Goal: Task Accomplishment & Management: Manage account settings

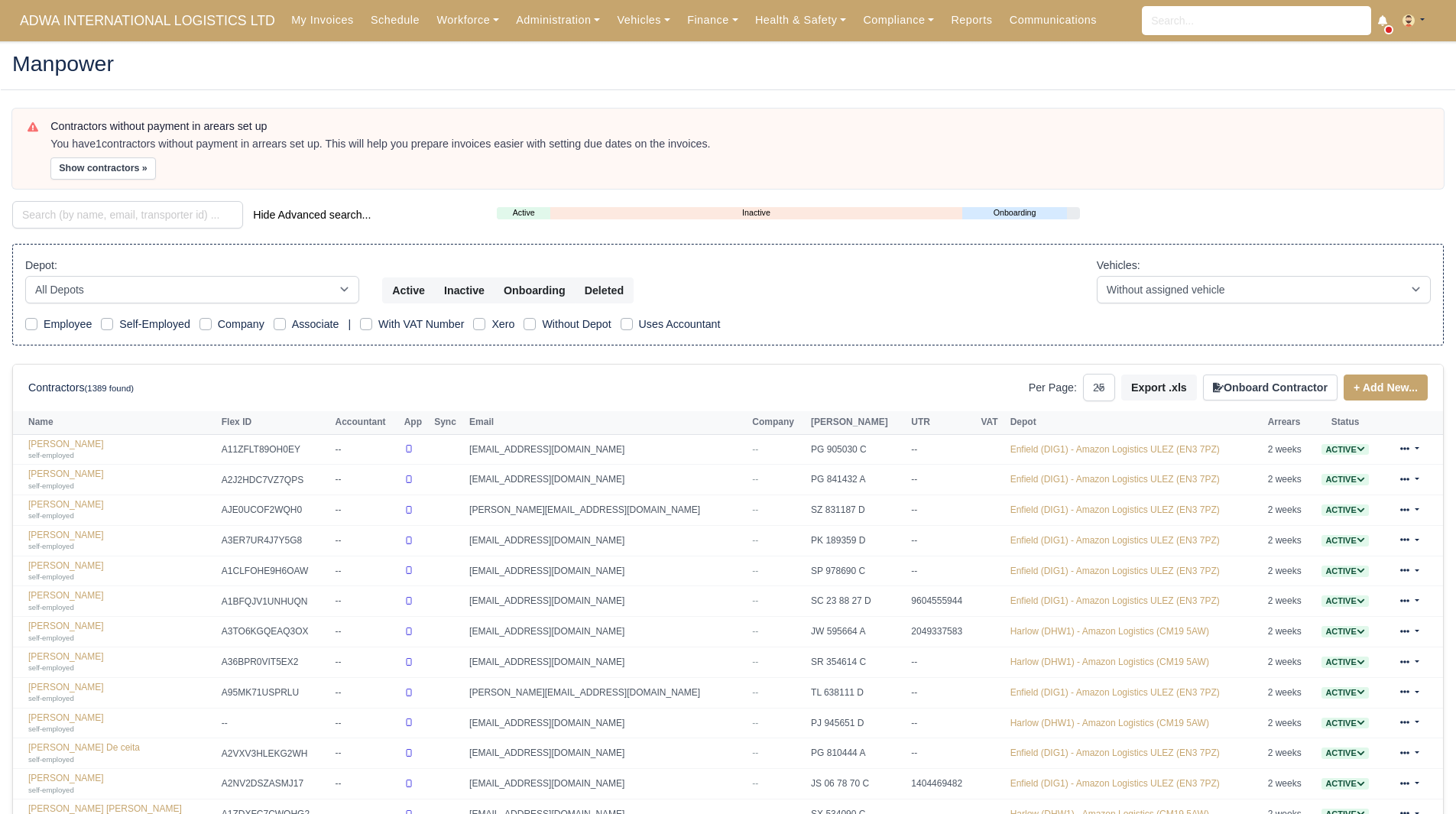
select select "25"
click at [156, 201] on input "search" at bounding box center [127, 215] width 231 height 27
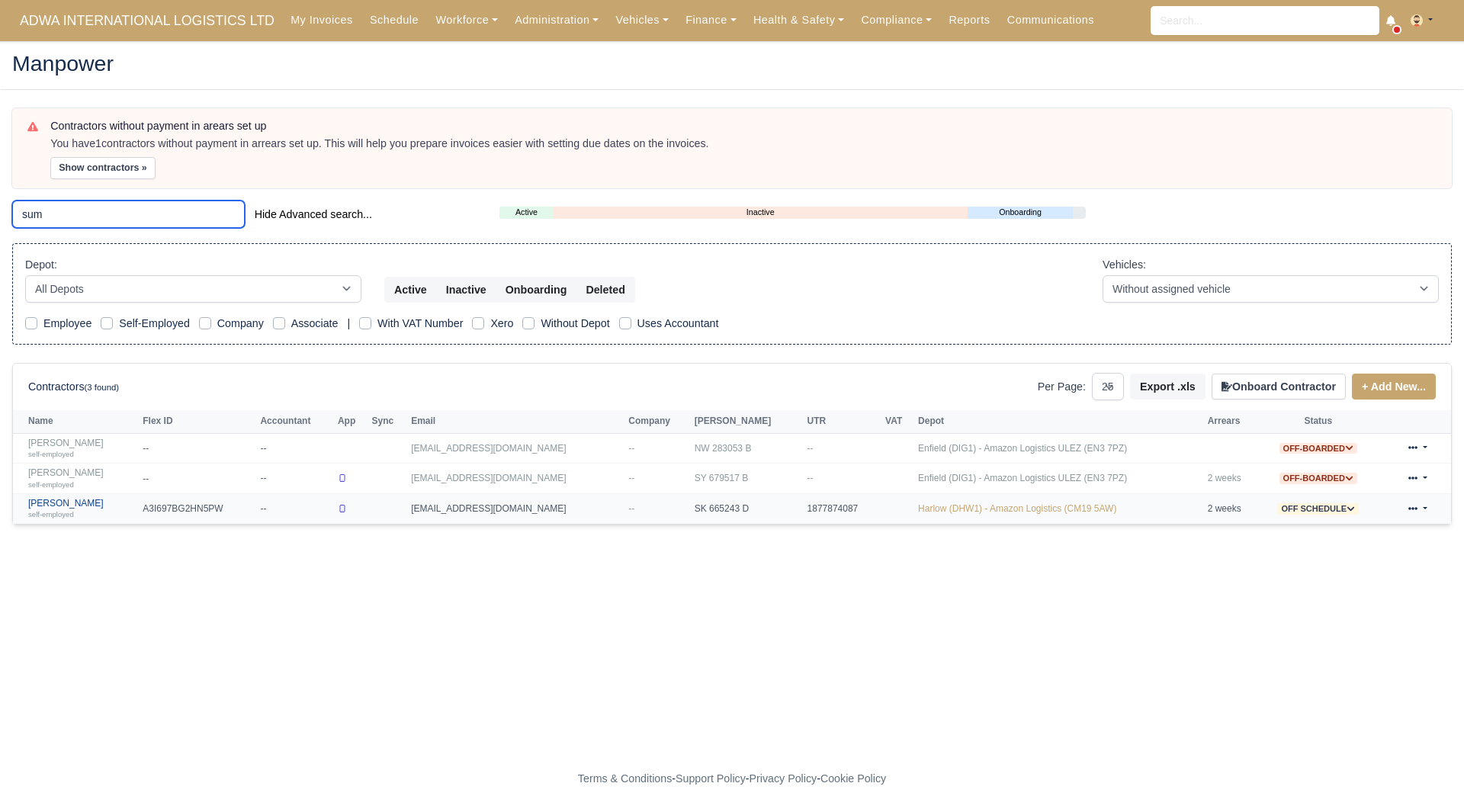
type input "sum"
click at [67, 506] on link "Sumit Verma self-employed" at bounding box center [81, 508] width 107 height 22
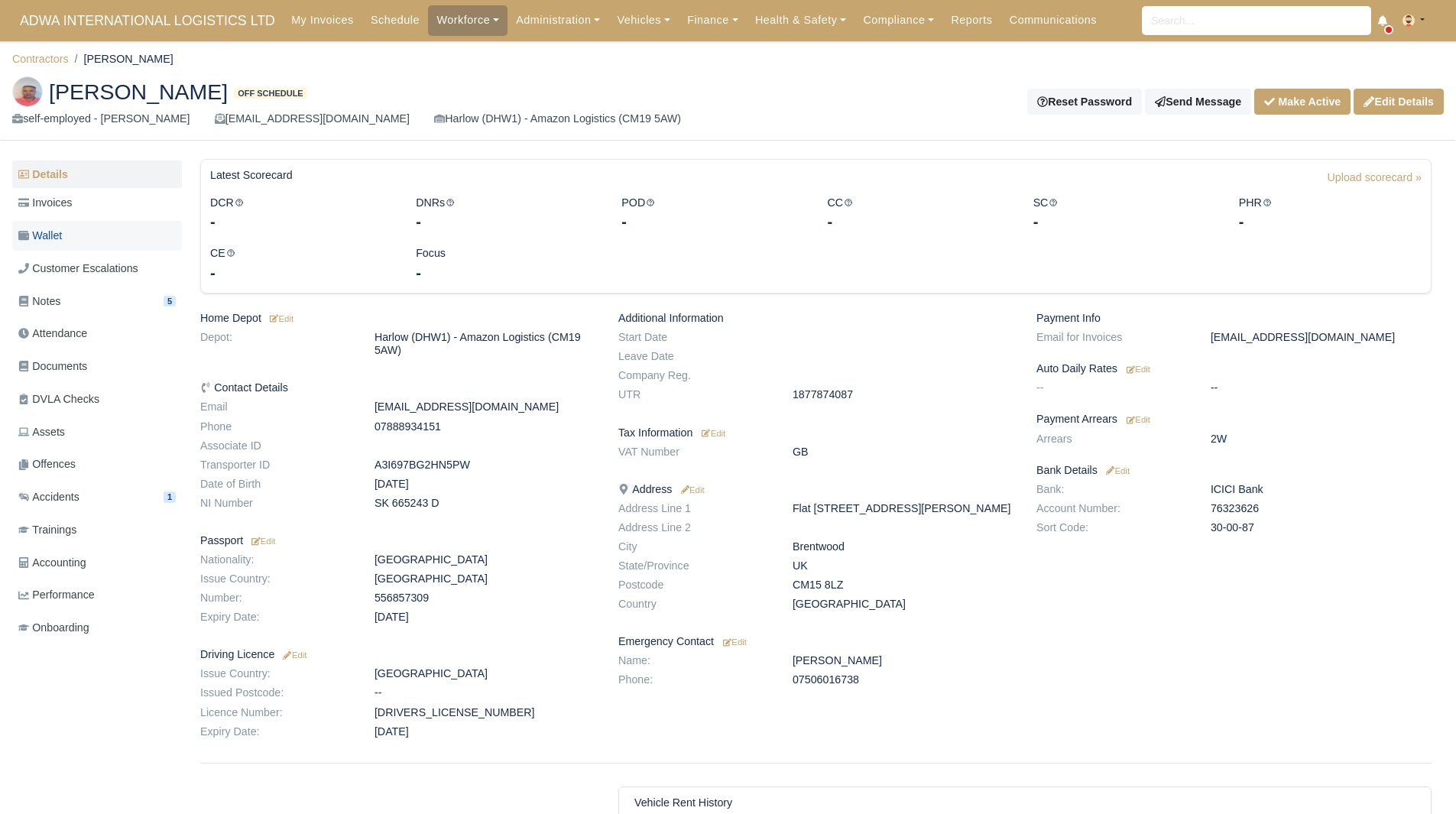
click at [68, 233] on link "Wallet" at bounding box center [97, 235] width 169 height 30
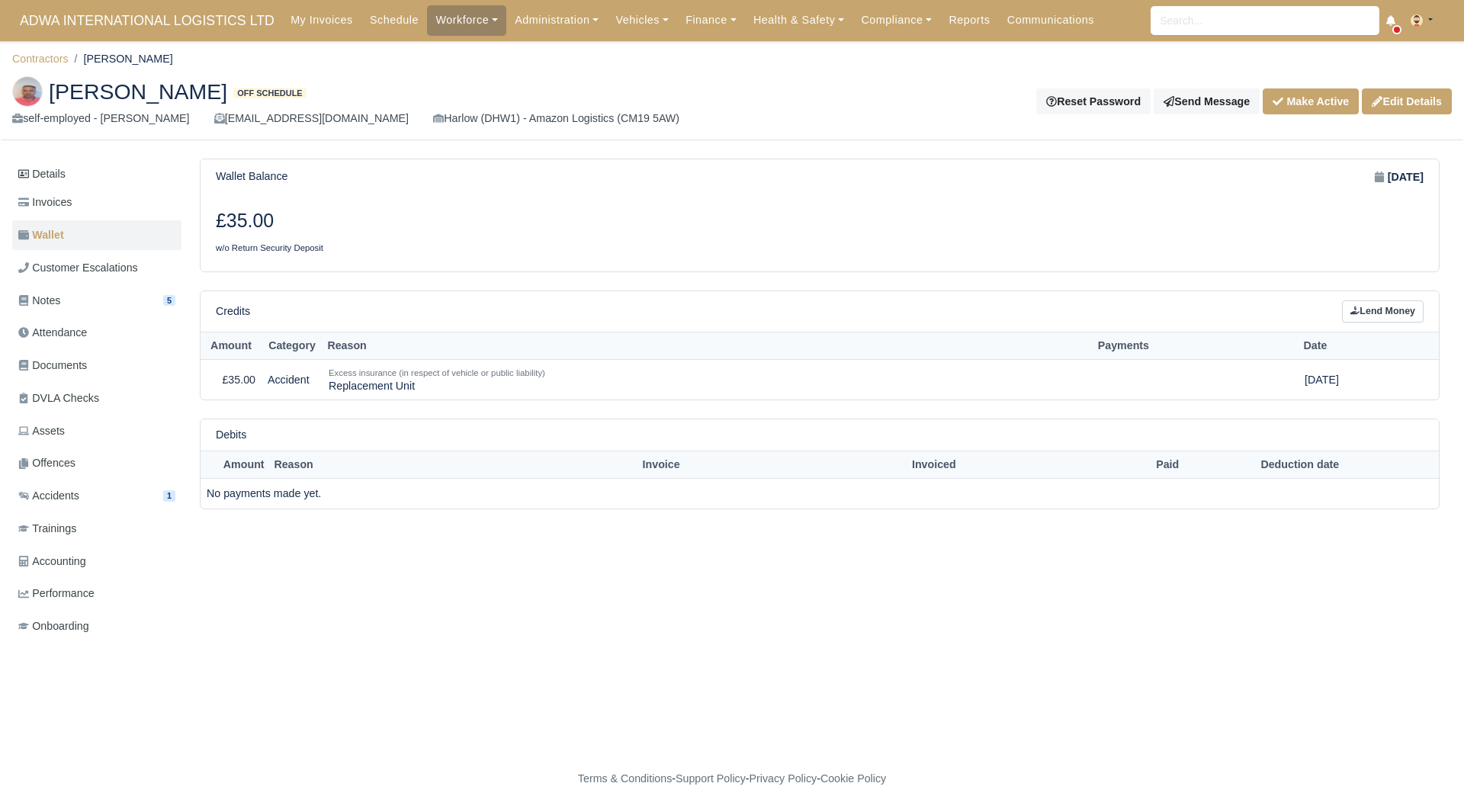
click at [1322, 86] on div "Sumit Verma Off schedule self-employed - Sumit Verma amazondhw1@gmail.com Harlo…" at bounding box center [732, 102] width 1462 height 76
click at [1313, 101] on button "Make Active" at bounding box center [1310, 102] width 96 height 26
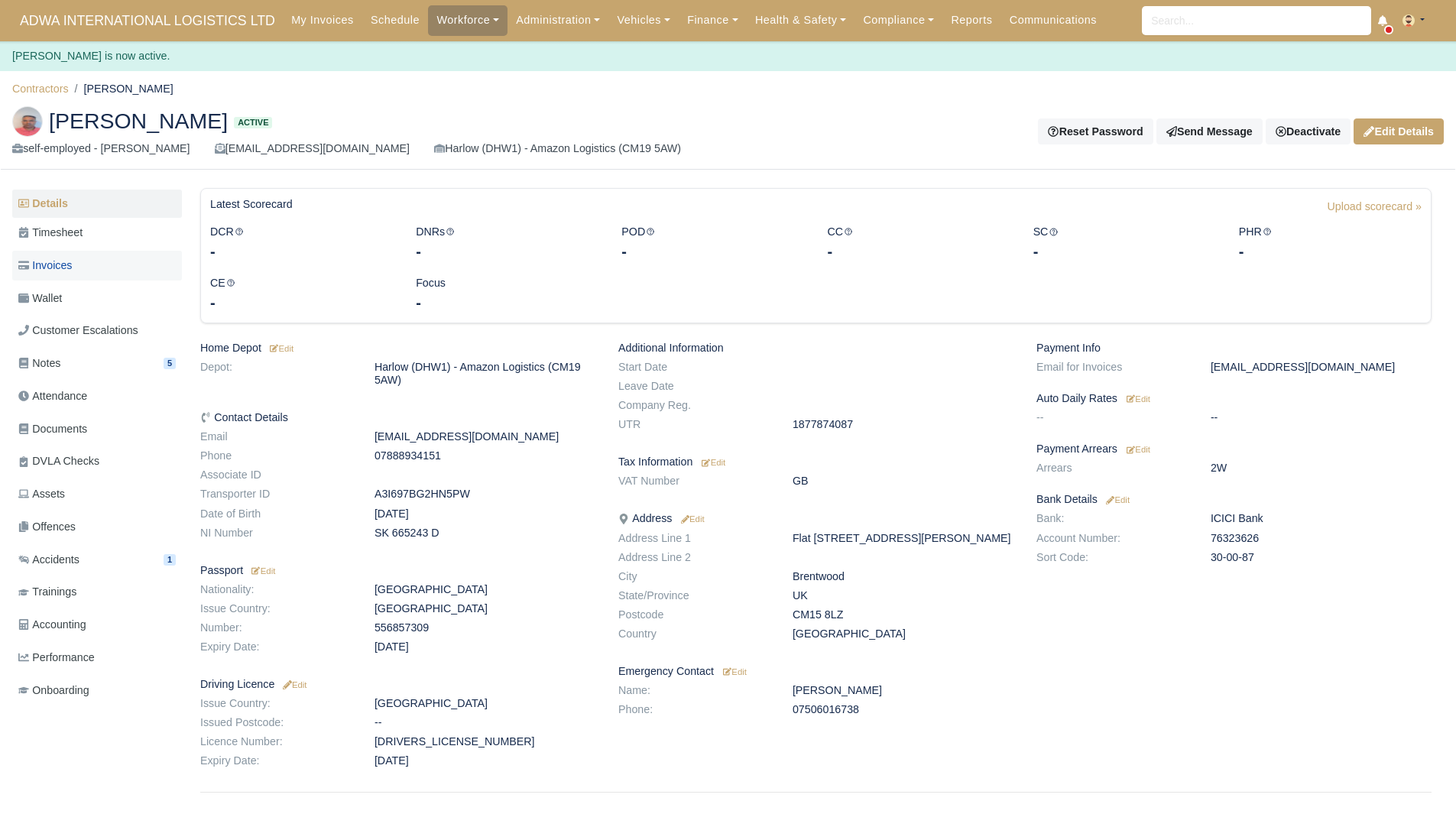
click at [107, 274] on link "Invoices" at bounding box center [97, 265] width 169 height 30
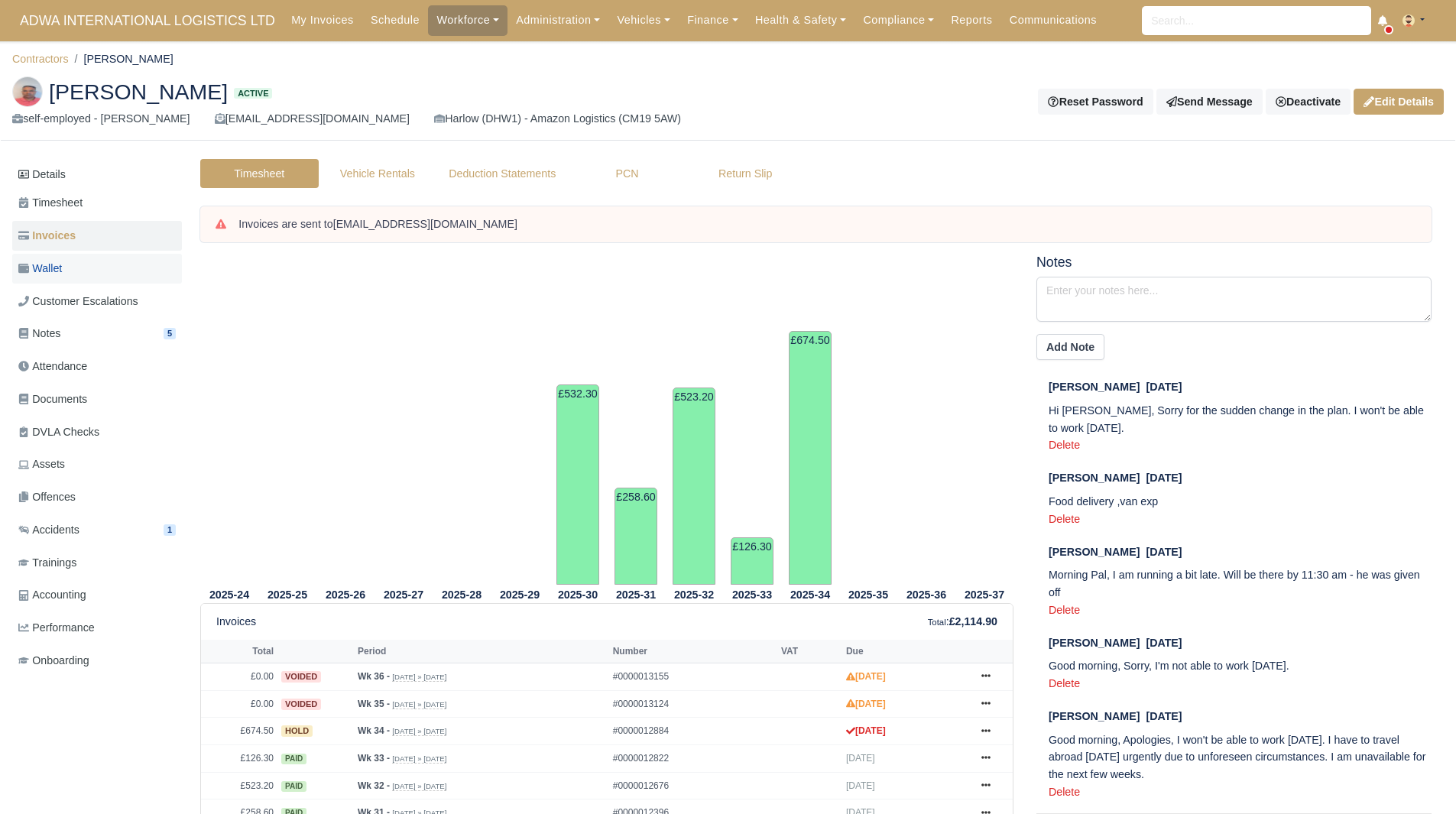
click at [97, 268] on link "Wallet" at bounding box center [97, 268] width 169 height 30
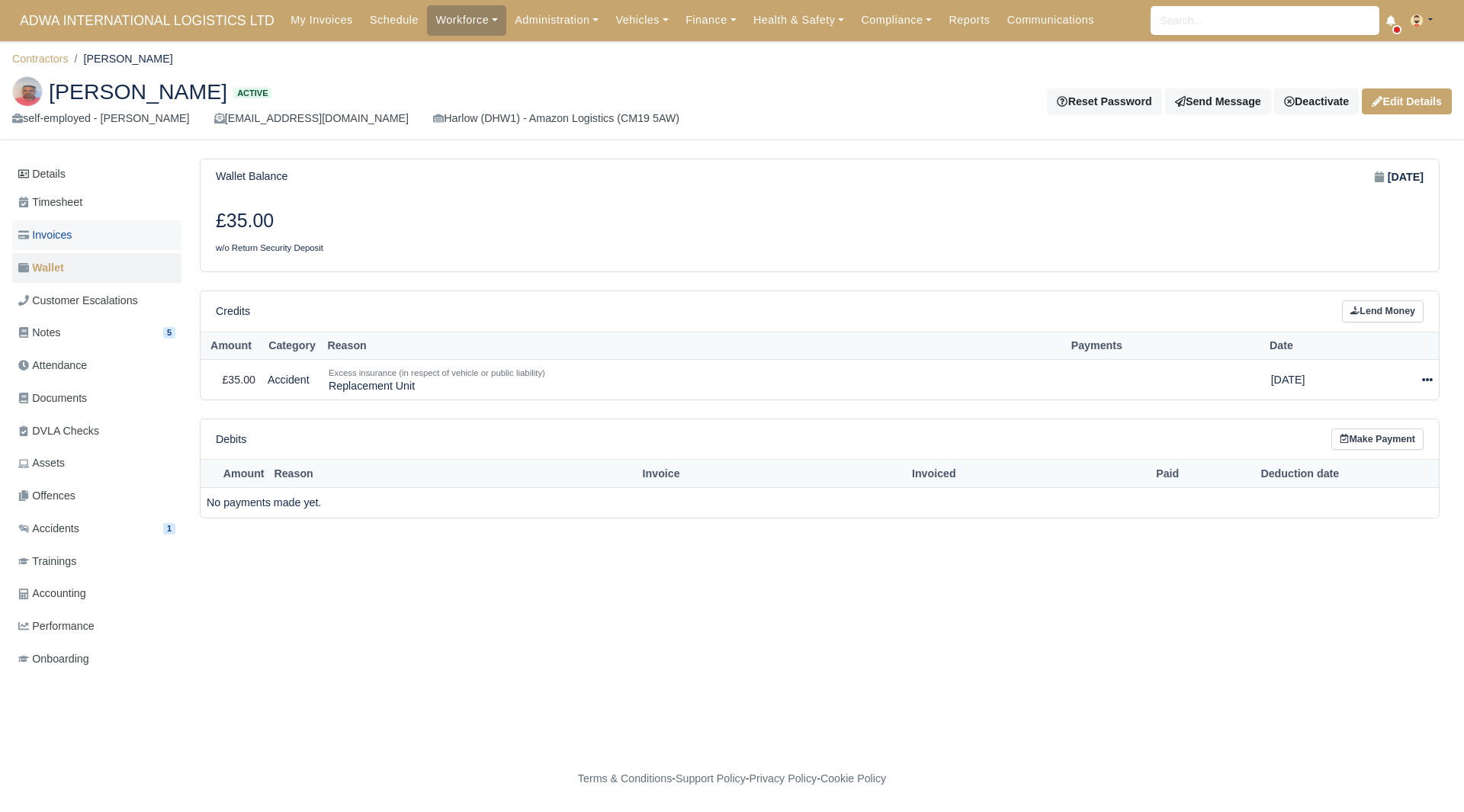
click at [123, 241] on link "Invoices" at bounding box center [96, 235] width 169 height 30
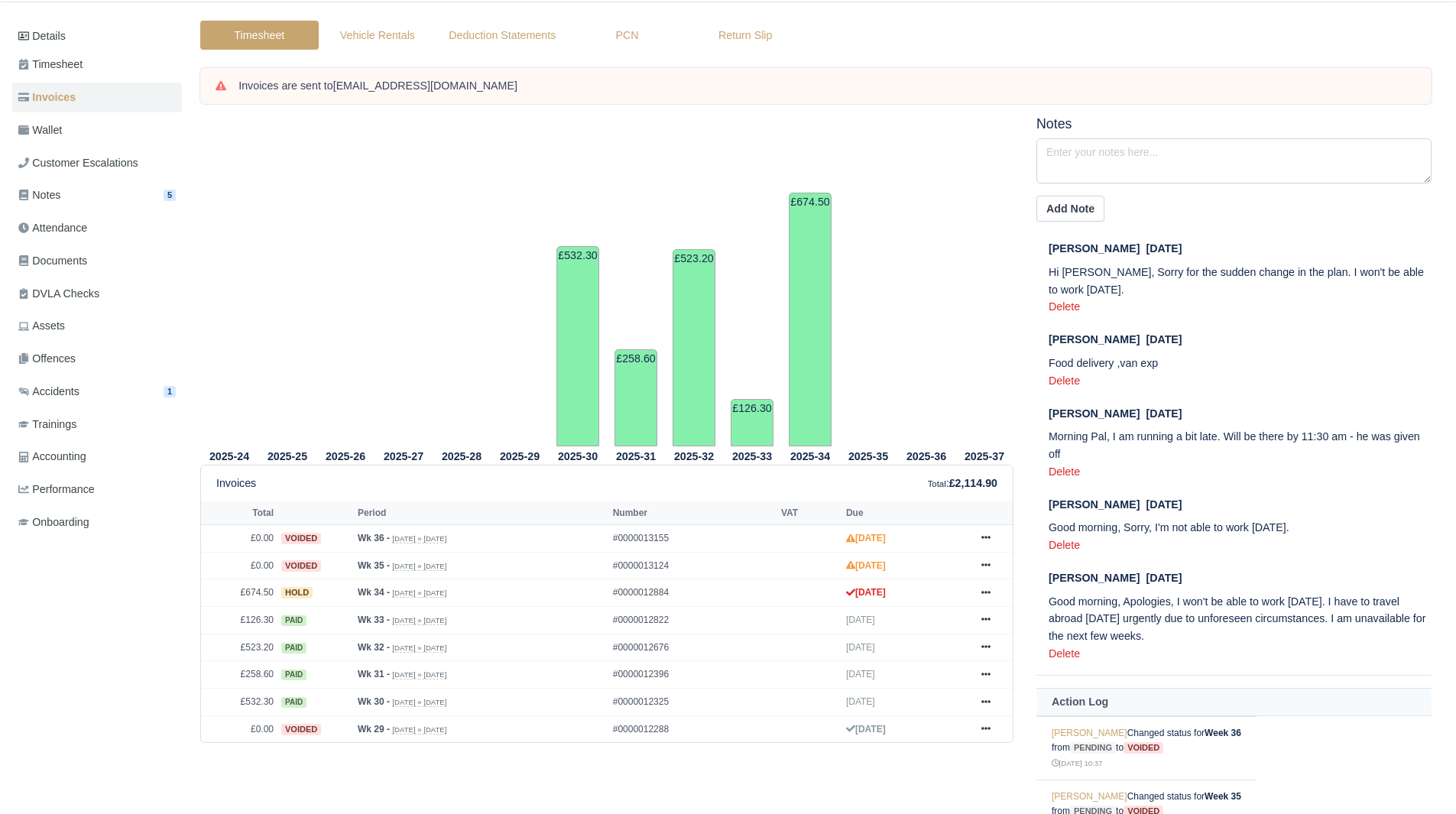
scroll to position [142, 0]
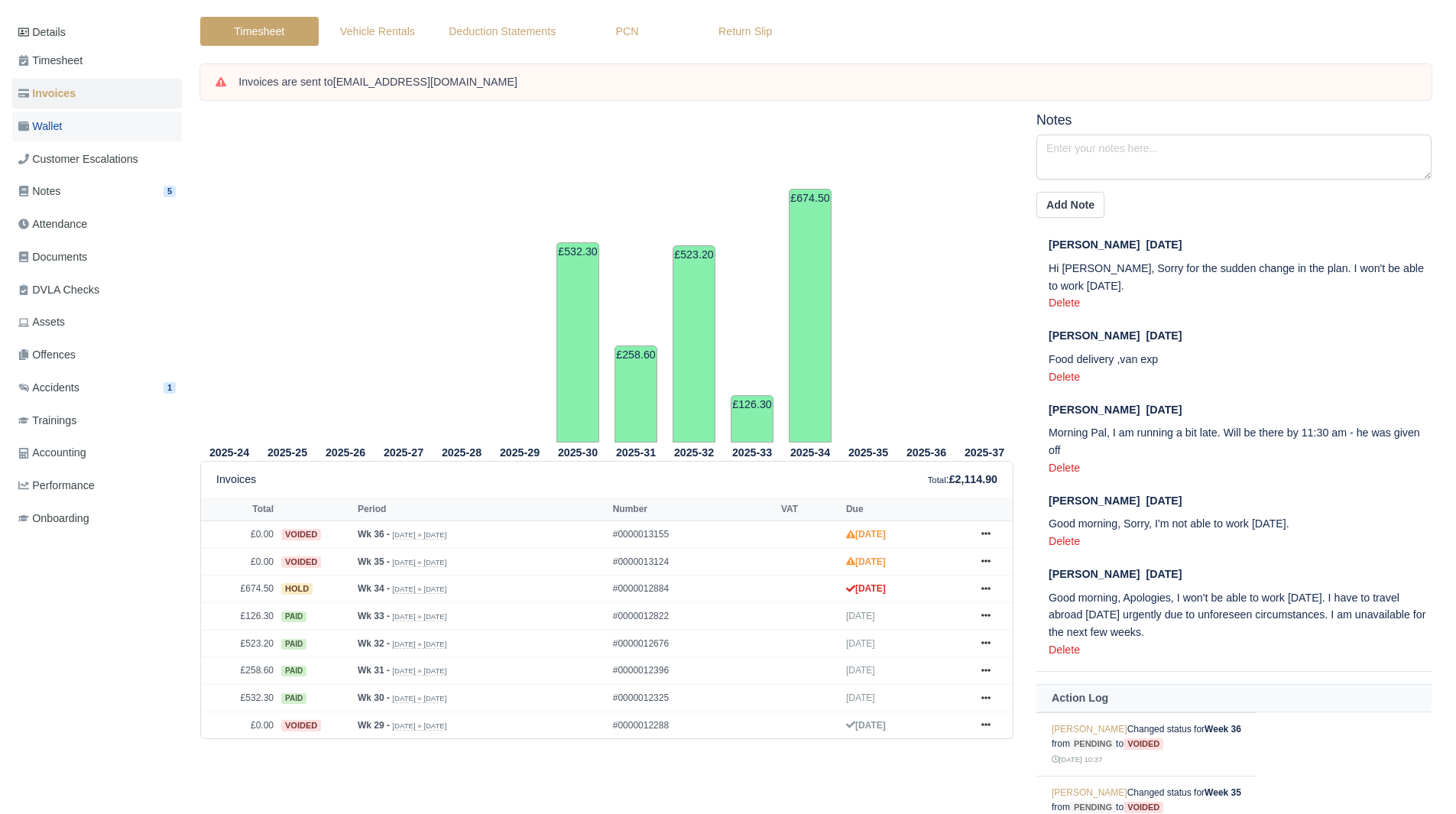
click at [70, 114] on link "Wallet" at bounding box center [97, 126] width 169 height 30
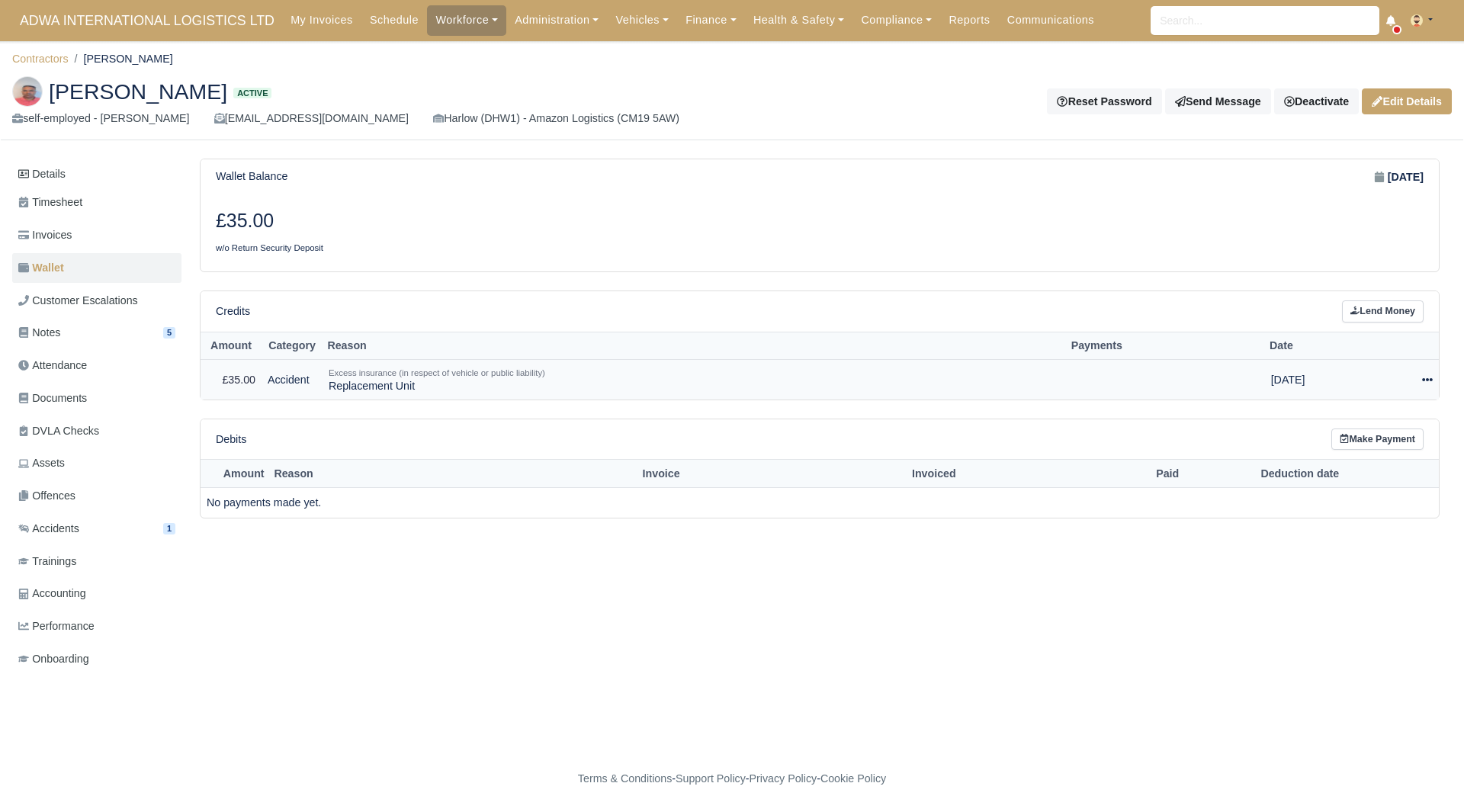
click at [1431, 381] on icon at bounding box center [1426, 380] width 11 height 11
click at [1379, 450] on link "Schedule" at bounding box center [1366, 450] width 136 height 24
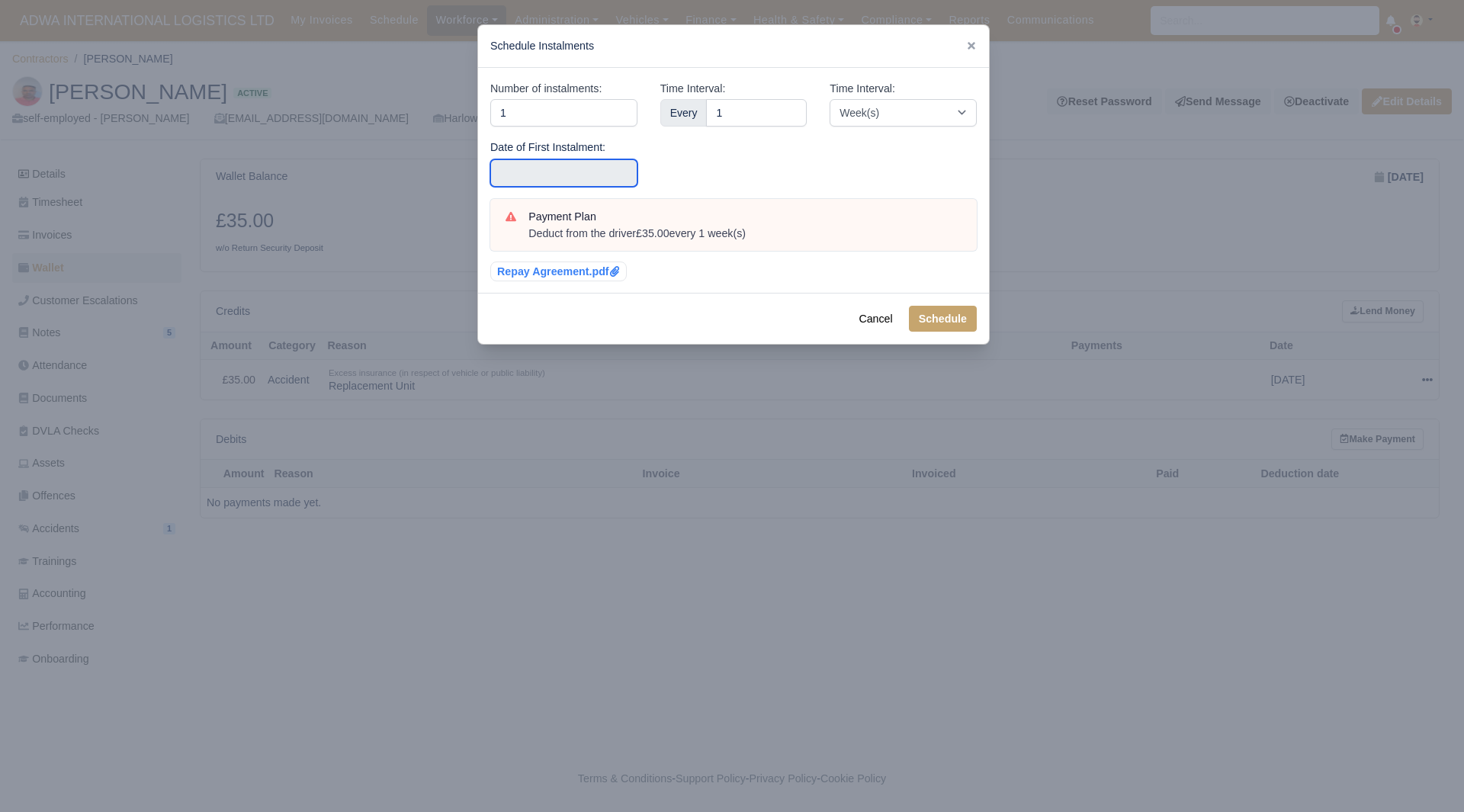
click at [614, 162] on input "text" at bounding box center [564, 173] width 147 height 27
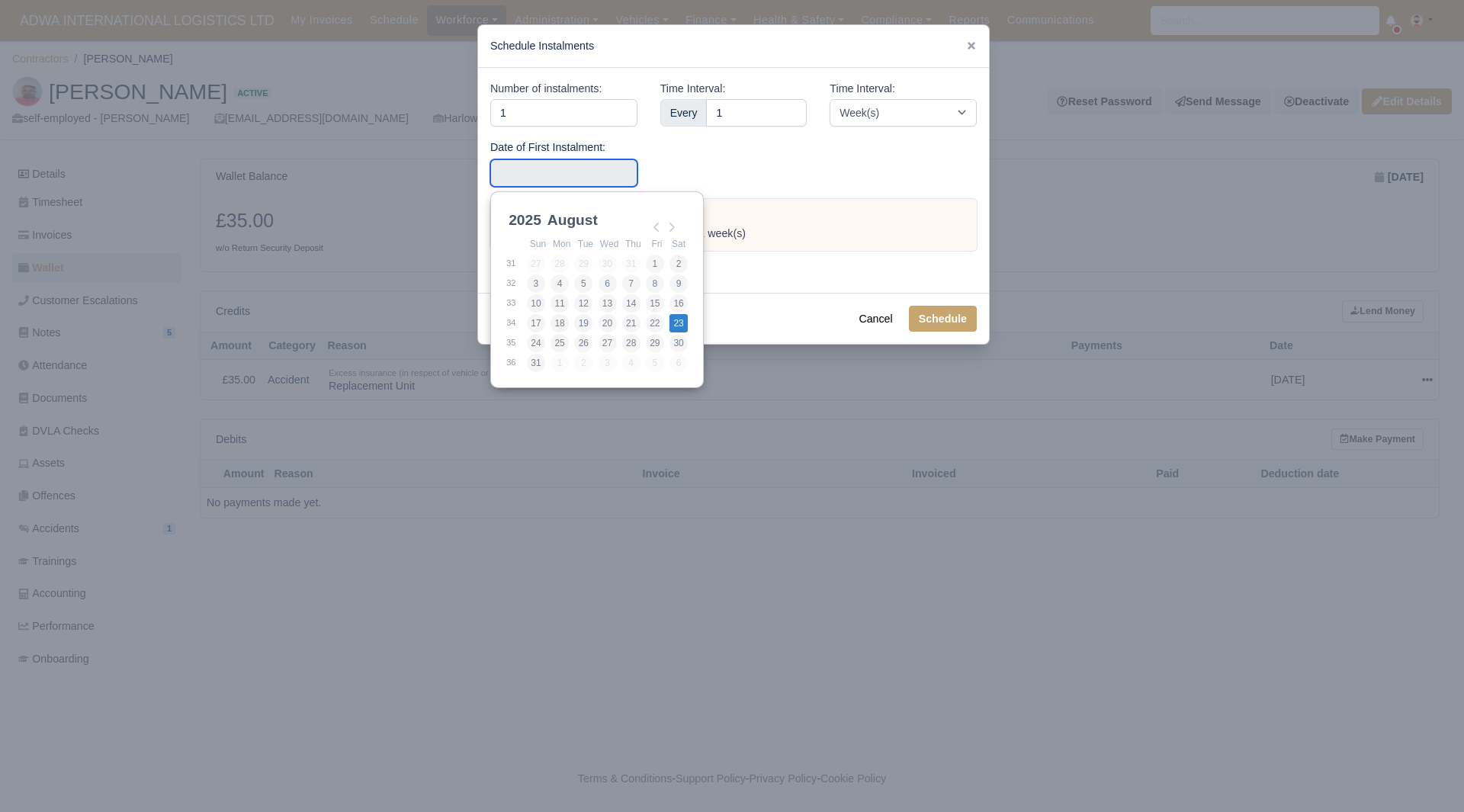
type input "[DATE]"
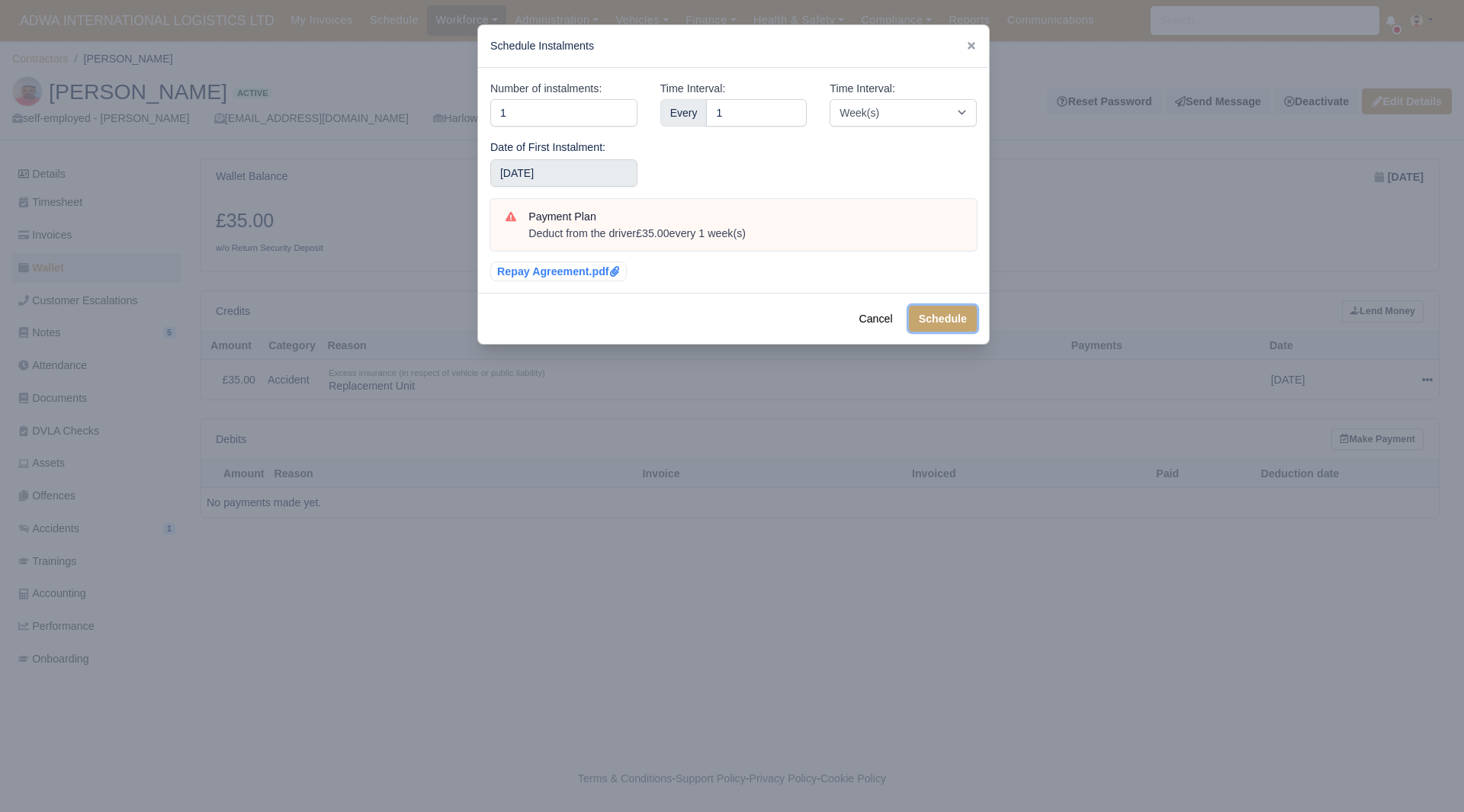
click at [951, 319] on button "Schedule" at bounding box center [943, 318] width 68 height 26
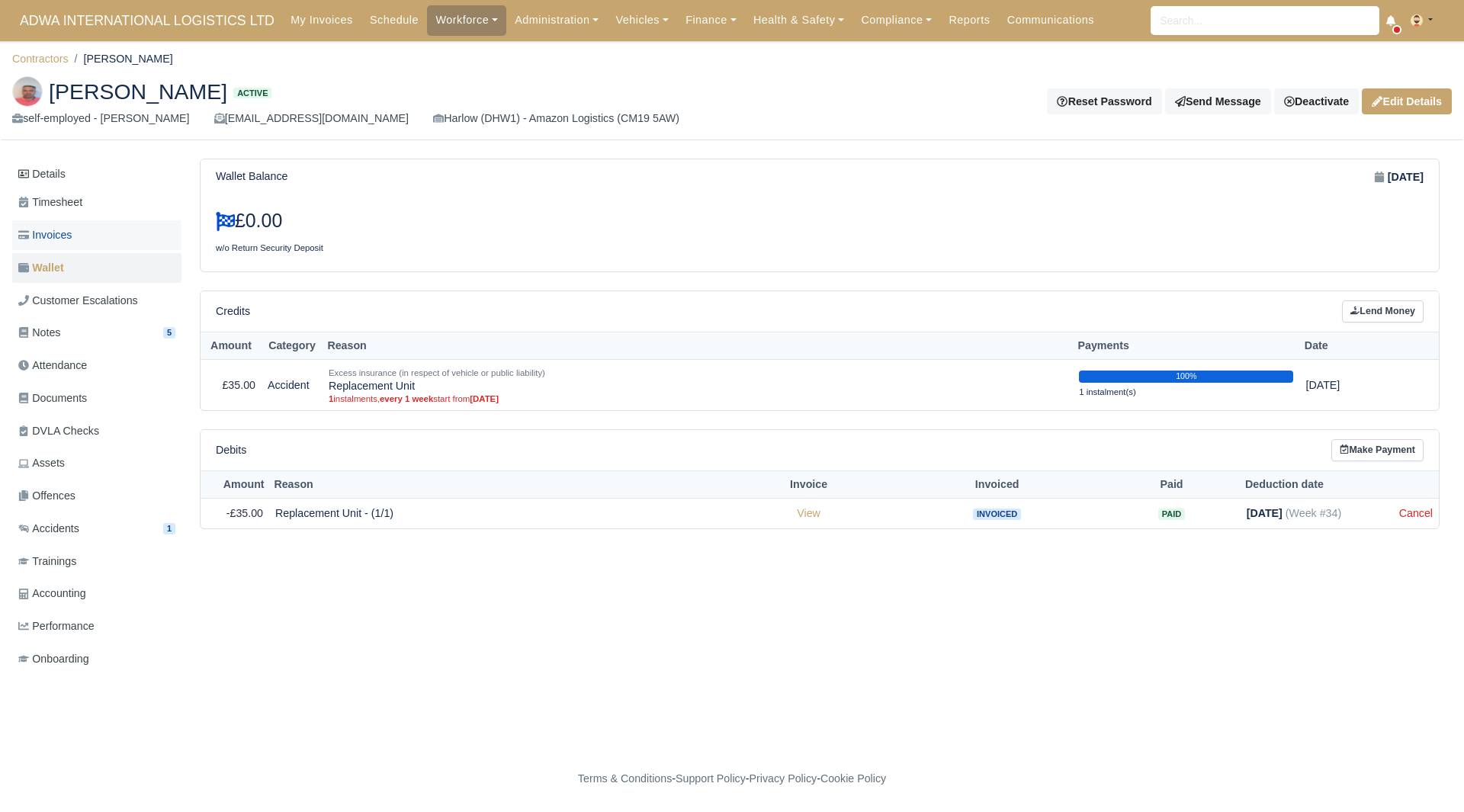
click at [124, 240] on link "Invoices" at bounding box center [96, 235] width 169 height 30
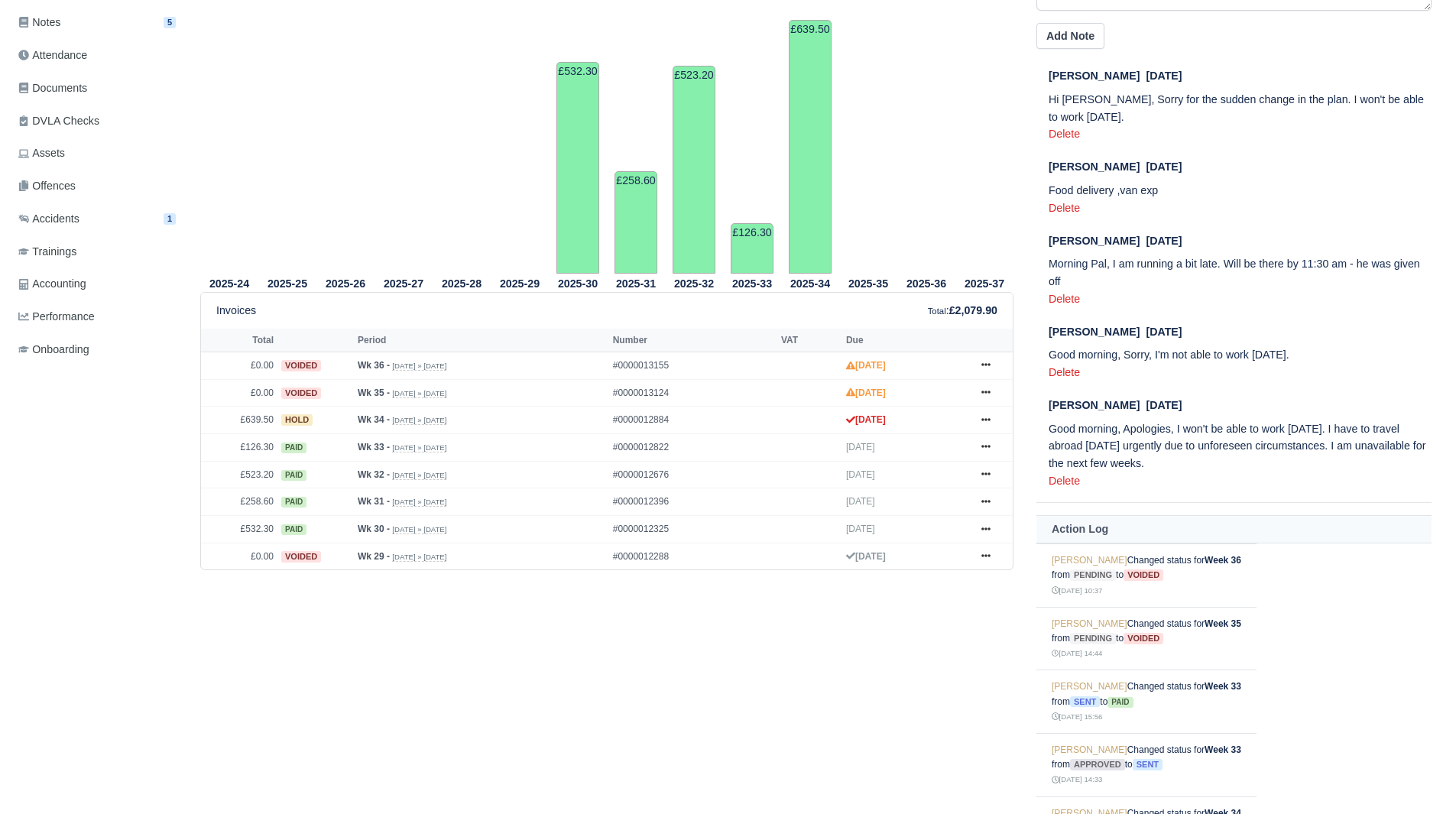
scroll to position [312, 0]
click at [995, 422] on link at bounding box center [985, 419] width 23 height 19
click at [956, 451] on link "Show Invoice" at bounding box center [928, 447] width 136 height 32
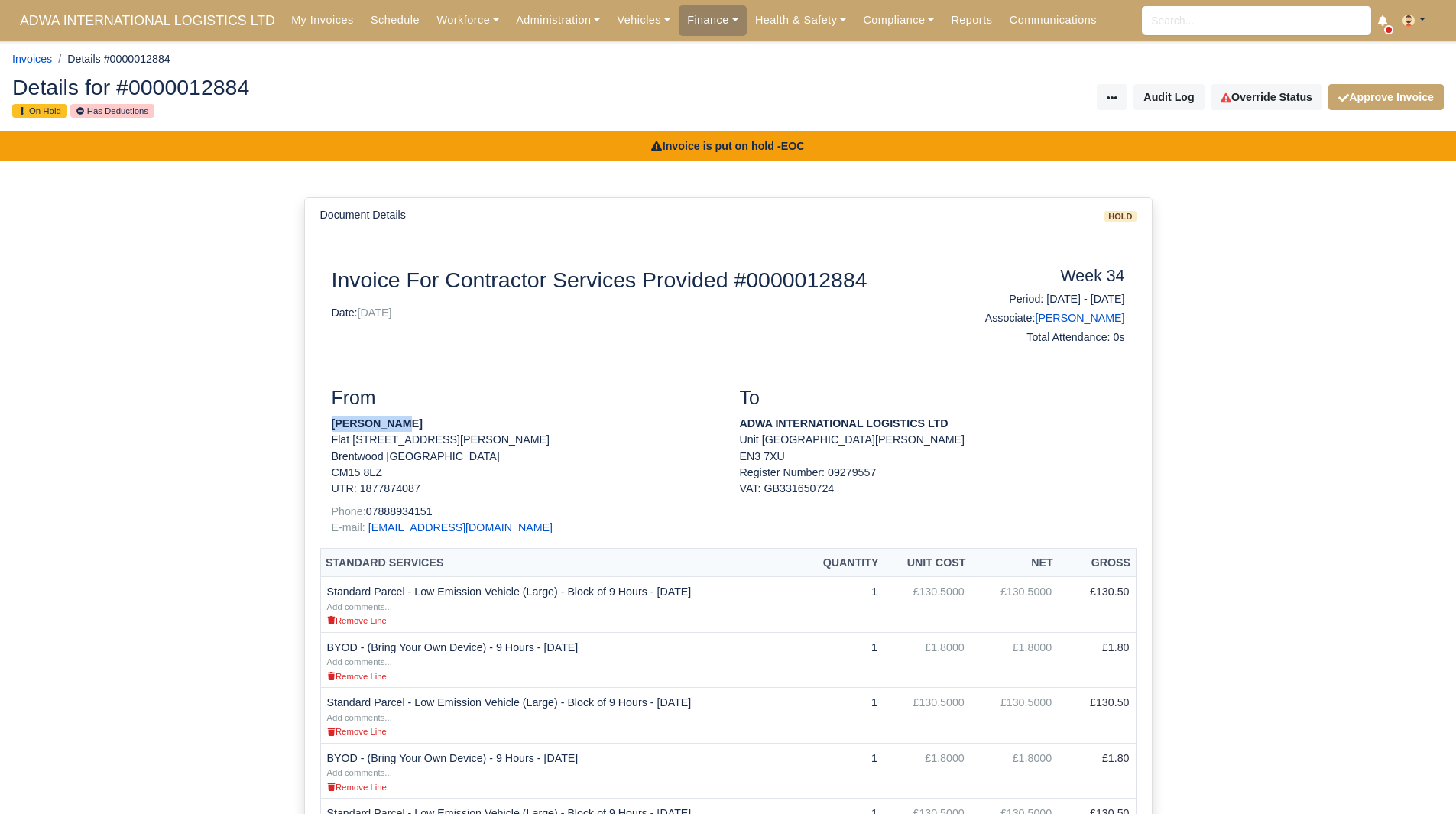
drag, startPoint x: 404, startPoint y: 425, endPoint x: 324, endPoint y: 425, distance: 80.0
click at [324, 425] on div "From [PERSON_NAME] Flat [STREET_ADDRESS][GEOGRAPHIC_DATA][PERSON_NAME]: 1877874…" at bounding box center [524, 467] width 408 height 162
copy strong "[PERSON_NAME]"
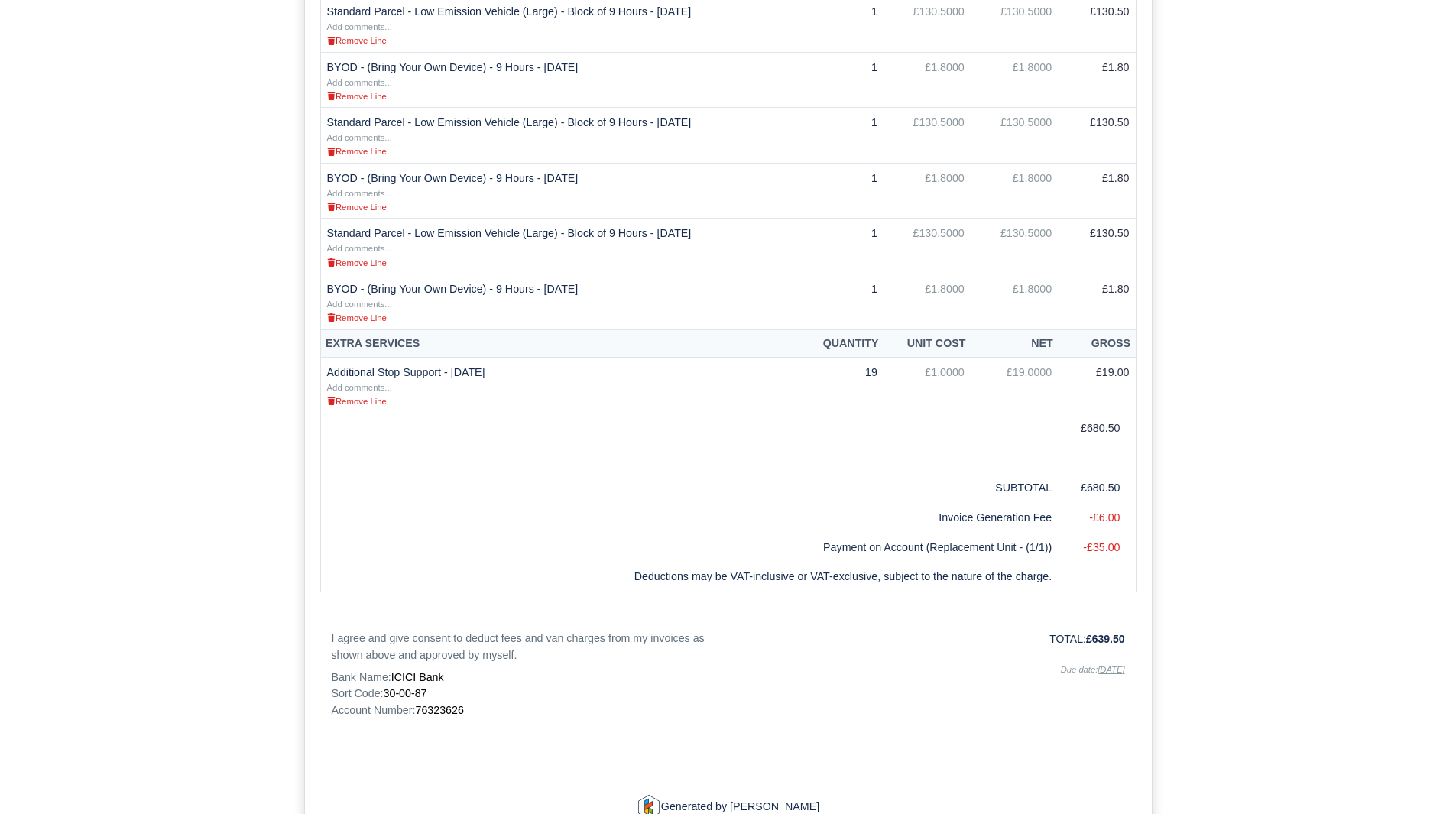
scroll to position [917, 0]
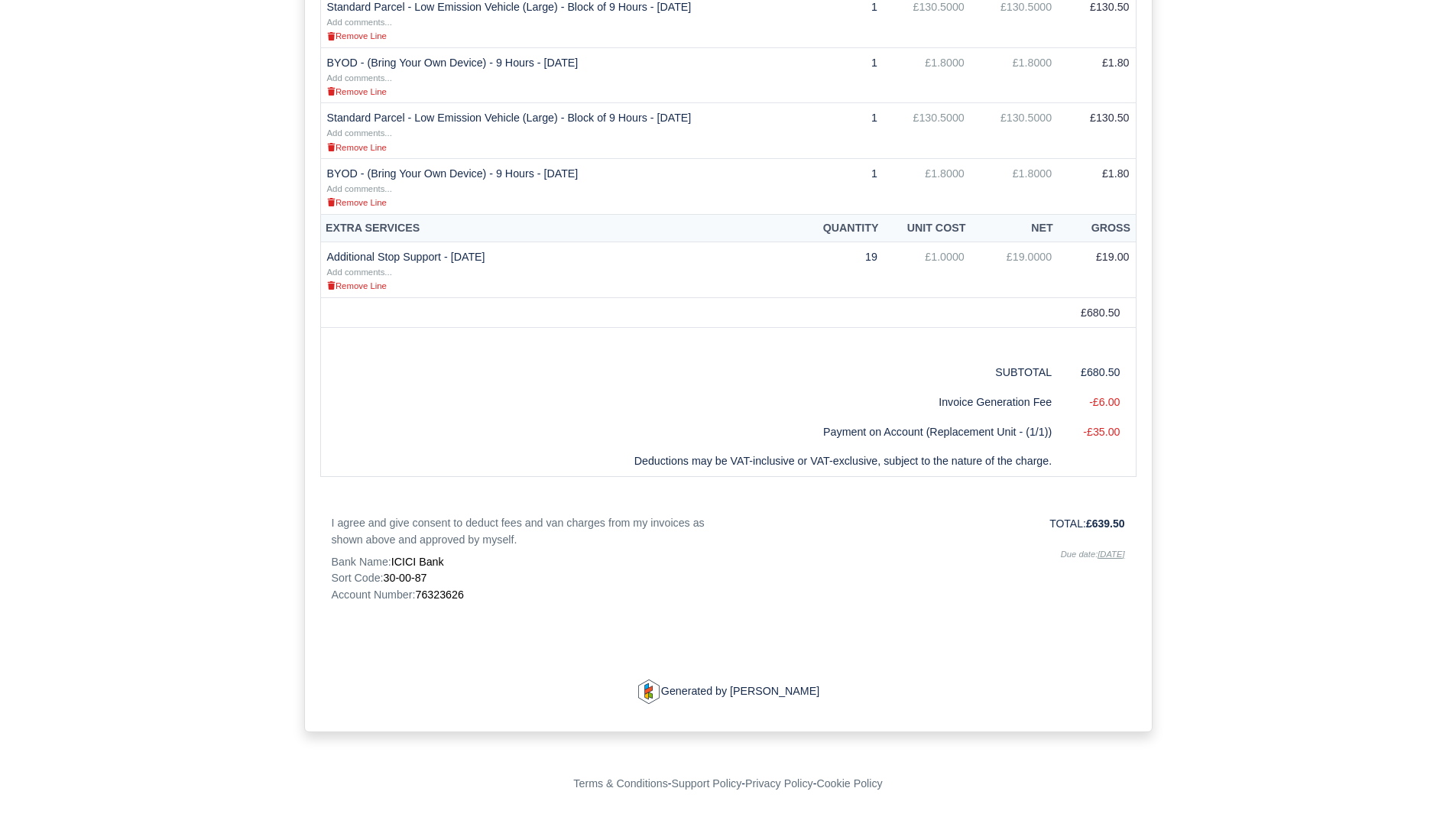
click at [454, 592] on span "76323626" at bounding box center [439, 594] width 48 height 12
copy span "76323626"
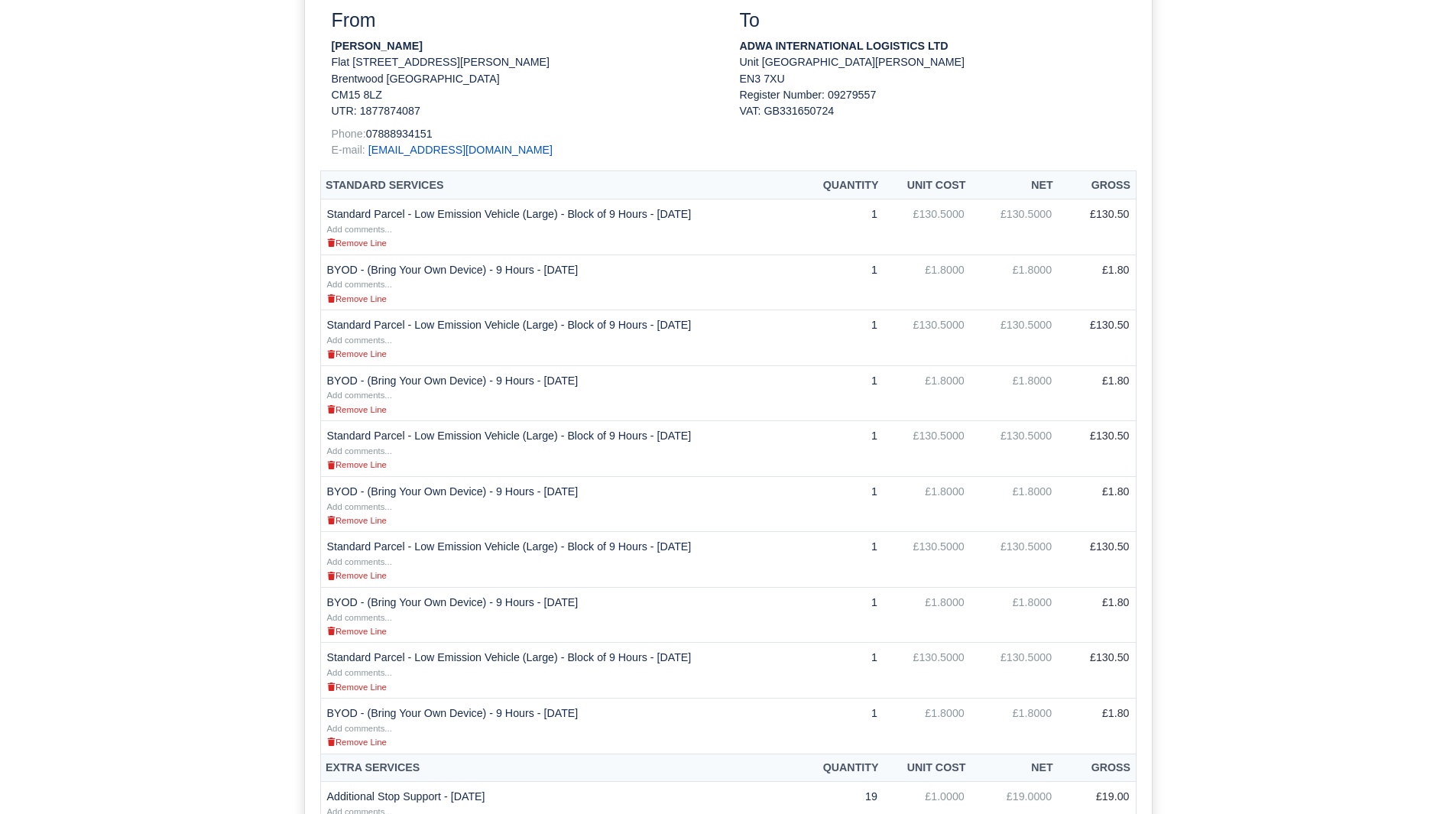
scroll to position [0, 0]
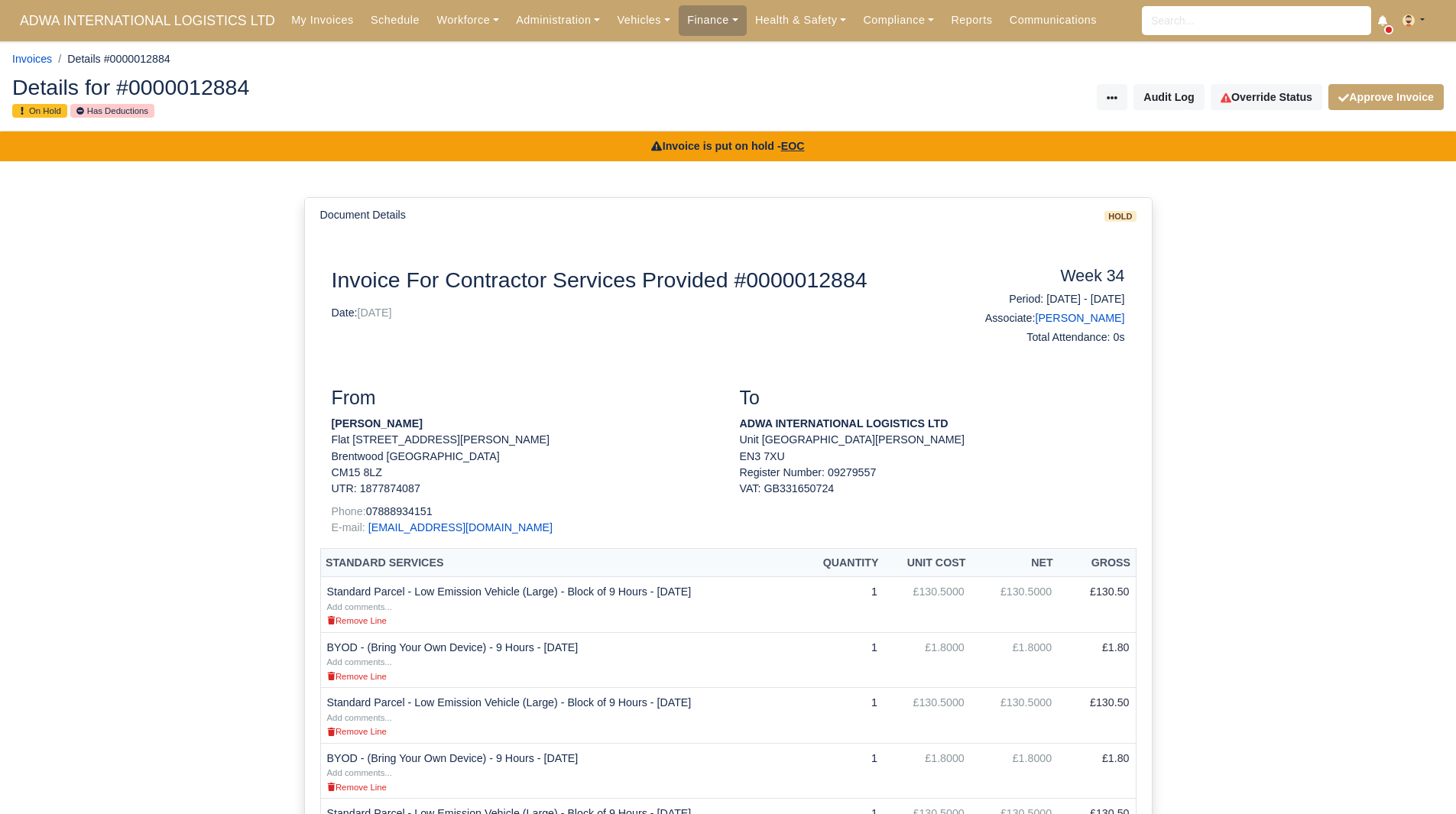
click at [1267, 79] on div "Details for #0000012884 On Hold Has Deductions Invoice Actions Resend Invoice V…" at bounding box center [728, 97] width 1454 height 68
click at [1264, 90] on link "Override Status" at bounding box center [1266, 97] width 111 height 26
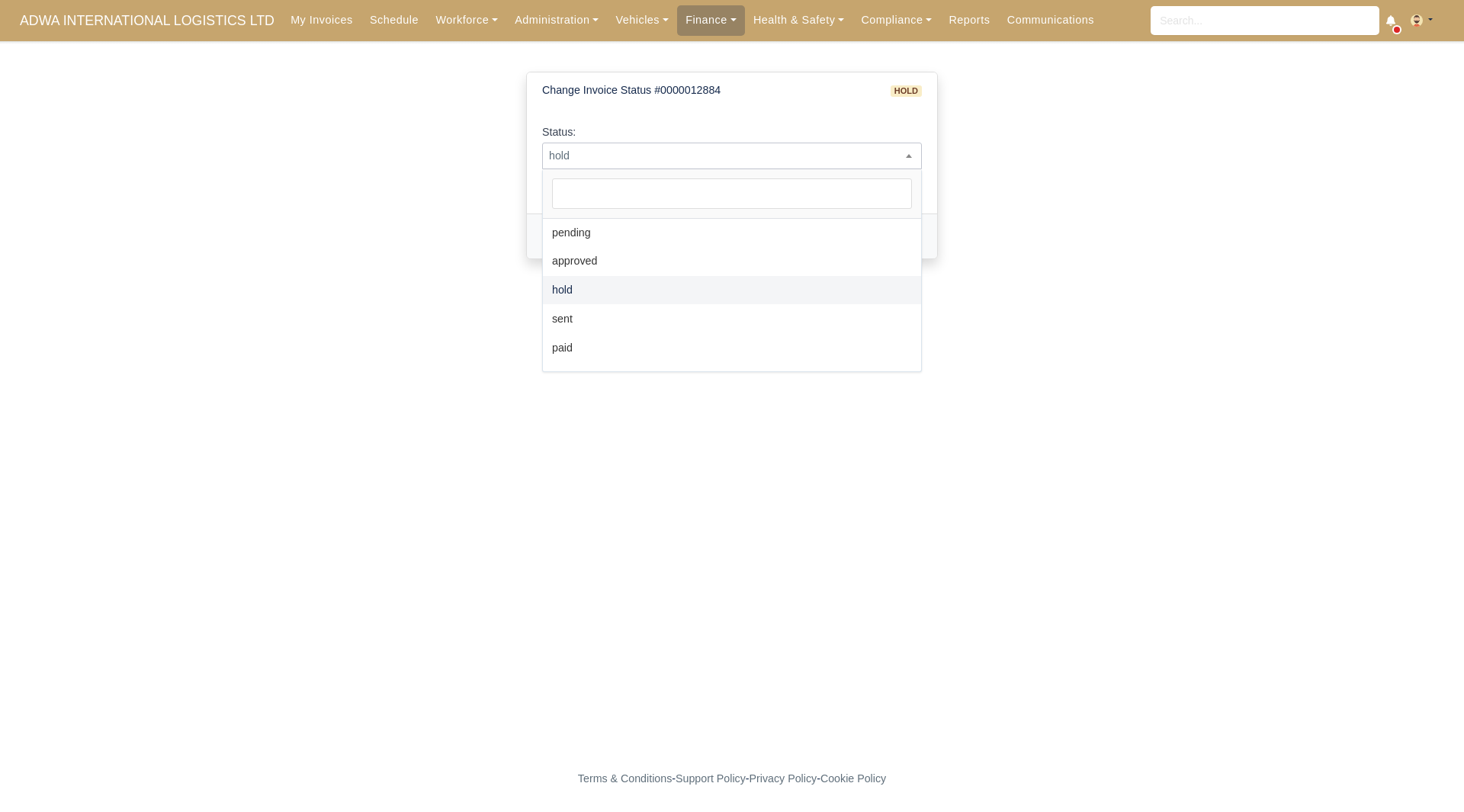
click at [776, 165] on span "hold" at bounding box center [731, 155] width 380 height 26
select select "paid"
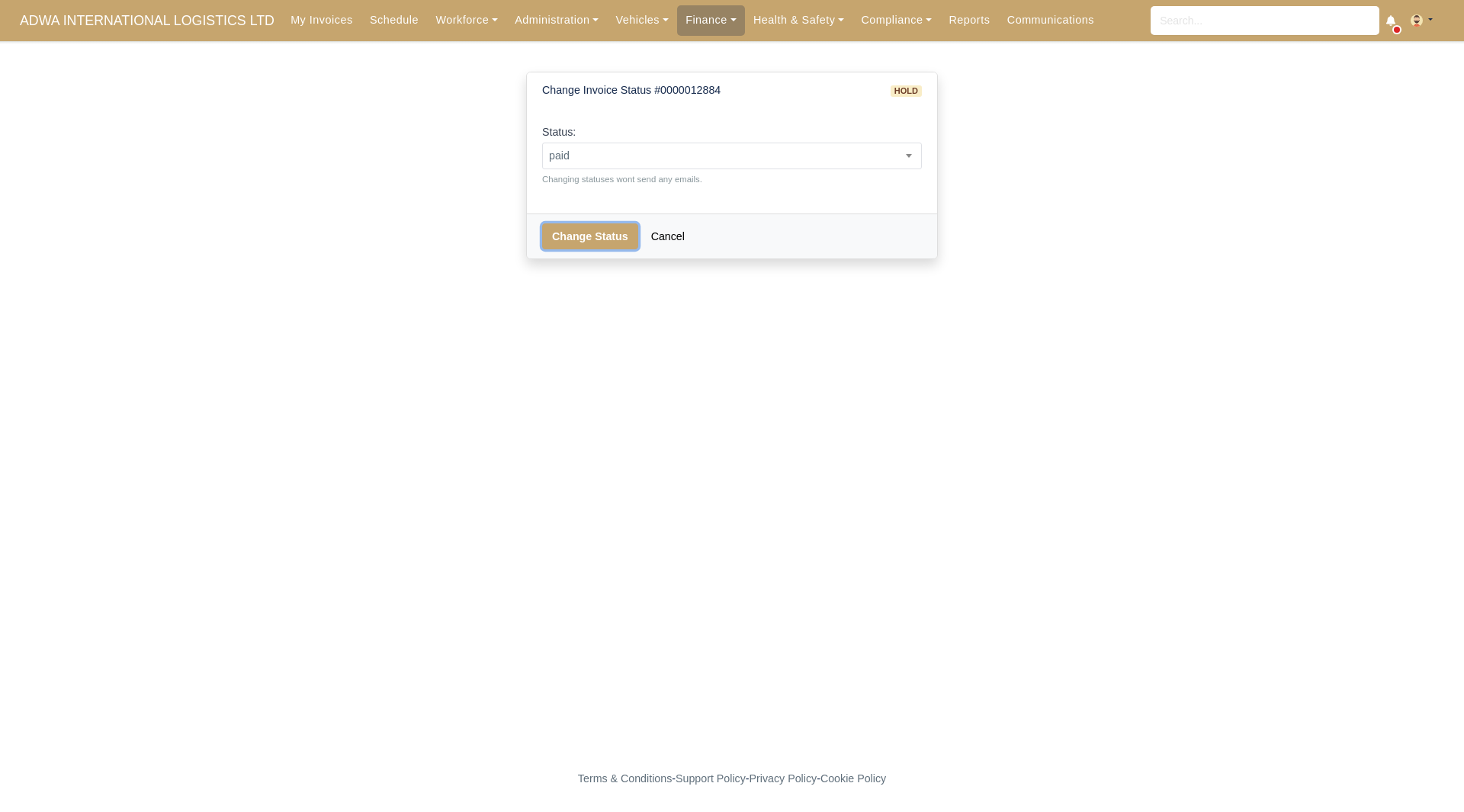
click at [584, 225] on button "Change Status" at bounding box center [590, 236] width 96 height 26
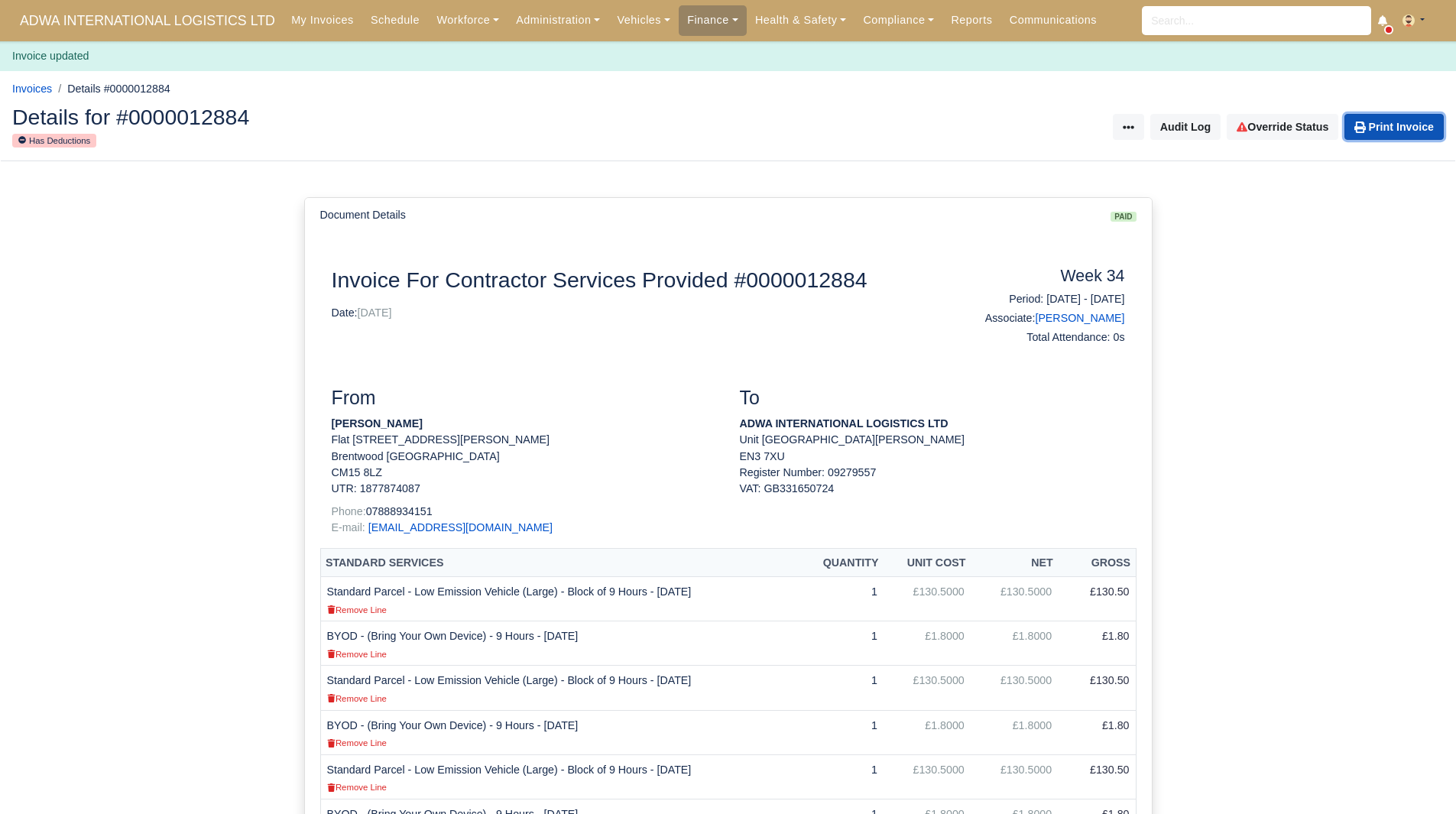
click at [1387, 117] on link "Print Invoice" at bounding box center [1394, 127] width 99 height 26
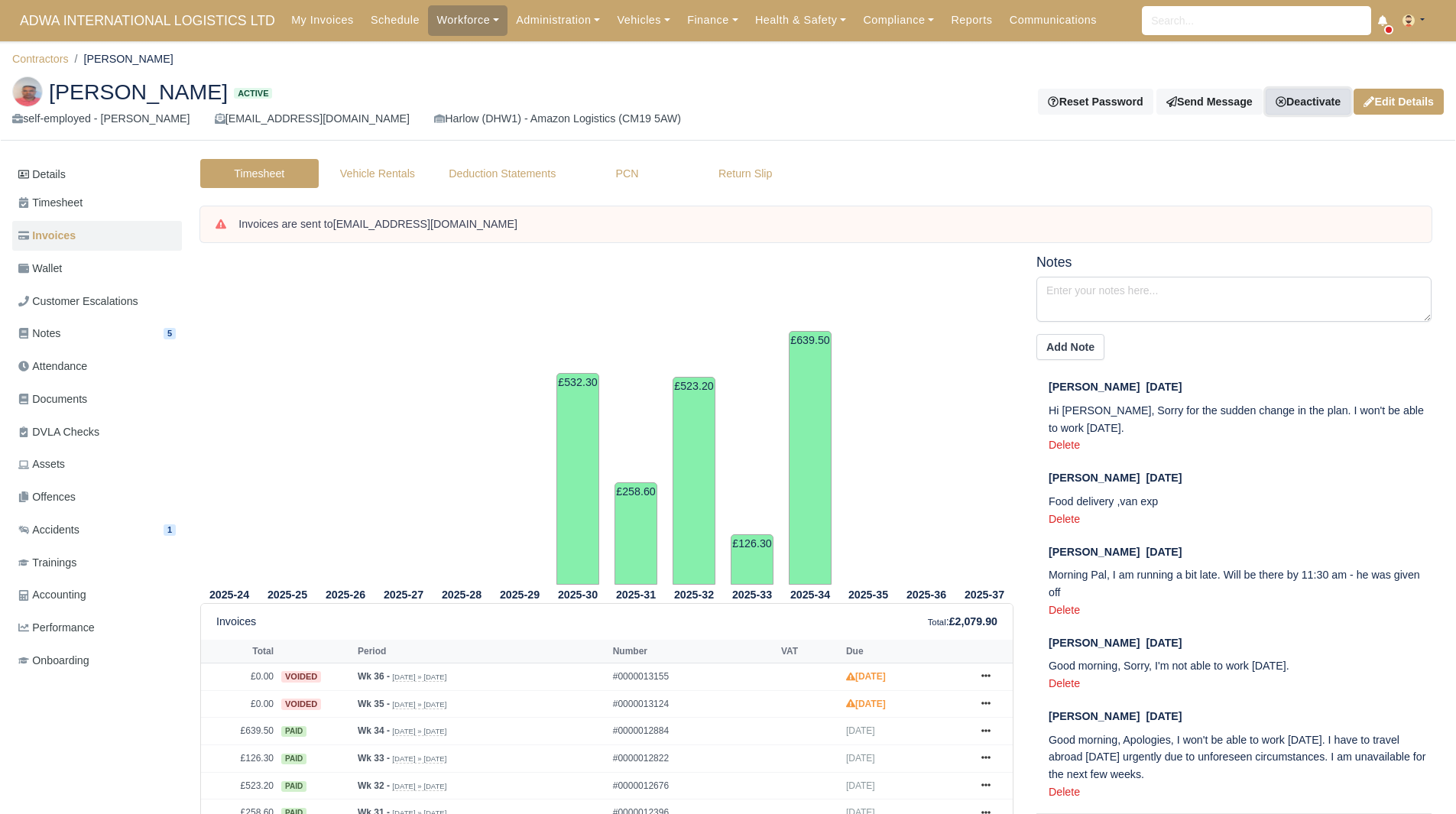
click at [1314, 97] on link "Deactivate" at bounding box center [1308, 102] width 85 height 26
click at [1260, 178] on link "Off-board" at bounding box center [1282, 179] width 136 height 24
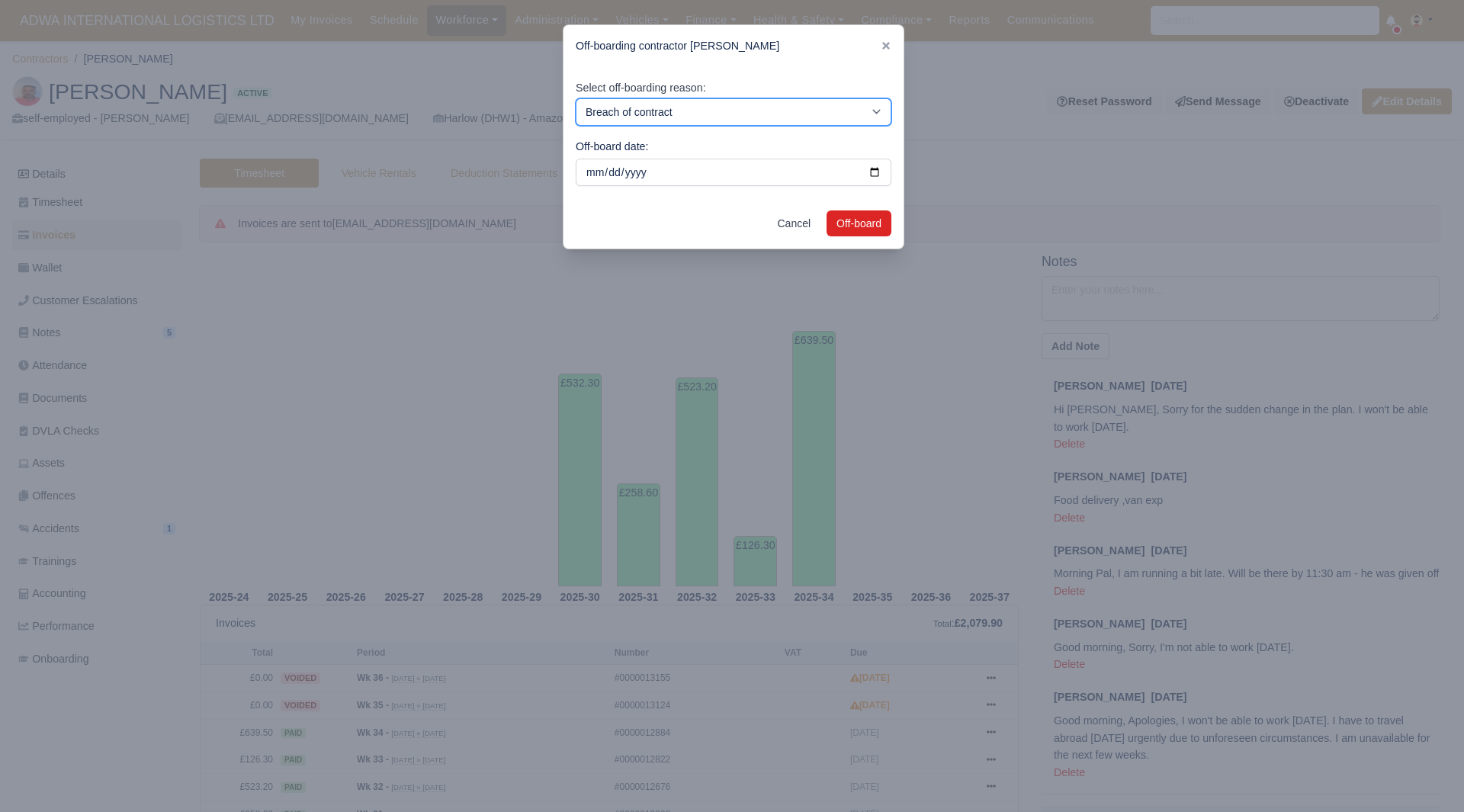
drag, startPoint x: 919, startPoint y: 144, endPoint x: 752, endPoint y: 104, distance: 171.7
click at [752, 104] on select "Breach of contract Personal decision Too many parcels Heavy routes Another comp…" at bounding box center [734, 112] width 316 height 27
select select "personal-decision"
click at [576, 98] on select "Breach of contract Personal decision Too many parcels Heavy routes Another comp…" at bounding box center [734, 112] width 316 height 27
click at [888, 226] on button "Off-board" at bounding box center [859, 223] width 65 height 26
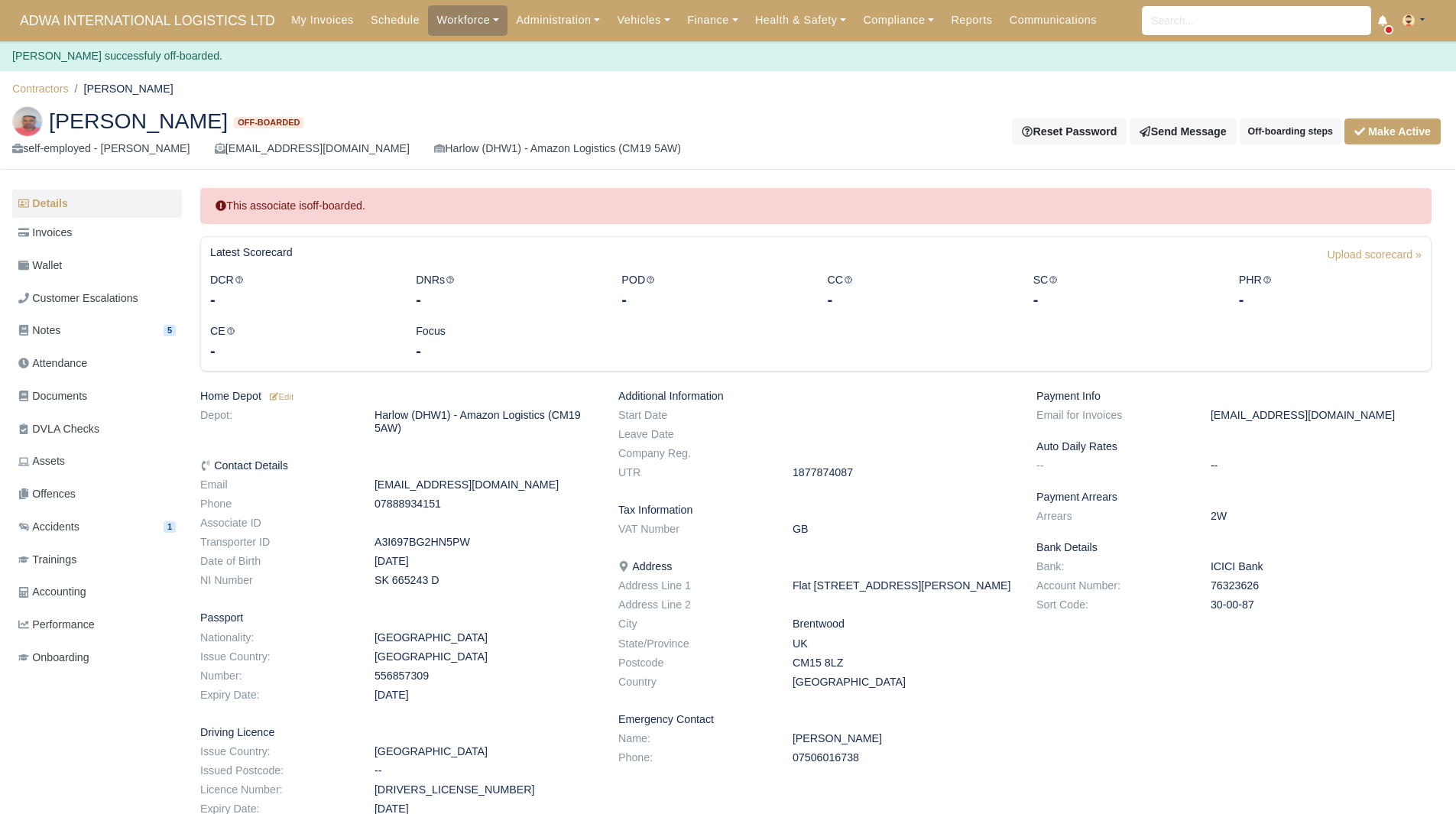
click at [49, 96] on li "Contractors" at bounding box center [40, 89] width 56 height 18
click at [48, 84] on link "Contractors" at bounding box center [40, 89] width 56 height 12
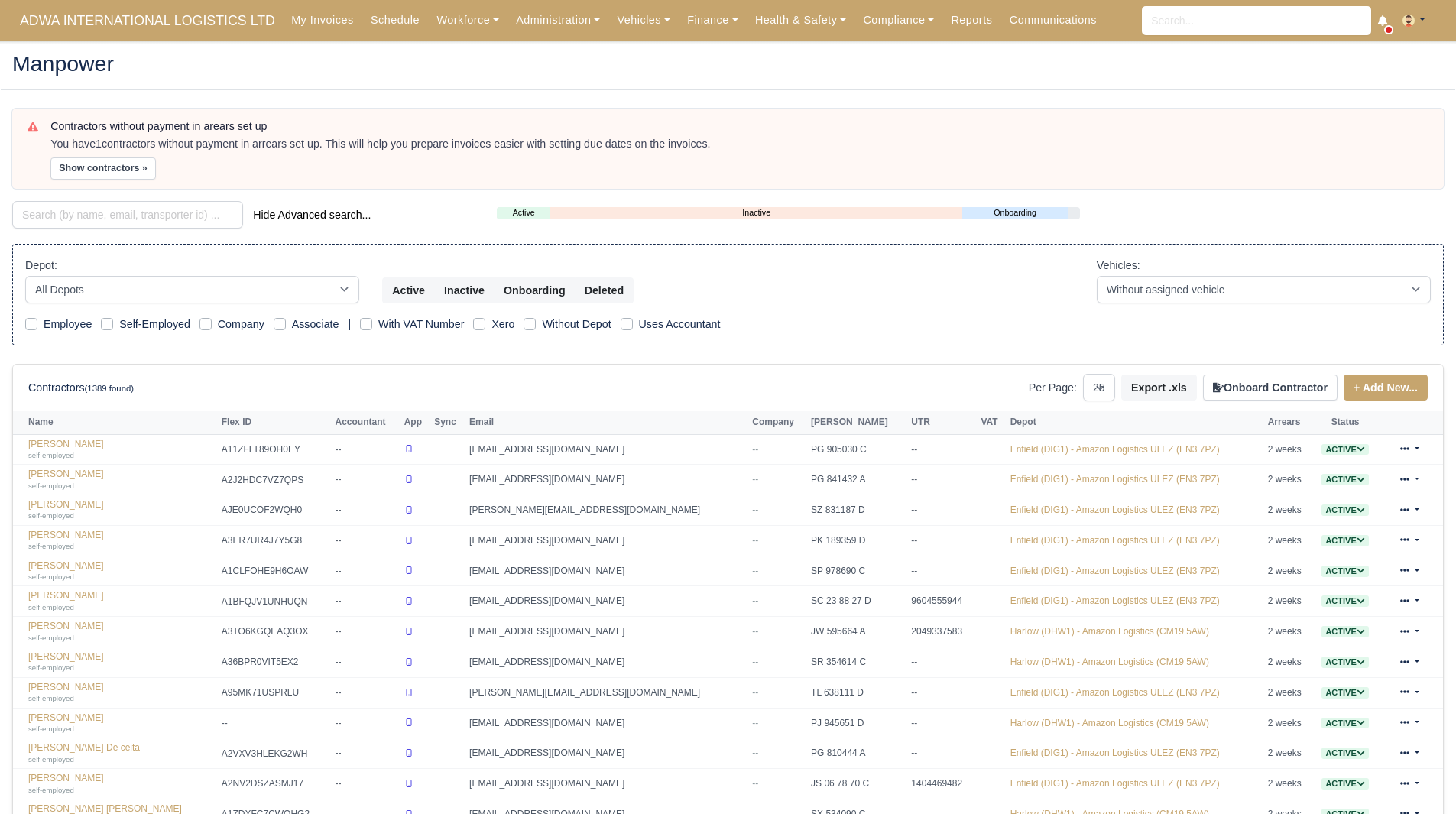
select select "25"
click at [118, 215] on input "search" at bounding box center [127, 215] width 231 height 27
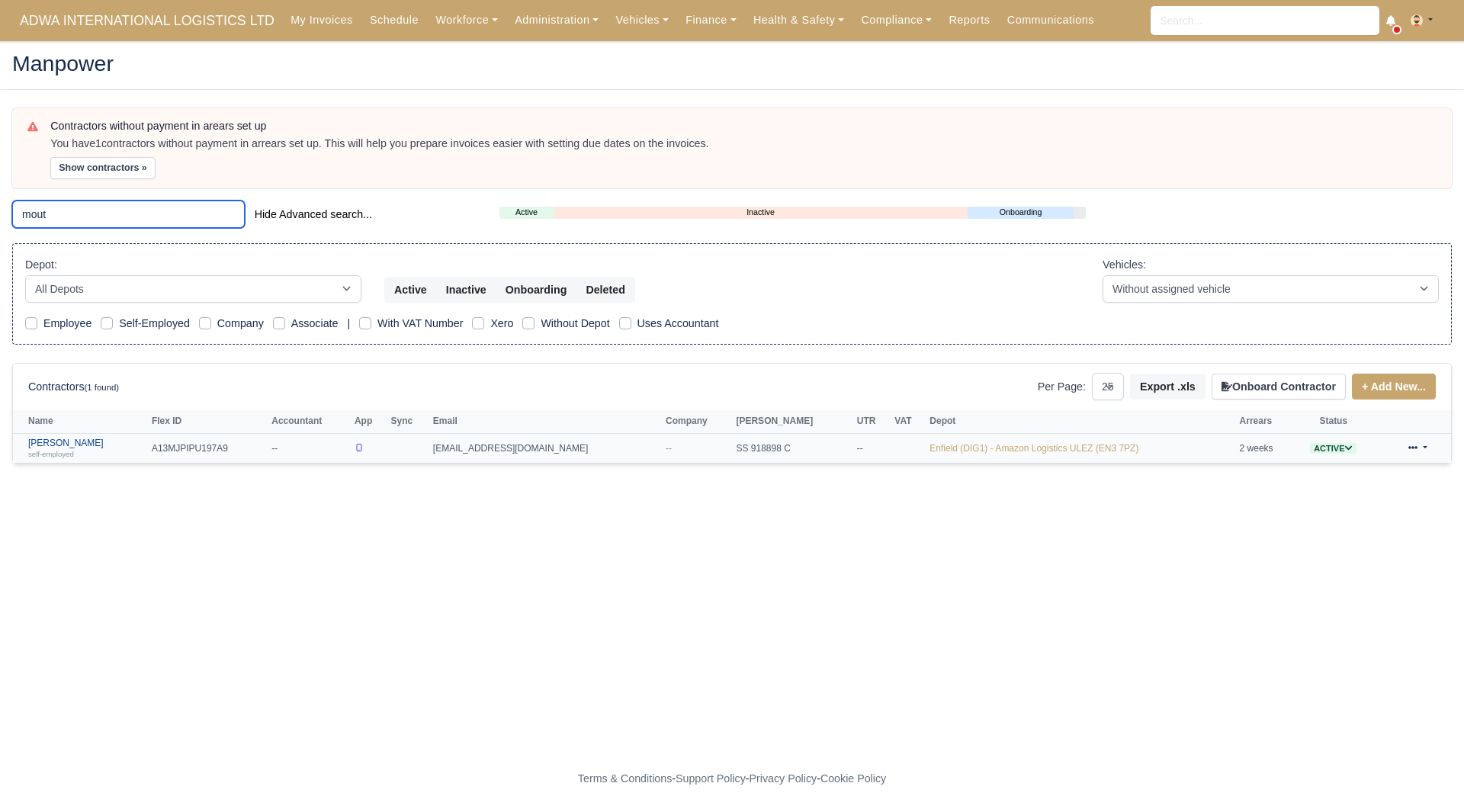
type input "mout"
click at [87, 450] on div "self-employed" at bounding box center [86, 453] width 116 height 11
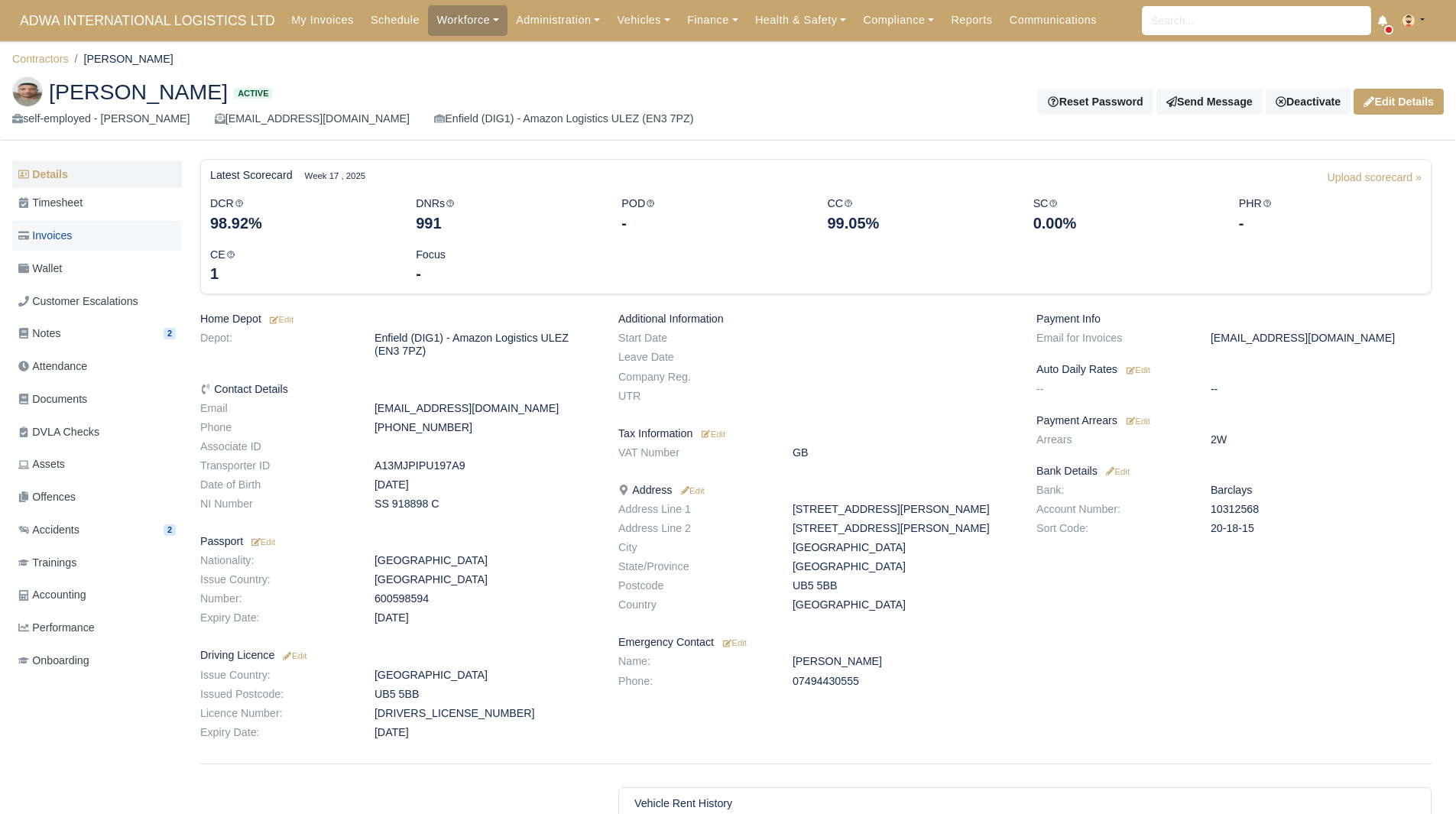
click at [99, 233] on link "Invoices" at bounding box center [97, 235] width 169 height 30
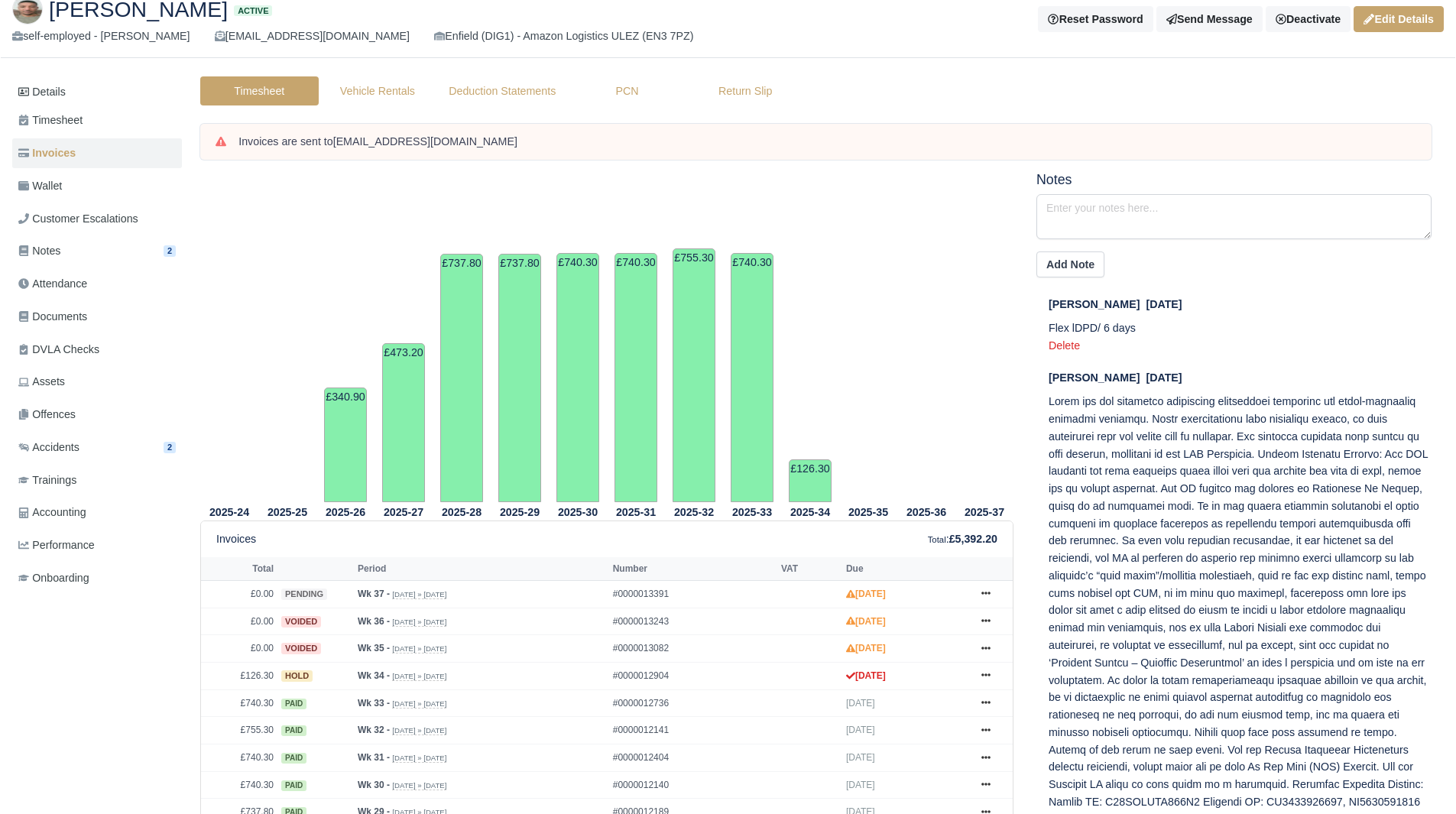
scroll to position [82, 0]
click at [97, 177] on link "Wallet" at bounding box center [97, 186] width 169 height 30
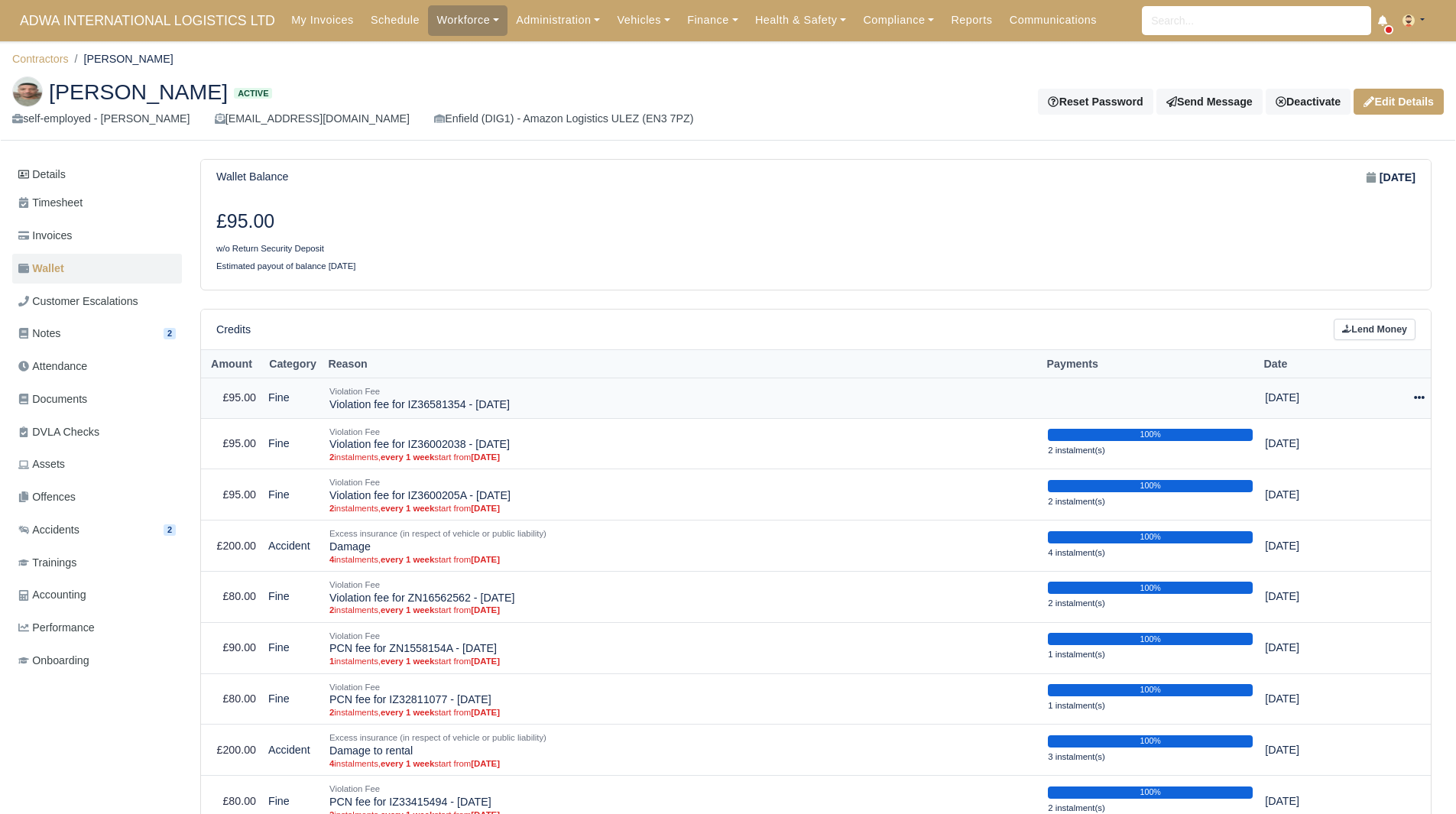
click at [1409, 396] on div at bounding box center [1394, 398] width 61 height 18
click at [1369, 463] on link "Schedule" at bounding box center [1357, 468] width 136 height 24
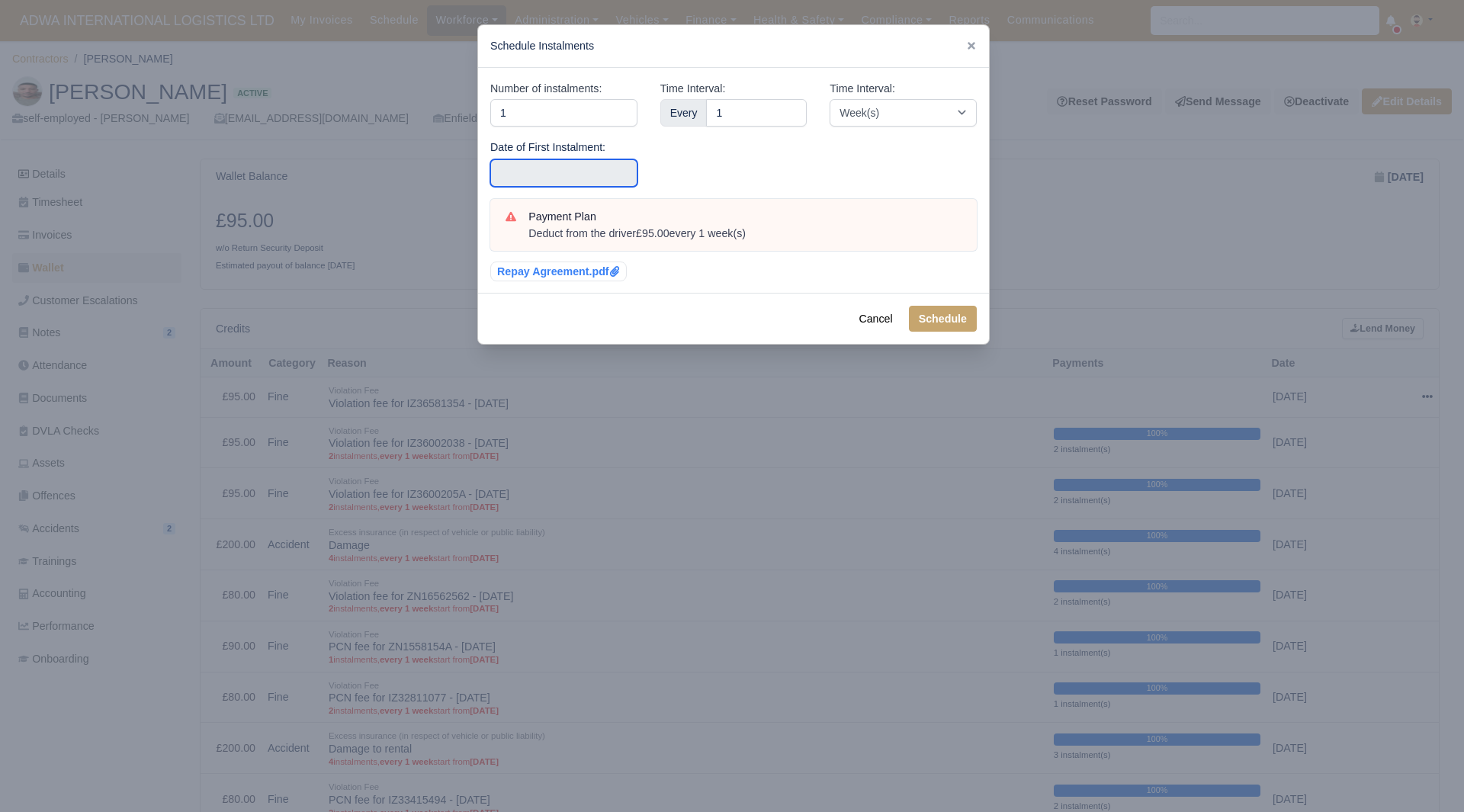
click at [610, 176] on input "text" at bounding box center [564, 173] width 147 height 27
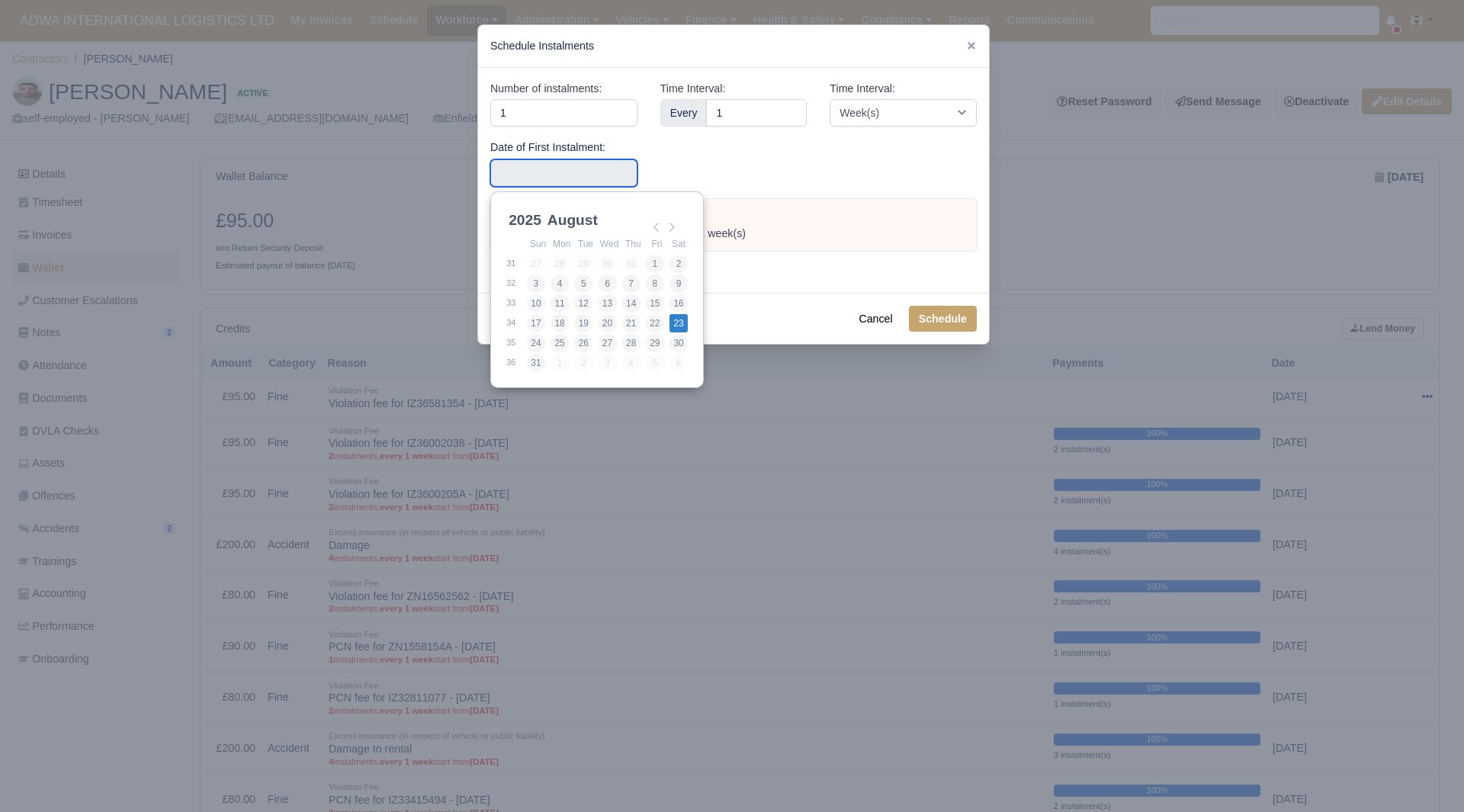
type input "2025-08-23"
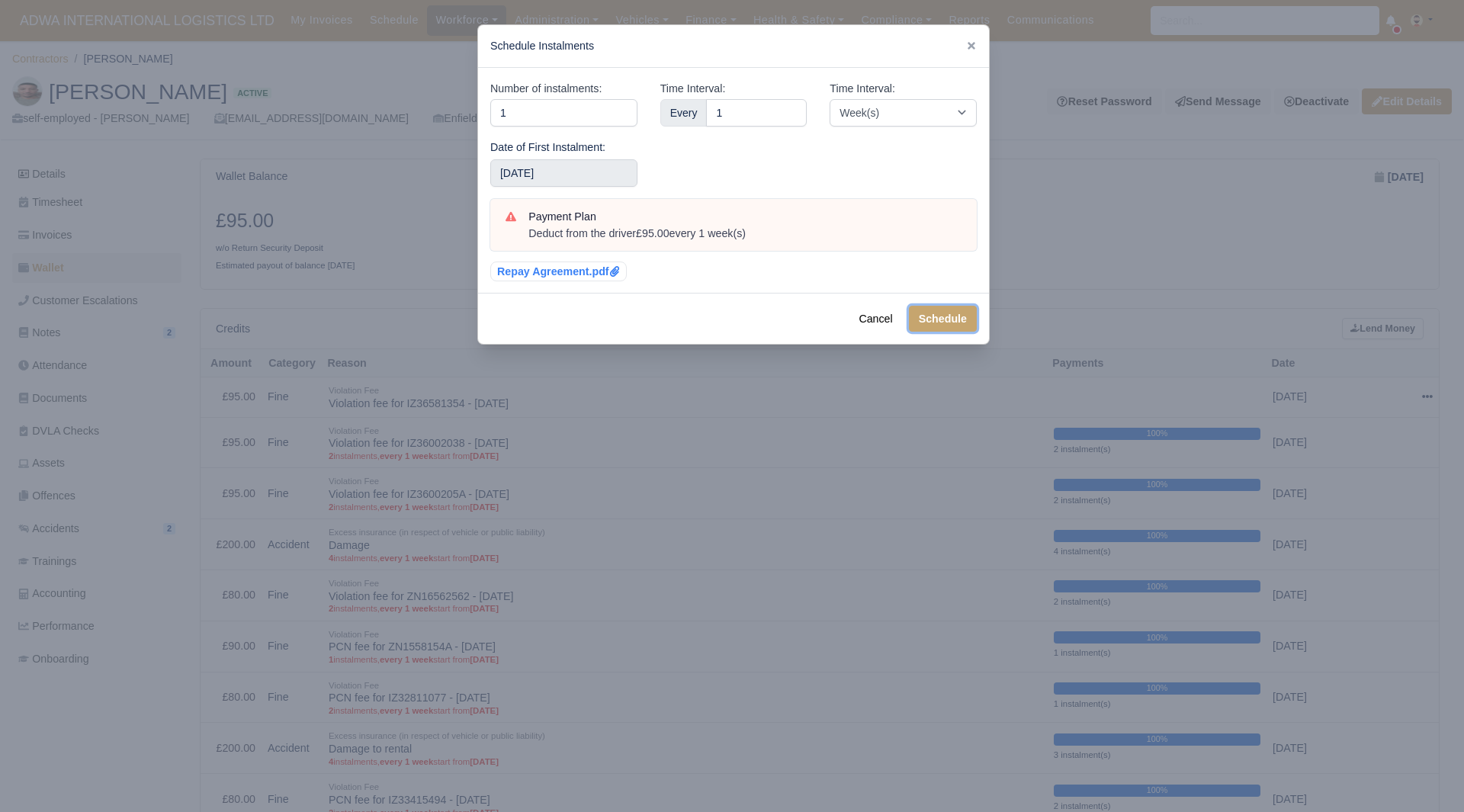
click at [934, 308] on button "Schedule" at bounding box center [943, 318] width 68 height 26
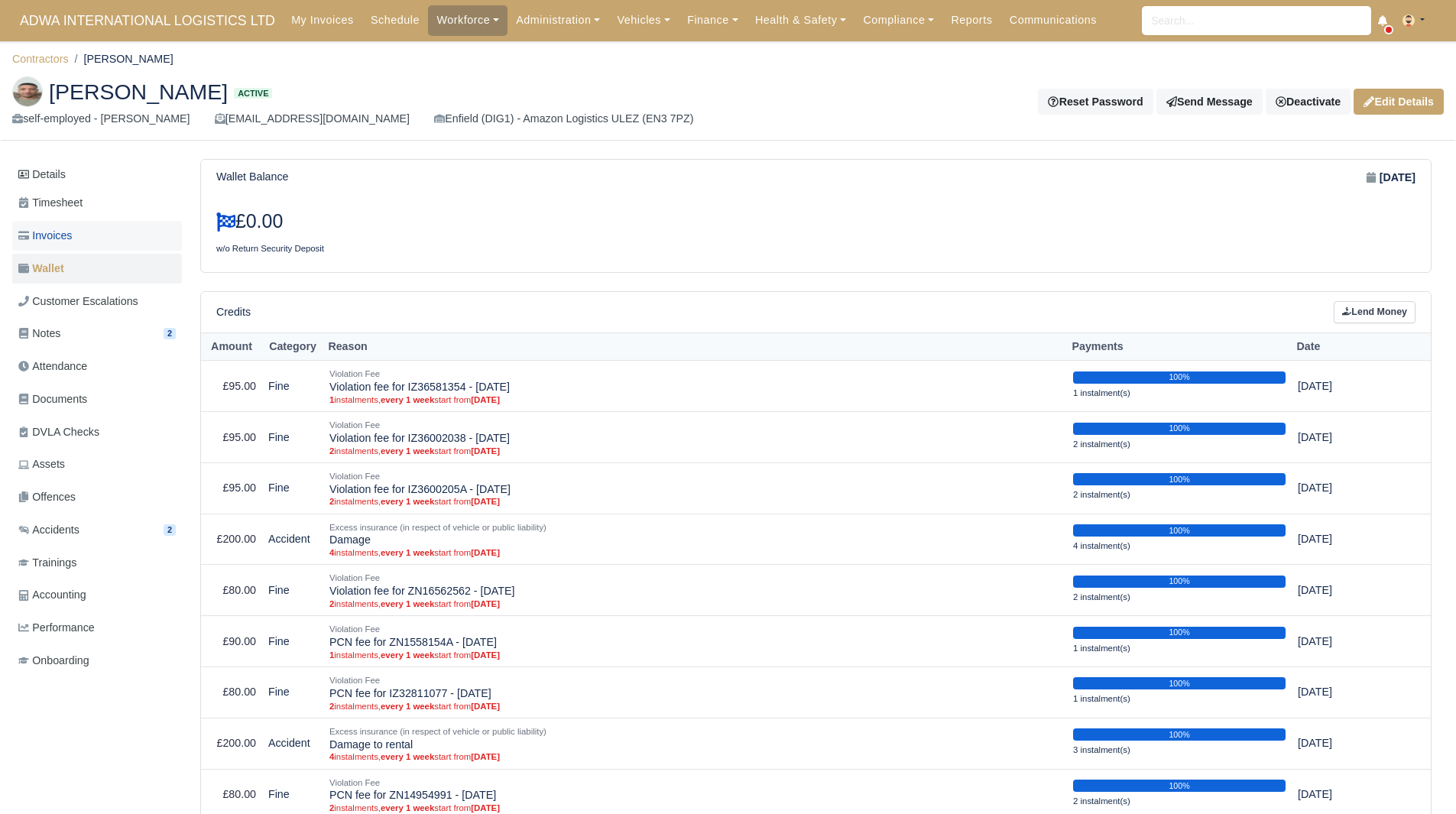
click at [81, 247] on link "Invoices" at bounding box center [97, 235] width 169 height 30
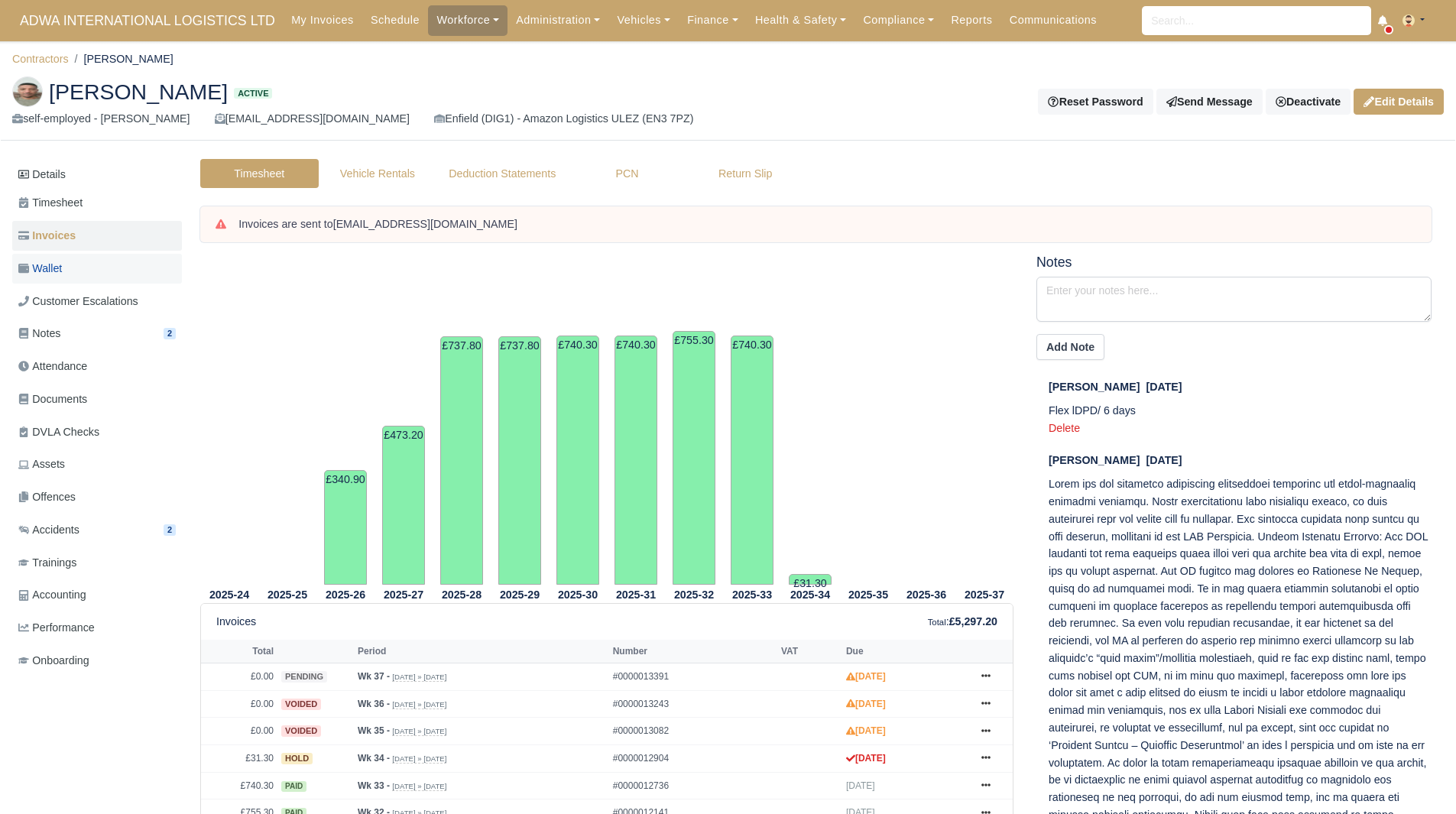
click at [74, 270] on link "Wallet" at bounding box center [97, 268] width 169 height 30
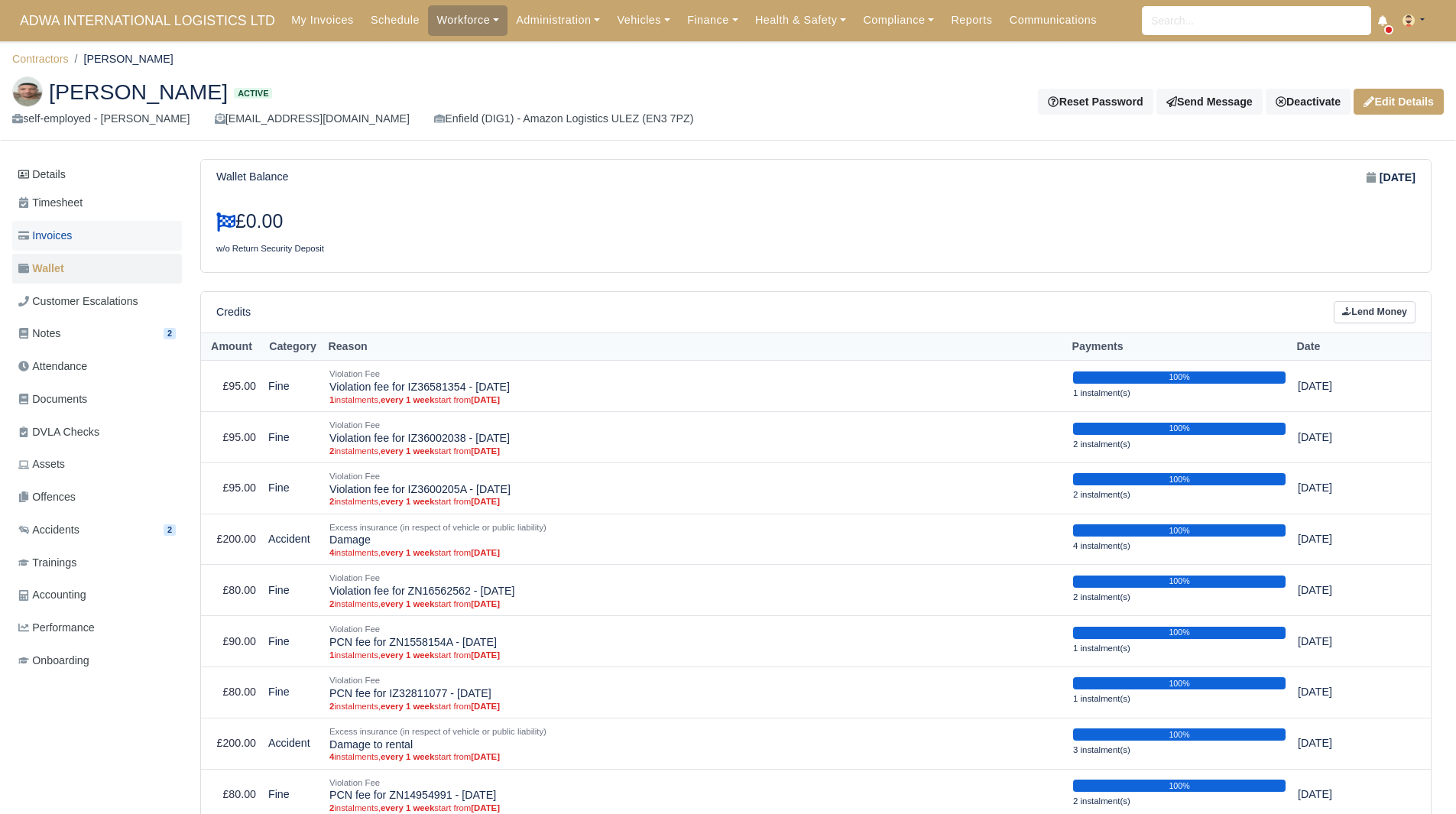
click at [76, 237] on link "Invoices" at bounding box center [97, 235] width 169 height 30
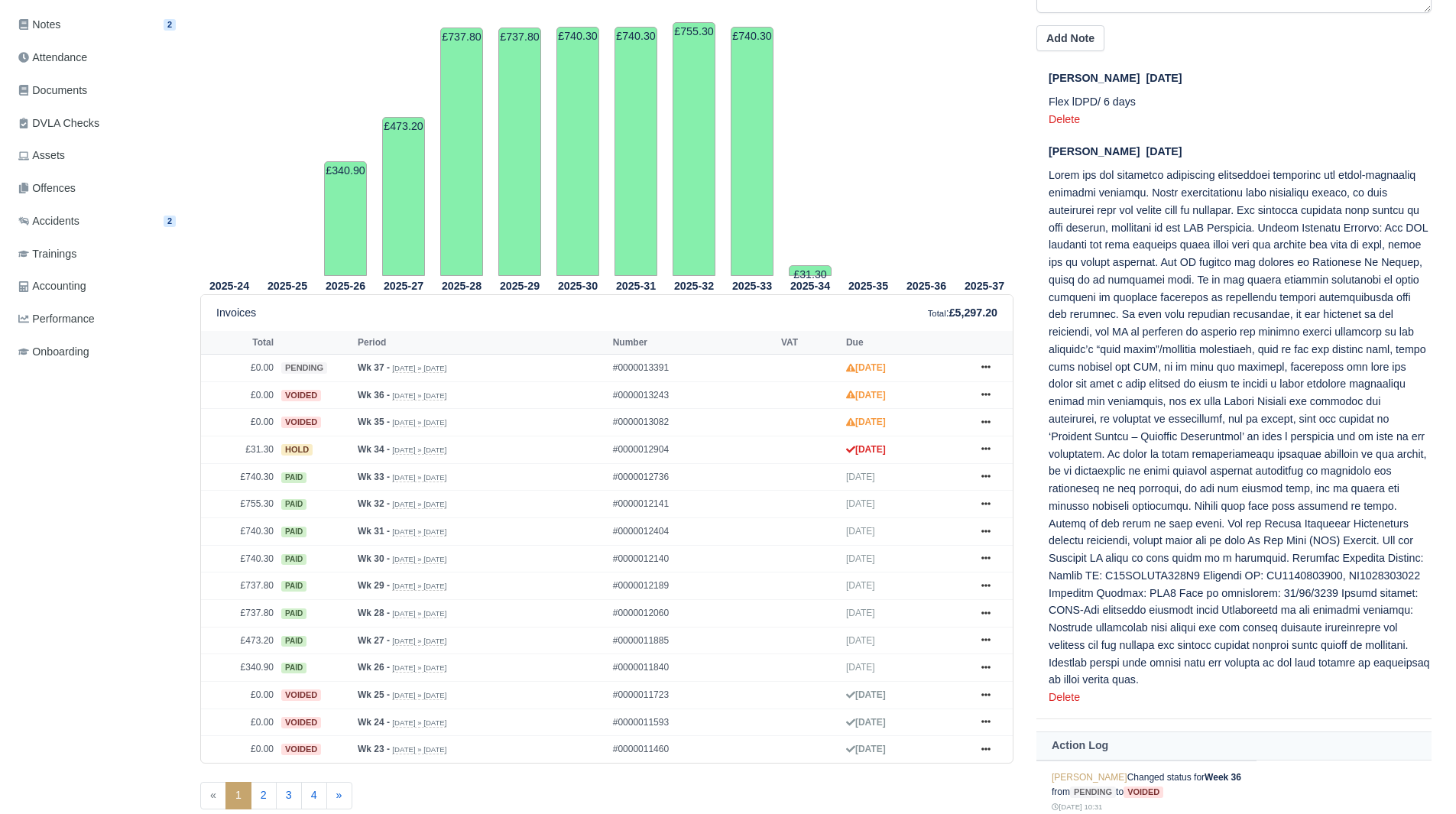
scroll to position [310, 0]
click at [974, 448] on link at bounding box center [985, 449] width 23 height 19
click at [965, 477] on link "Show Invoice" at bounding box center [928, 477] width 136 height 32
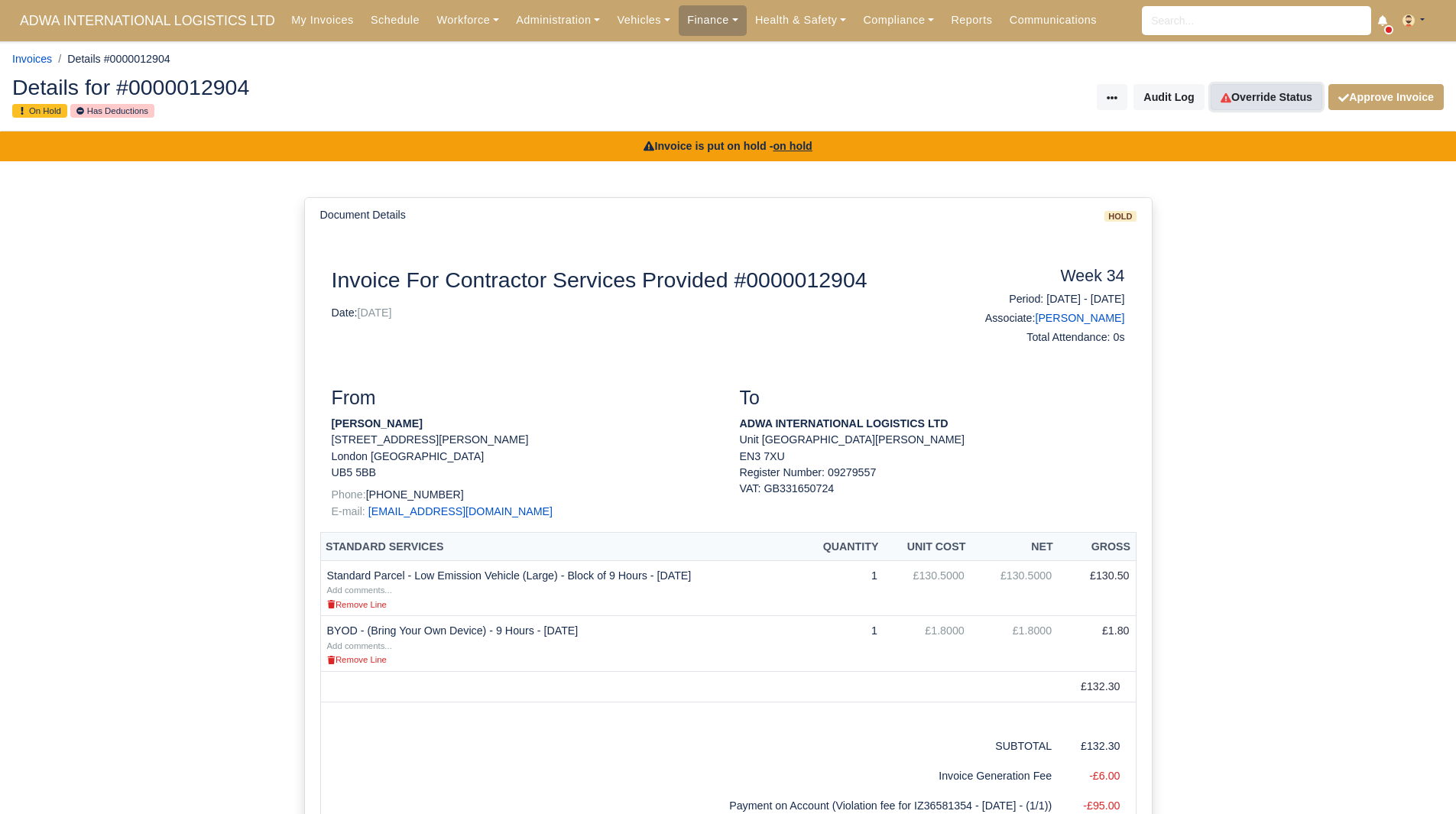
click at [1283, 97] on link "Override Status" at bounding box center [1266, 97] width 111 height 26
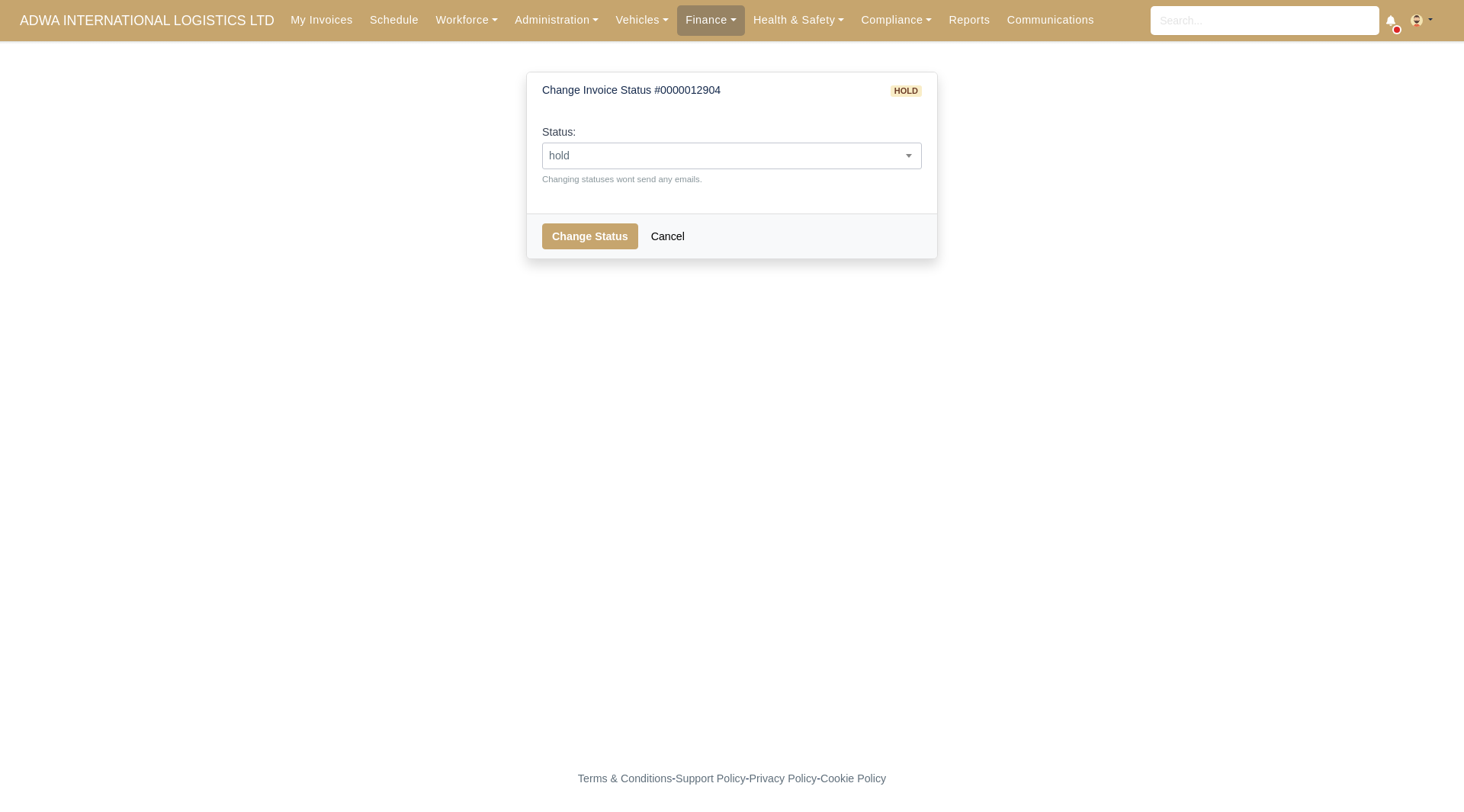
click at [682, 143] on span "hold" at bounding box center [731, 155] width 380 height 26
select select "paid"
click at [582, 241] on button "Change Status" at bounding box center [590, 236] width 96 height 26
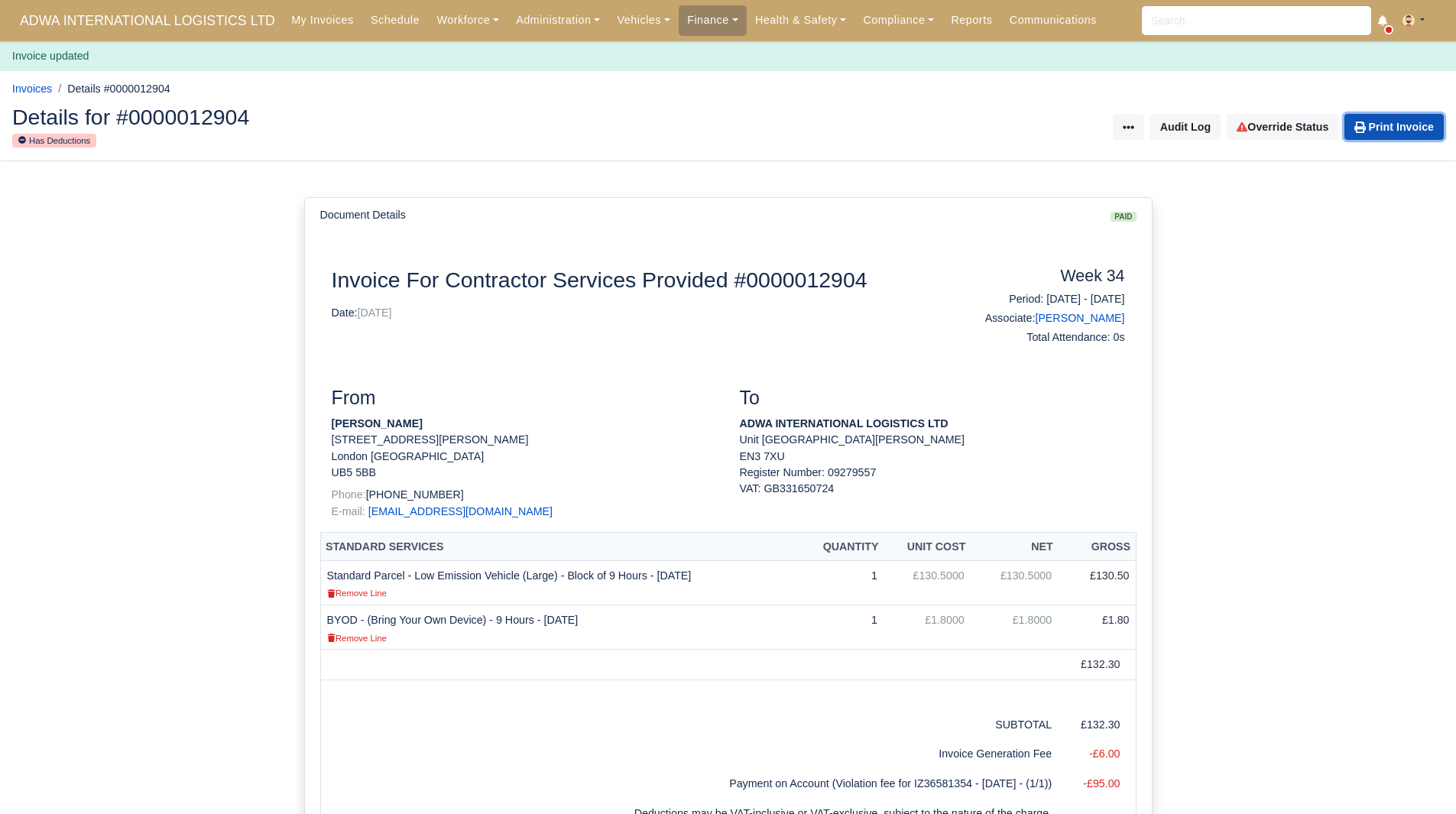
click at [1394, 126] on link "Print Invoice" at bounding box center [1394, 127] width 99 height 26
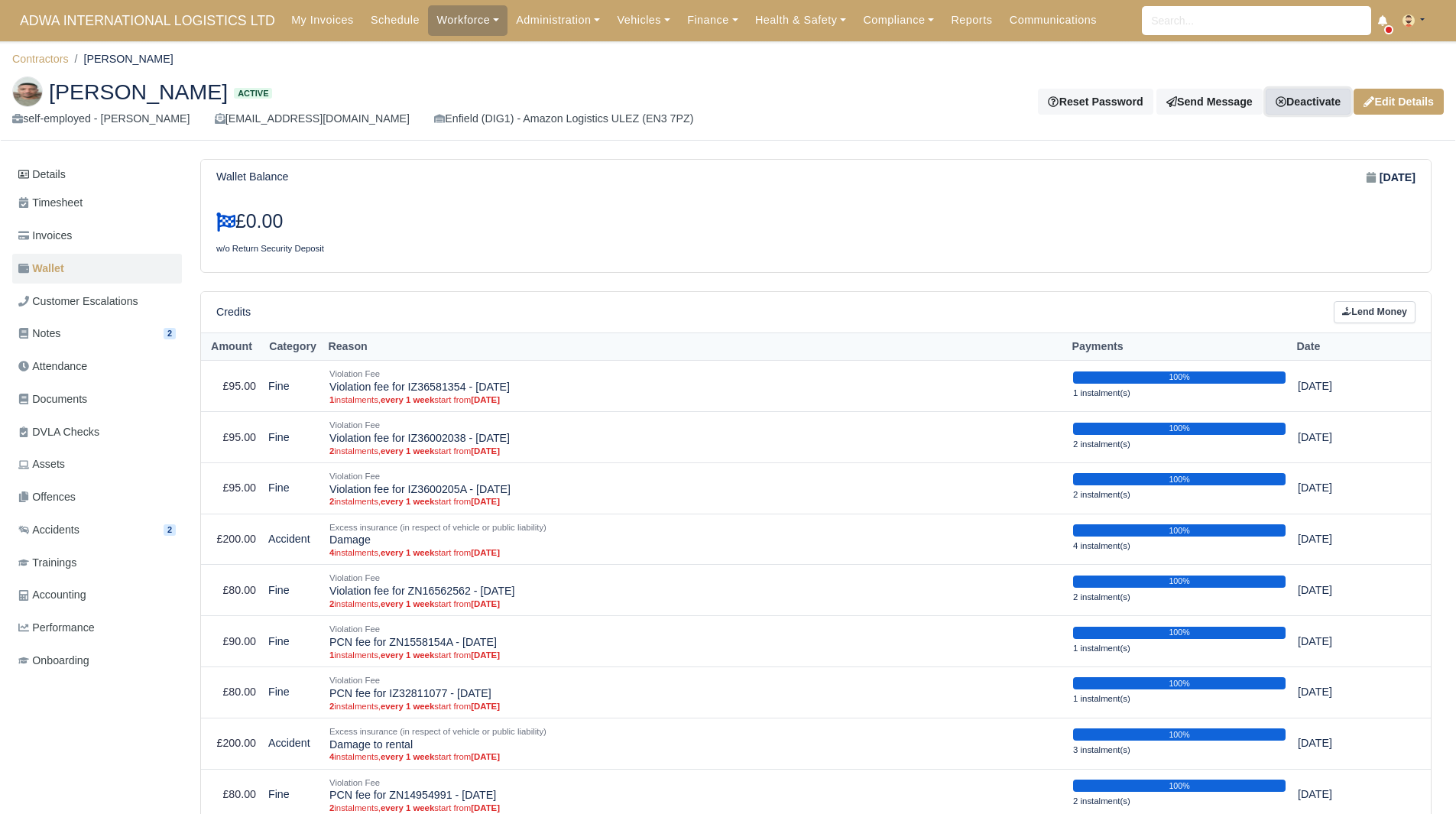
click at [1321, 90] on link "Deactivate" at bounding box center [1308, 102] width 85 height 26
click at [1252, 178] on link "Off-board" at bounding box center [1282, 179] width 136 height 24
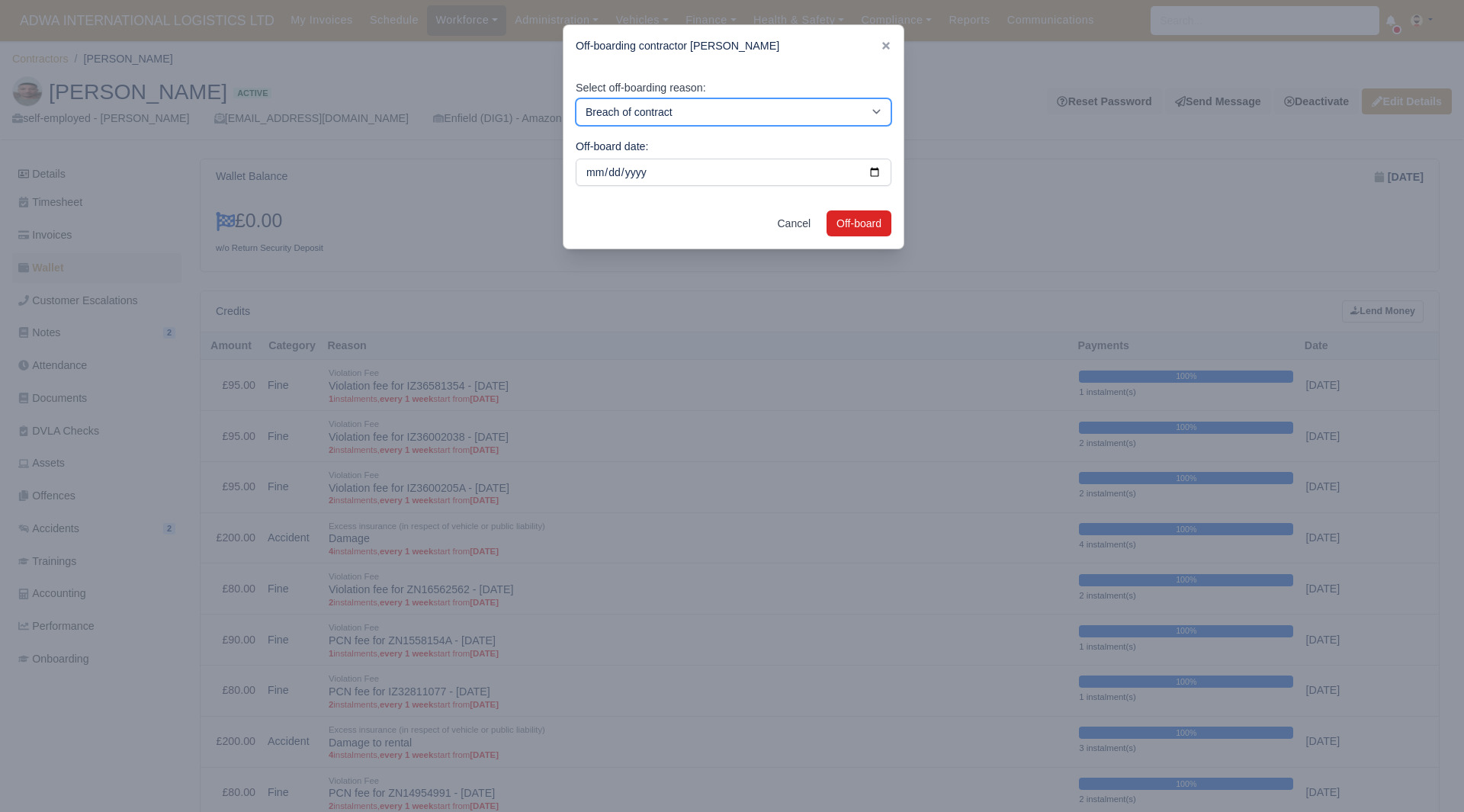
click at [719, 119] on select "Breach of contract Personal decision Too many parcels Heavy routes Another comp…" at bounding box center [734, 112] width 316 height 27
select select "personal-decision"
click at [576, 98] on select "Breach of contract Personal decision Too many parcels Heavy routes Another comp…" at bounding box center [734, 112] width 316 height 27
click at [855, 223] on button "Off-board" at bounding box center [859, 223] width 65 height 26
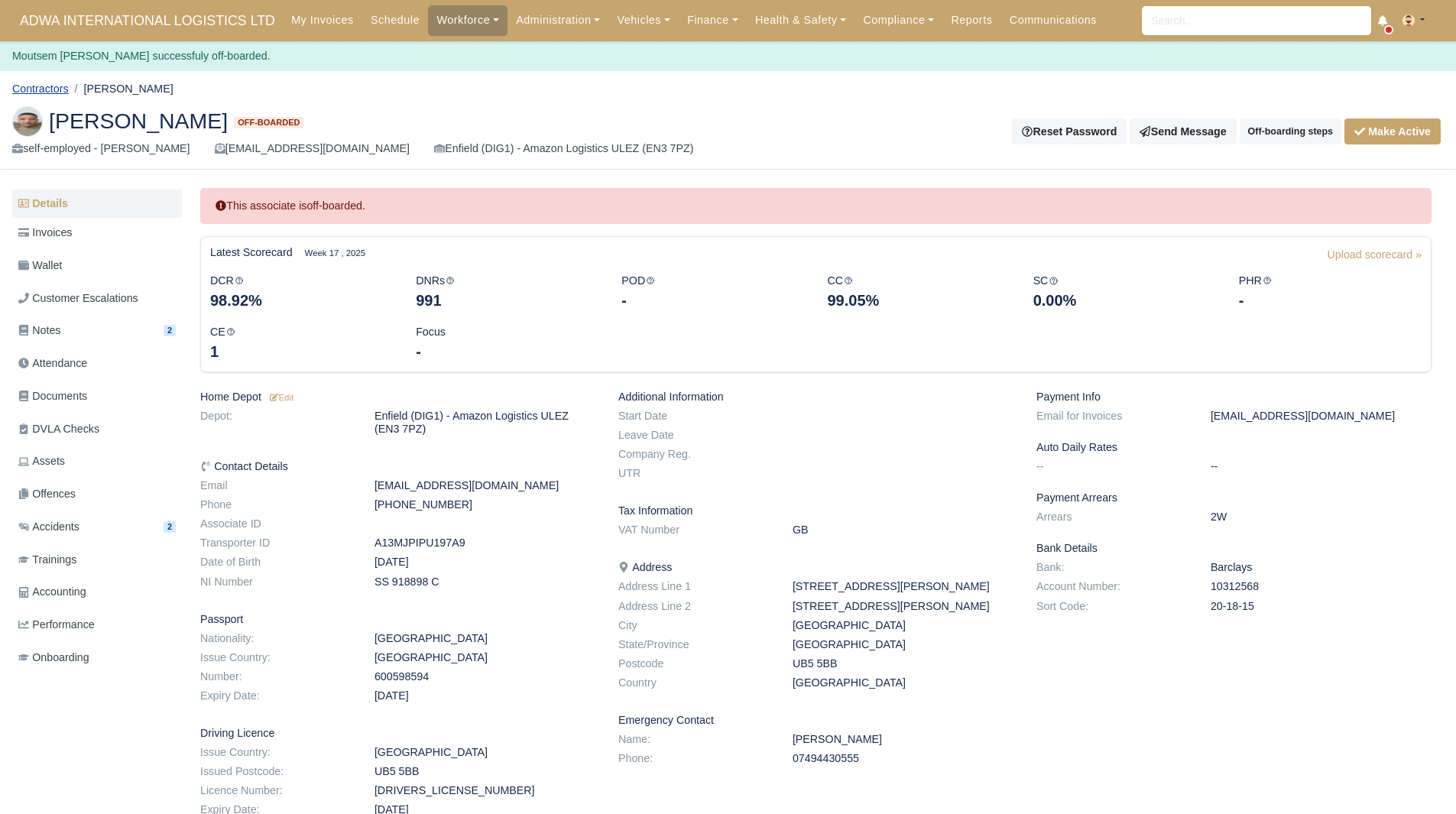
click at [54, 84] on link "Contractors" at bounding box center [40, 89] width 56 height 12
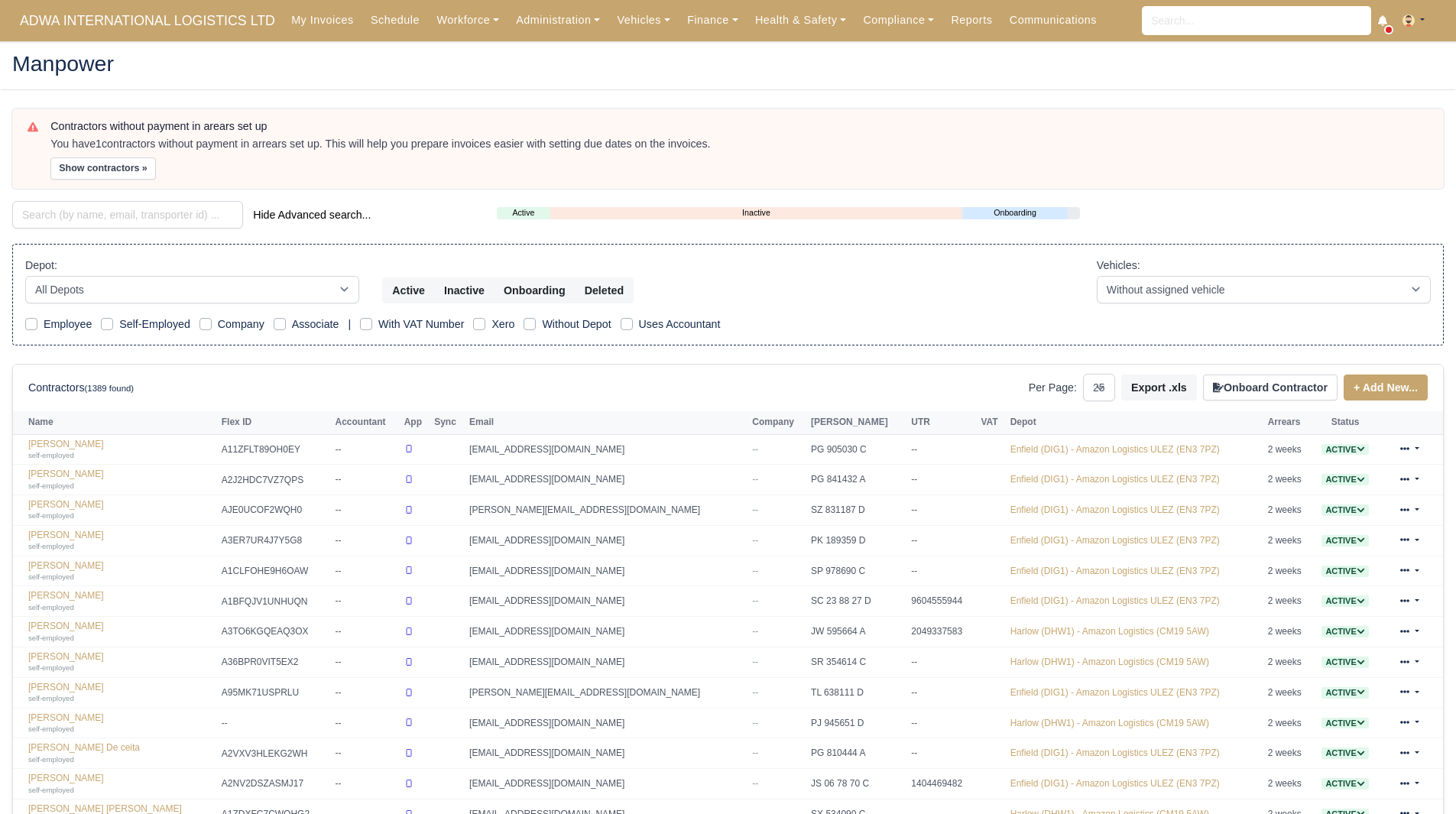
select select "25"
click at [151, 207] on input "search" at bounding box center [127, 215] width 231 height 27
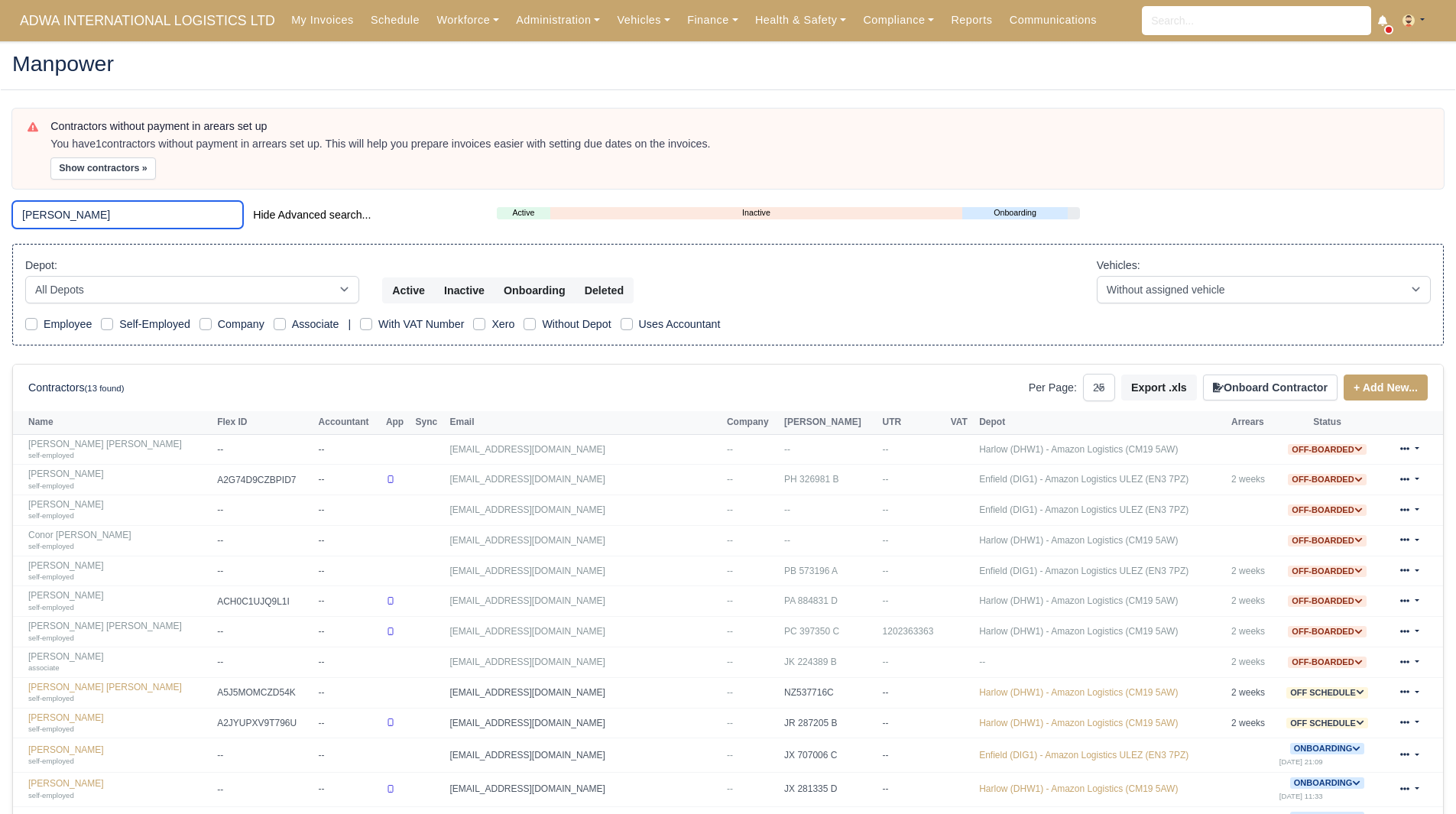
scroll to position [131, 0]
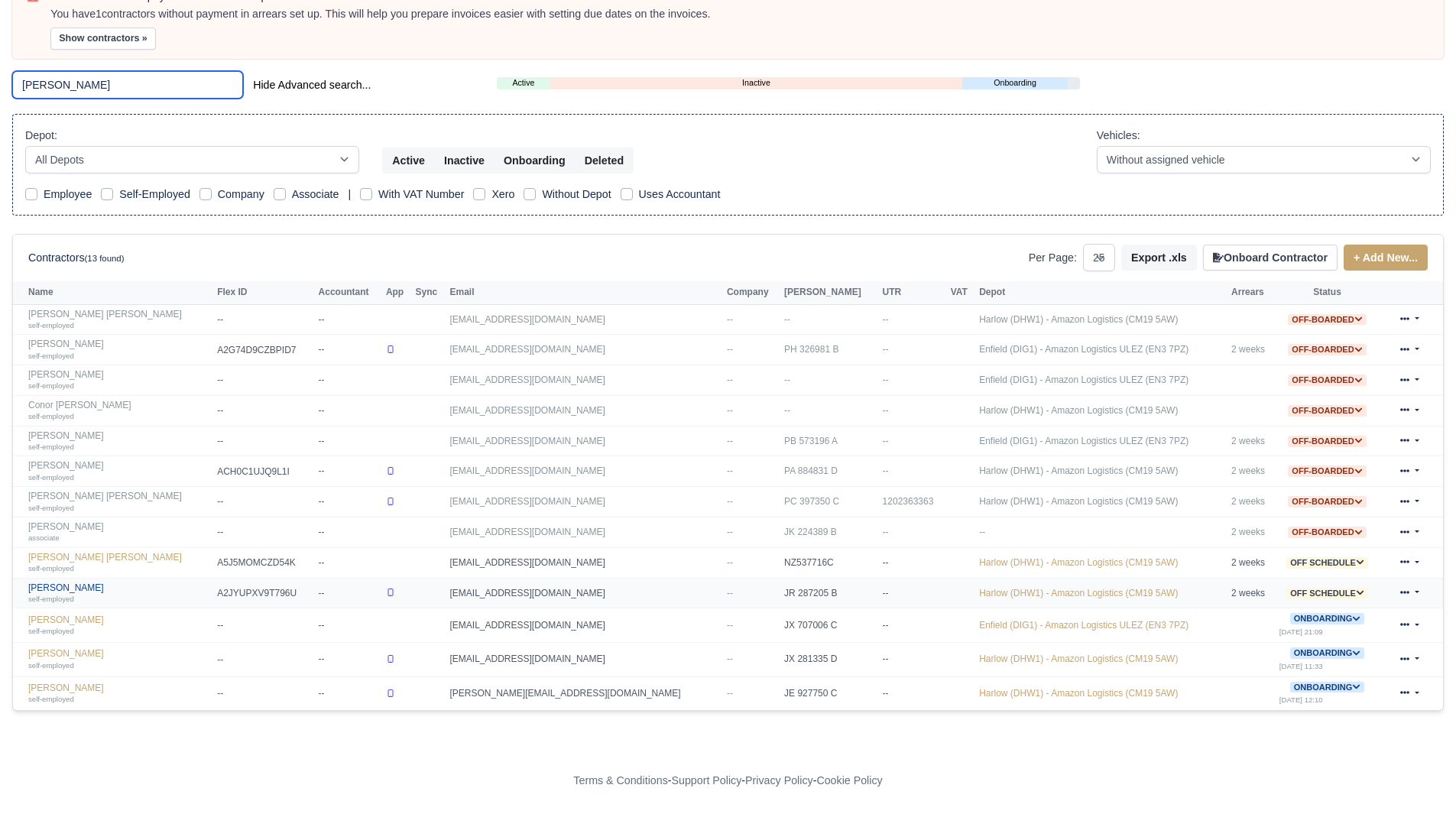
type input "james"
click at [72, 589] on link "James Morse self-employed" at bounding box center [119, 593] width 181 height 22
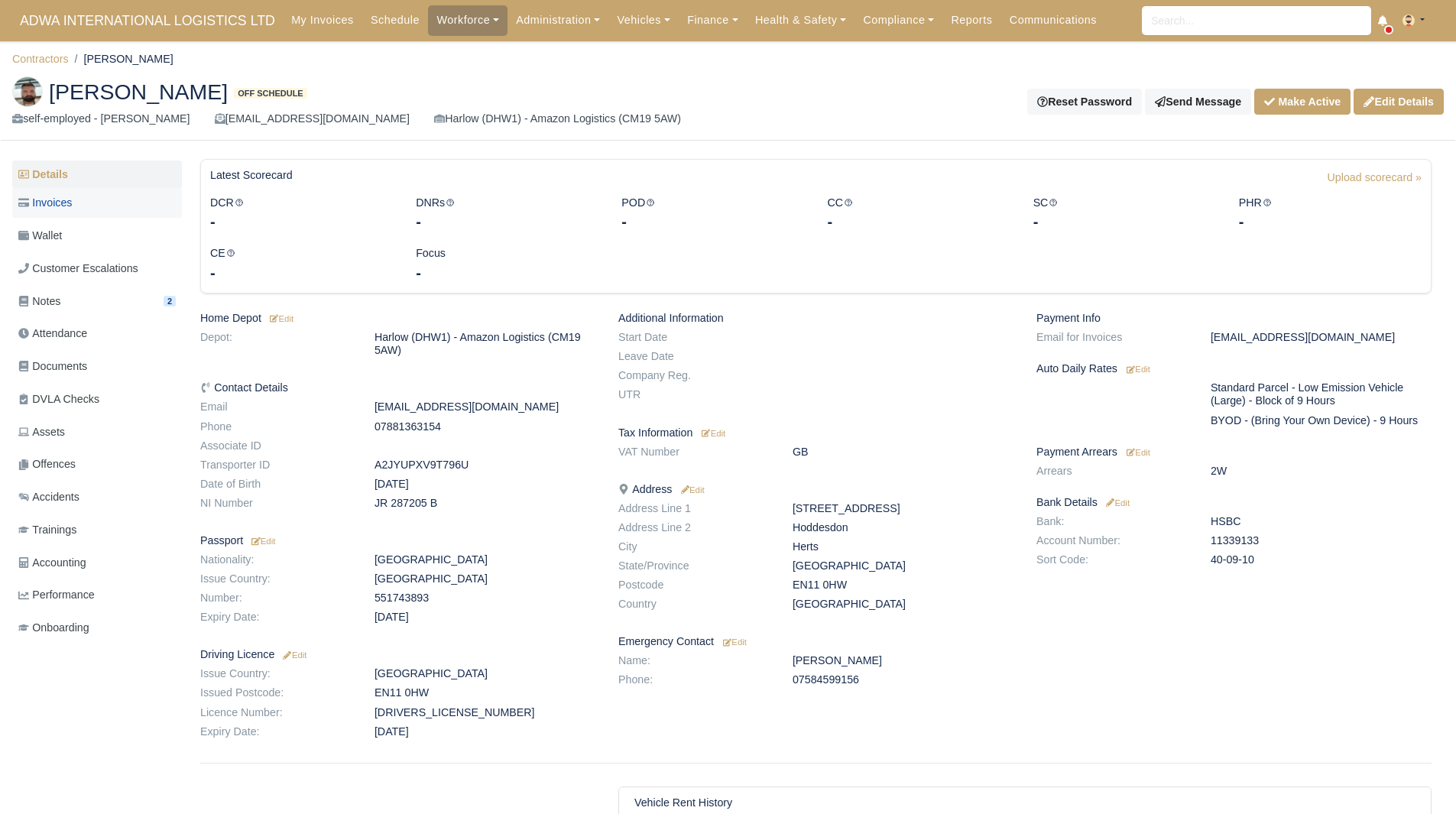
click at [90, 204] on link "Invoices" at bounding box center [97, 203] width 169 height 30
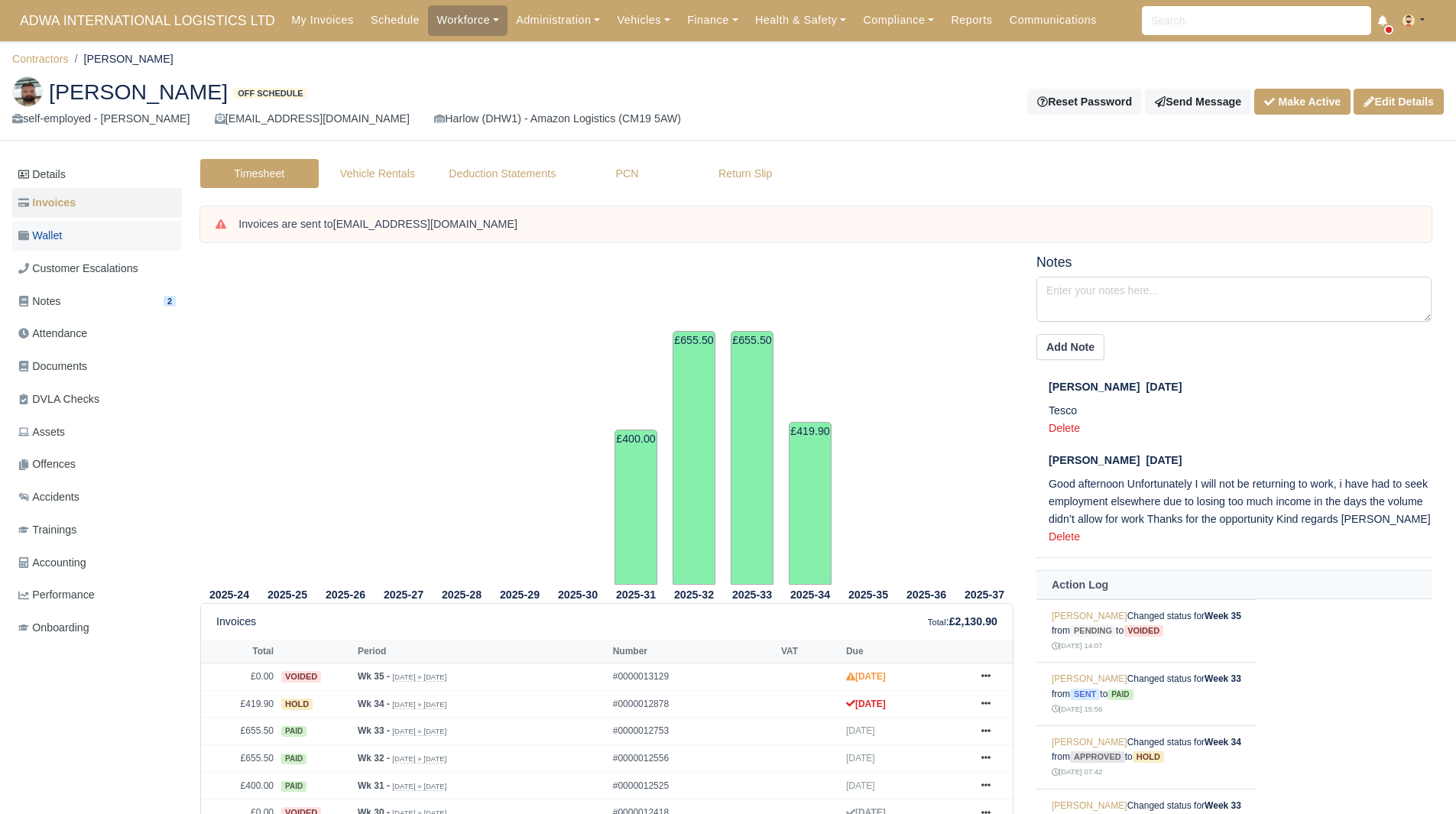
click at [104, 221] on link "Wallet" at bounding box center [97, 235] width 169 height 30
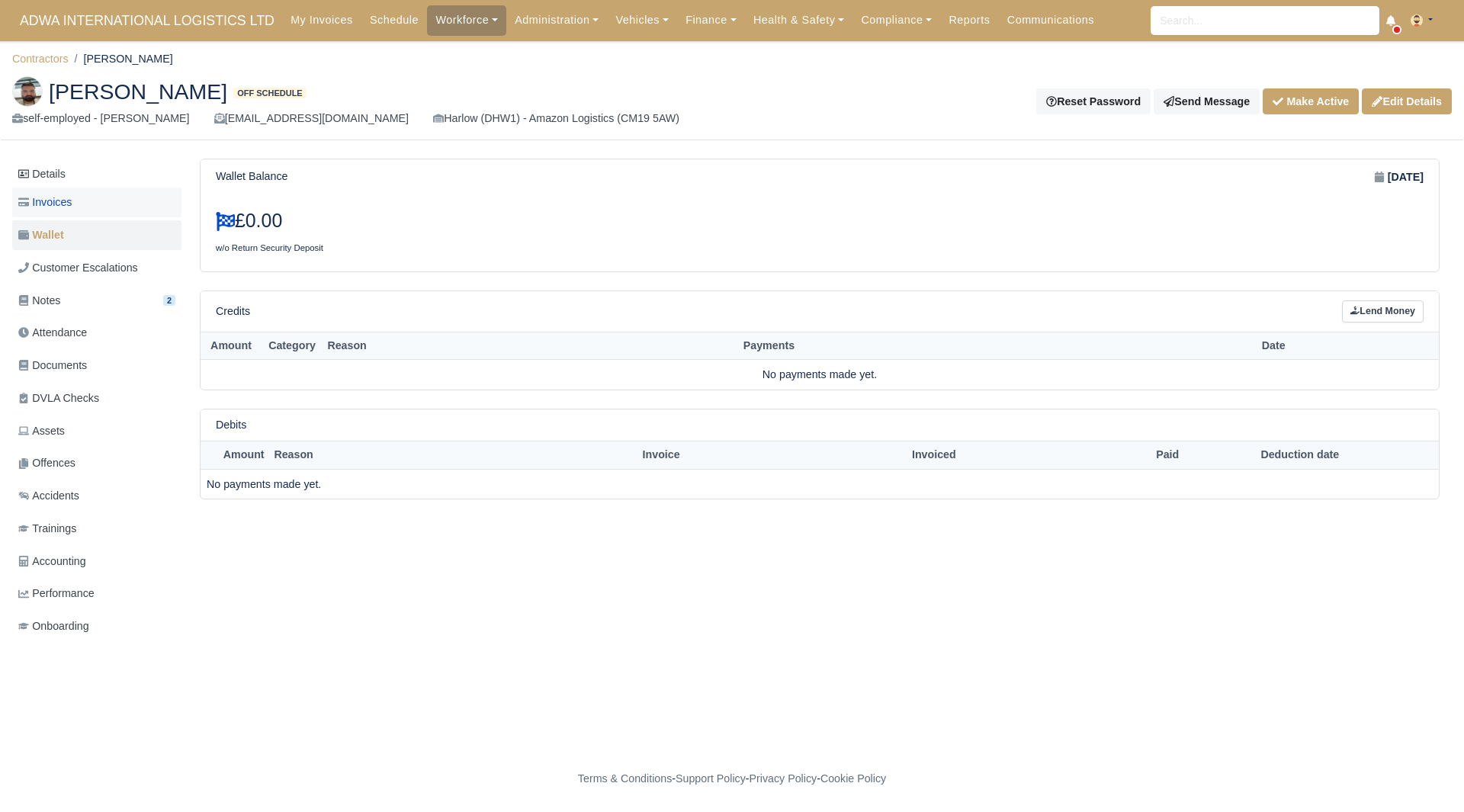
click at [78, 212] on link "Invoices" at bounding box center [96, 202] width 169 height 30
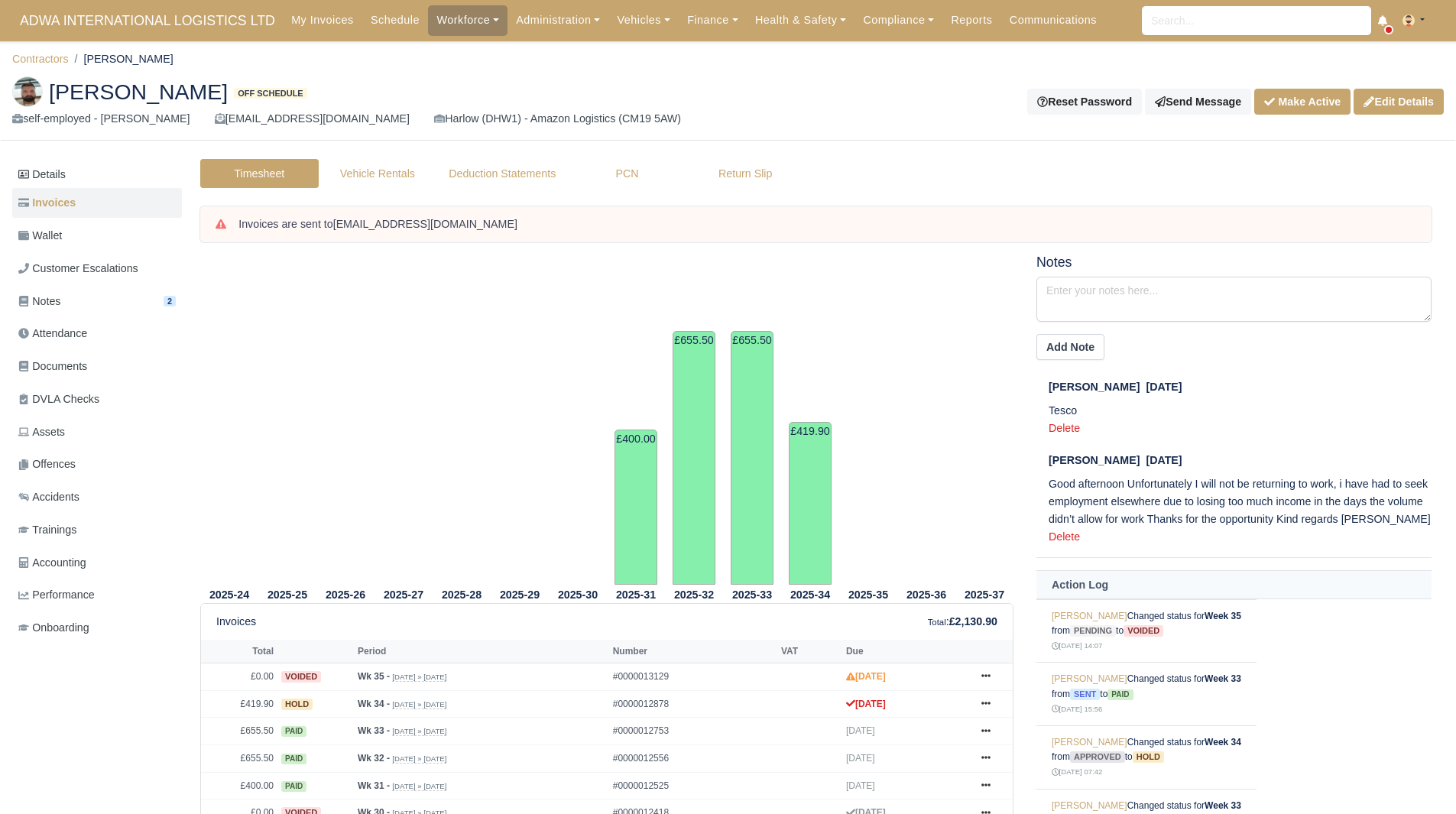
scroll to position [236, 0]
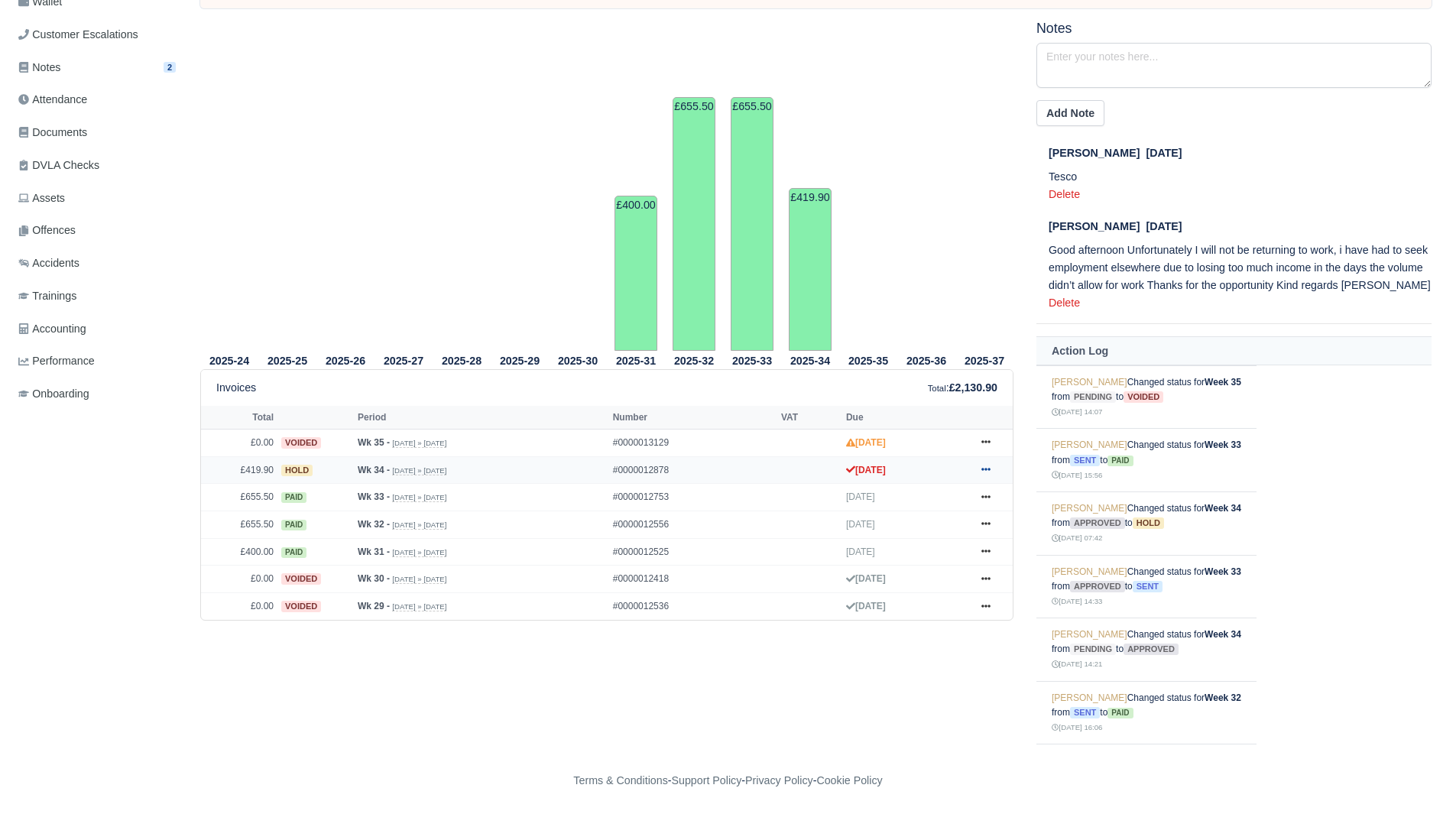
click at [981, 472] on icon at bounding box center [985, 469] width 9 height 9
click at [941, 510] on link "Show Invoice" at bounding box center [928, 498] width 136 height 32
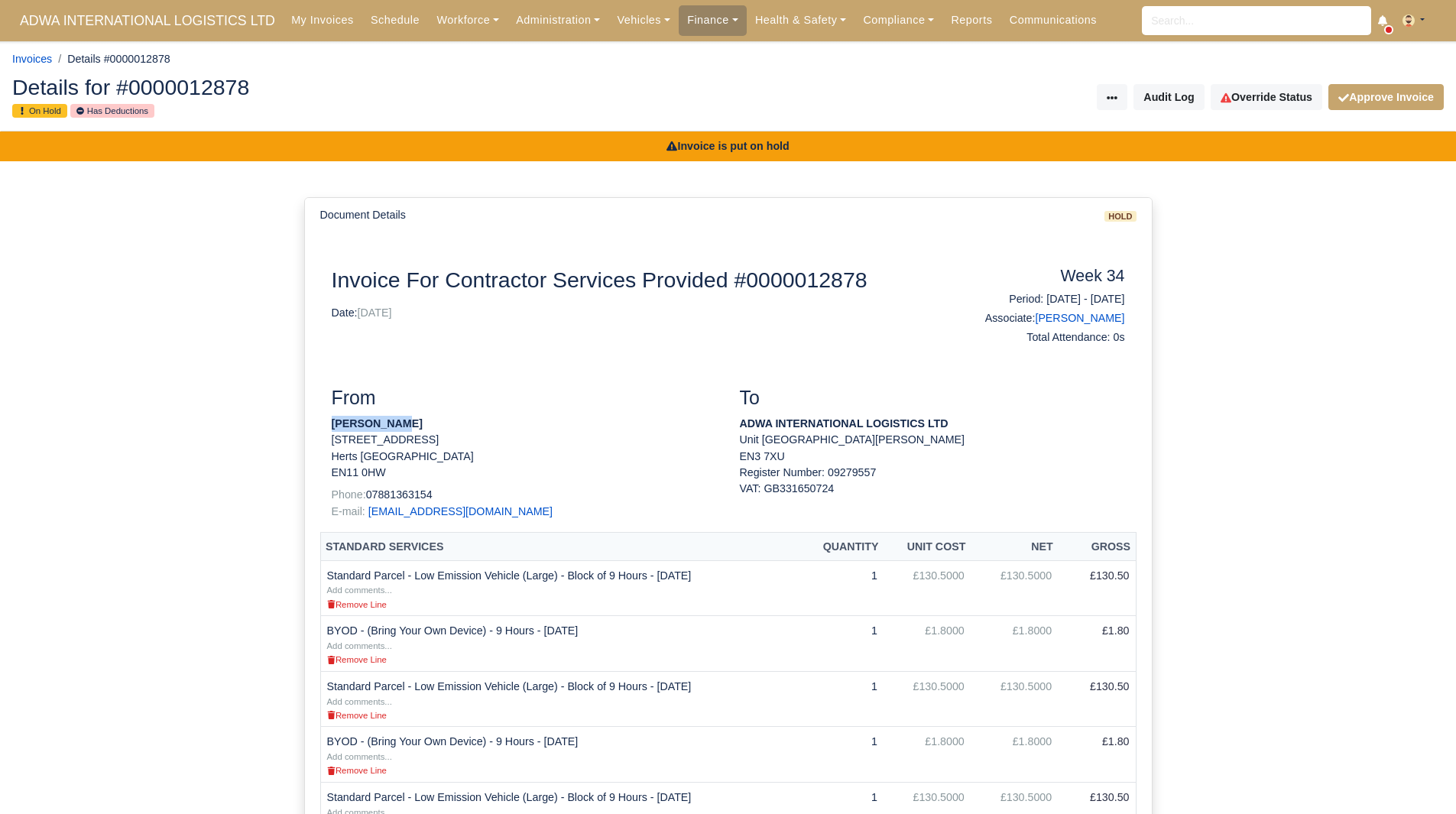
drag, startPoint x: 406, startPoint y: 426, endPoint x: 327, endPoint y: 432, distance: 79.2
click at [327, 432] on div "From [PERSON_NAME] [STREET_ADDRESS] [STREET_ADDRESS] Phone: [PHONE_NUMBER] E-ma…" at bounding box center [524, 459] width 408 height 145
copy strong "[PERSON_NAME]"
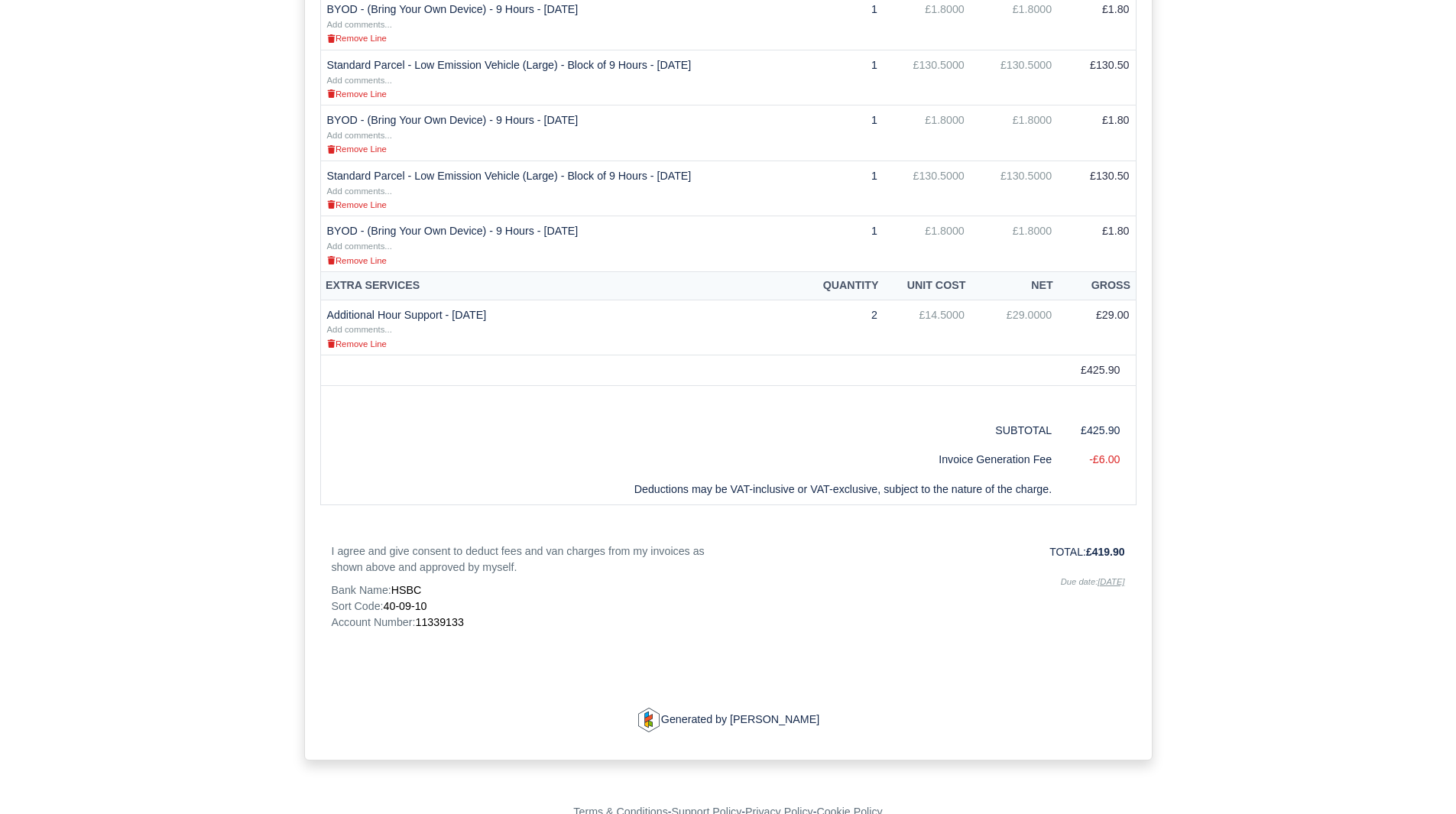
scroll to position [650, 0]
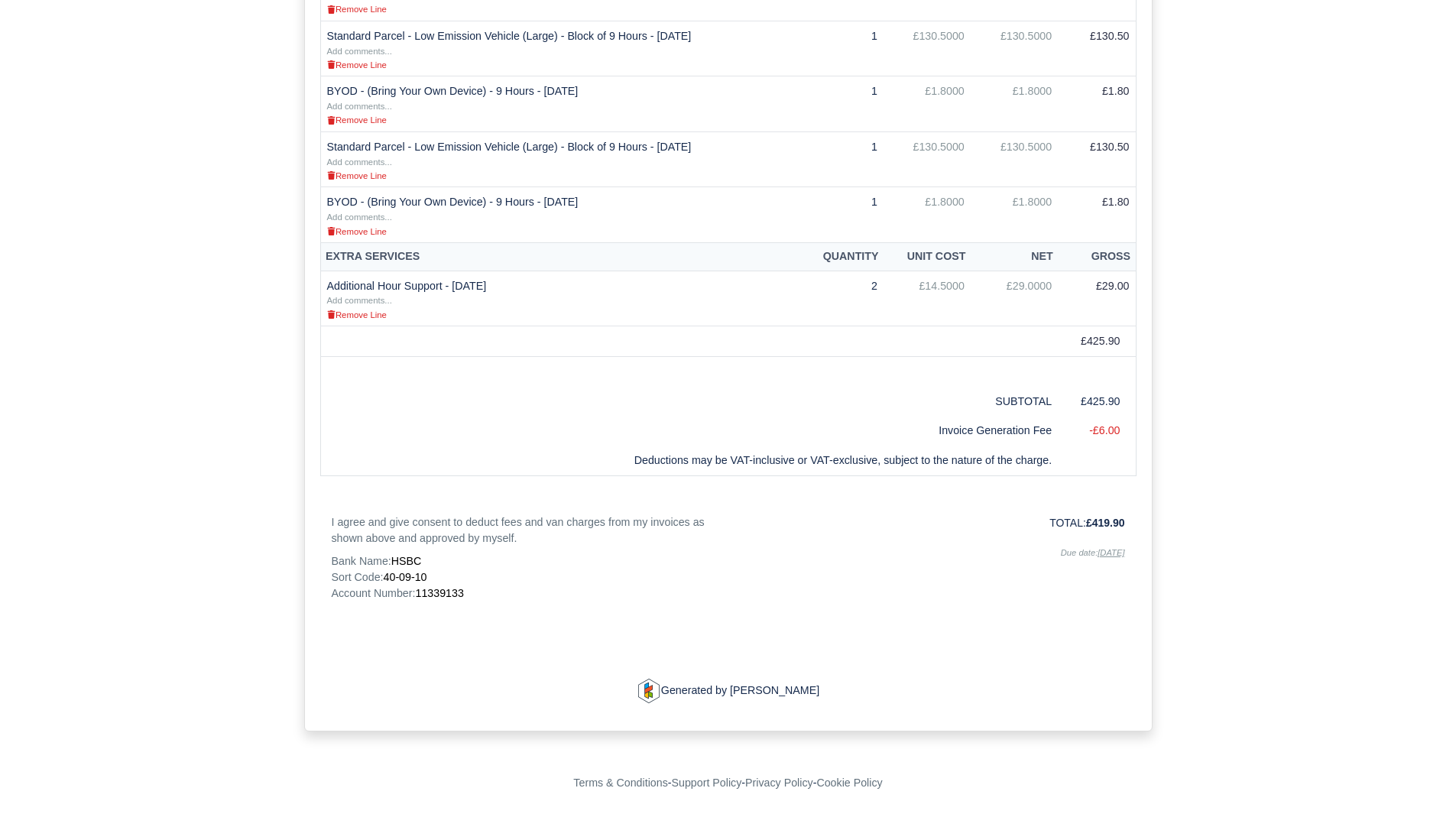
click at [444, 595] on span "11339133" at bounding box center [439, 593] width 48 height 12
copy span "11339133"
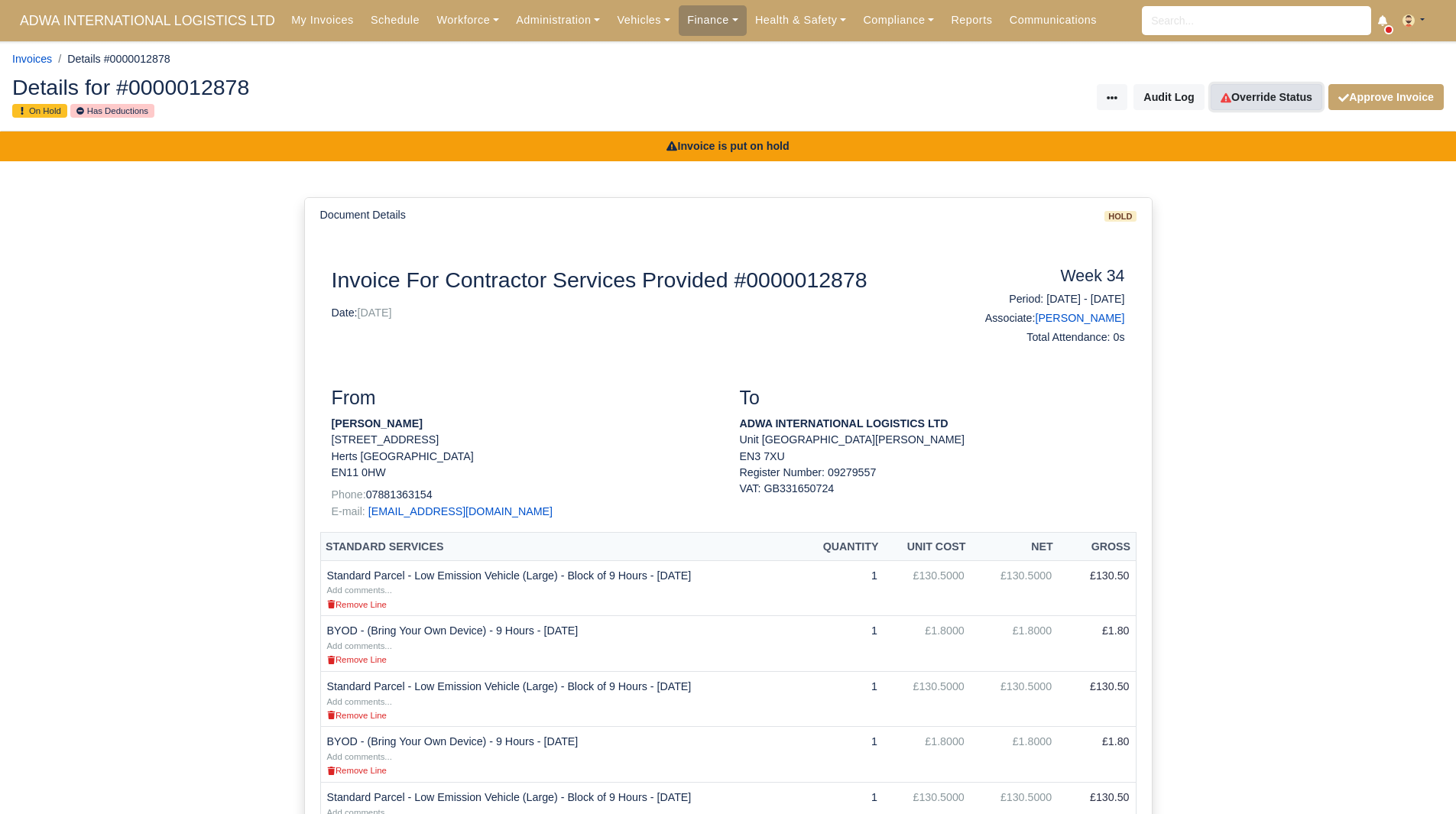
click at [1248, 91] on link "Override Status" at bounding box center [1266, 97] width 111 height 26
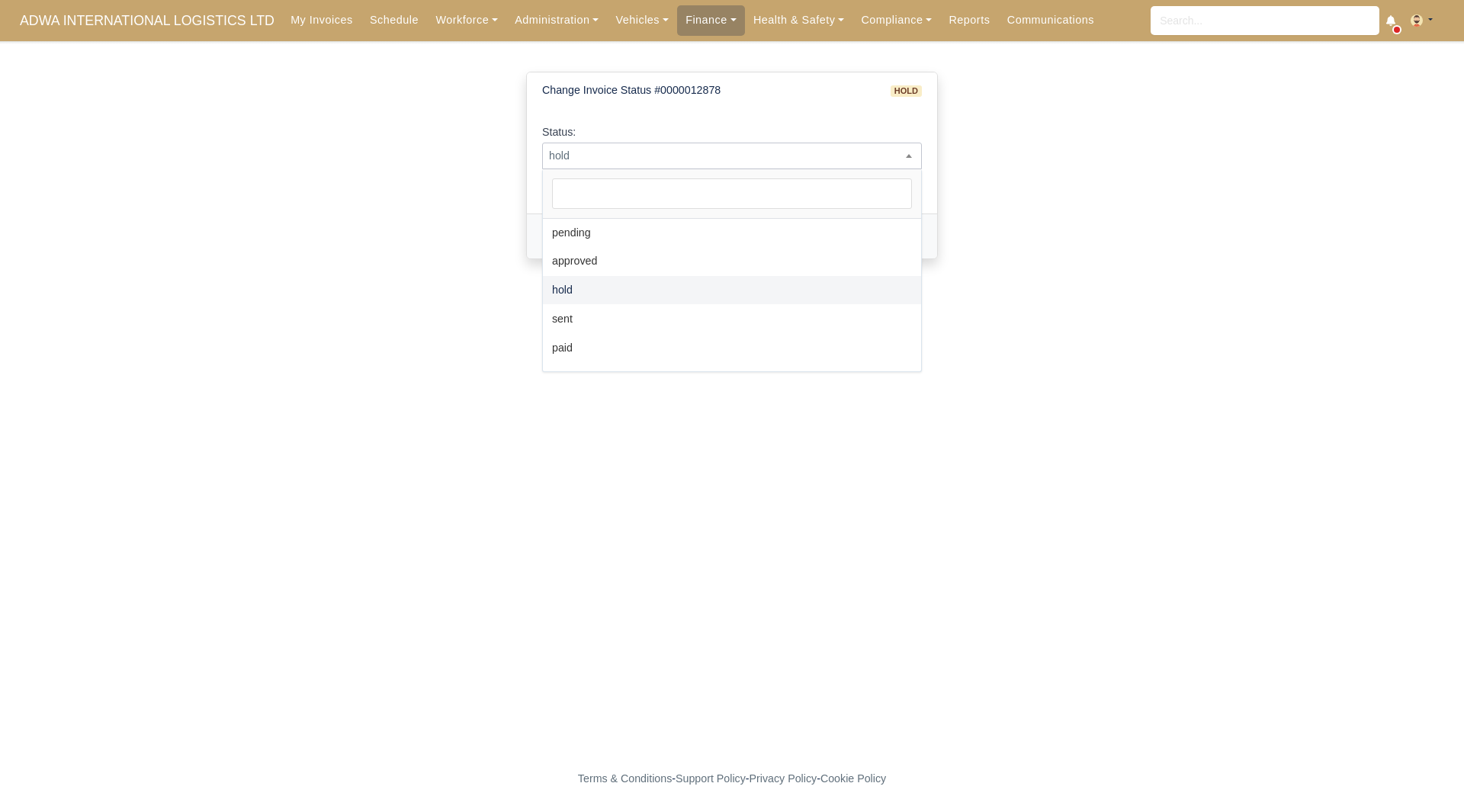
click at [723, 147] on span "hold" at bounding box center [731, 156] width 378 height 19
select select "paid"
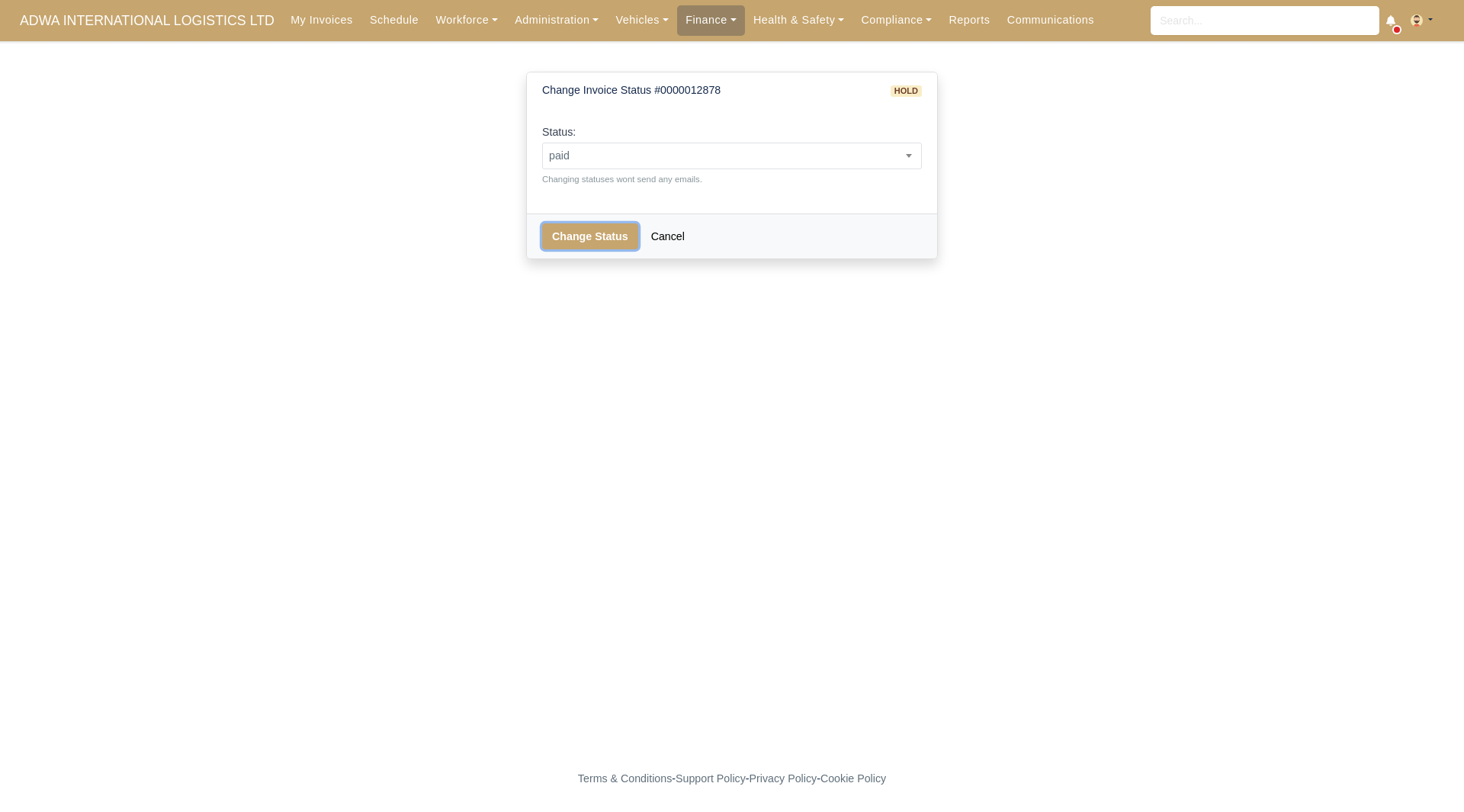
click at [600, 234] on button "Change Status" at bounding box center [590, 236] width 96 height 26
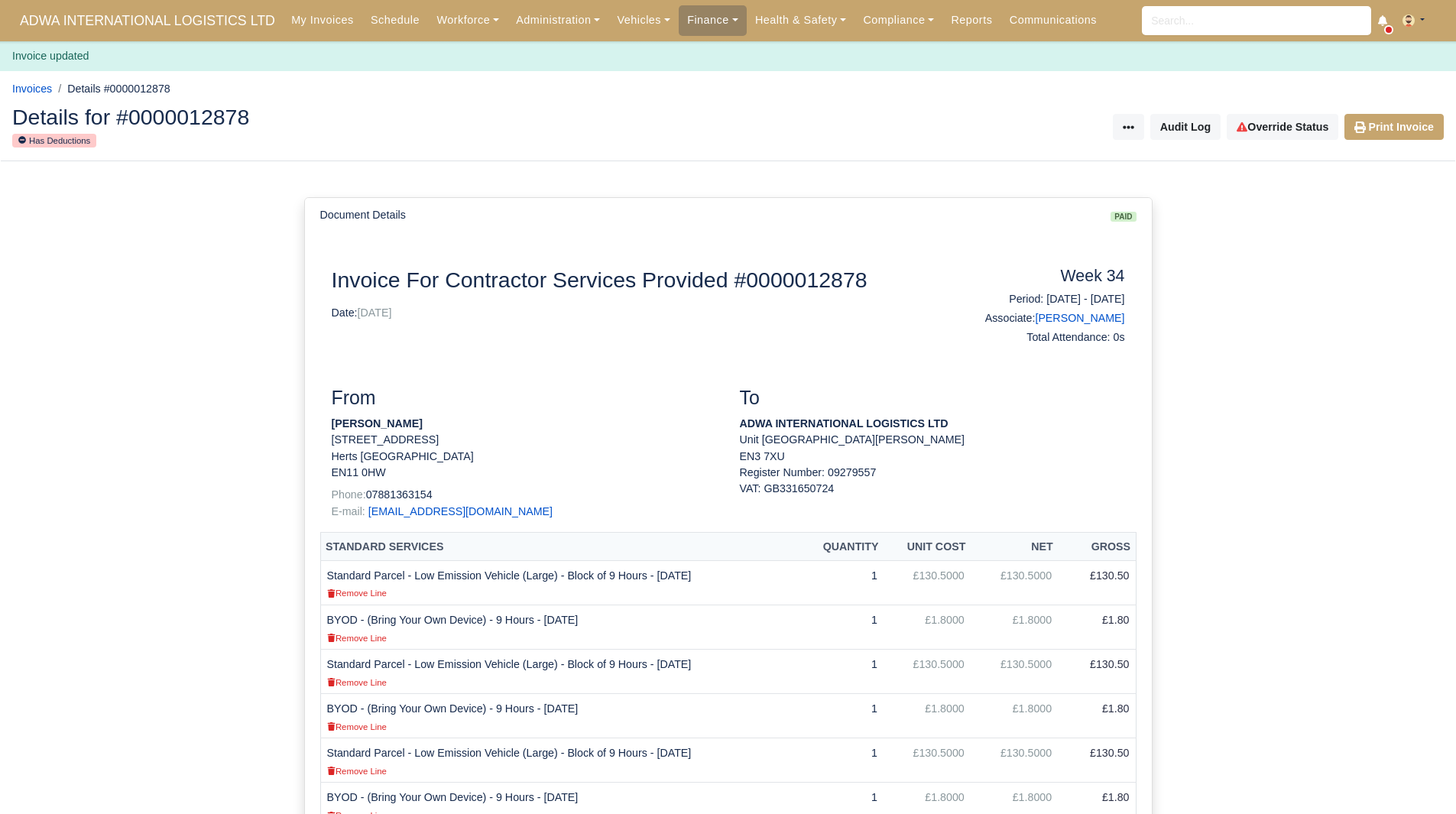
click at [1388, 141] on div "Details for #0000012878 Has Deductions Invoice Actions Resend Invoice Audit Log…" at bounding box center [728, 127] width 1454 height 68
click at [1399, 126] on link "Print Invoice" at bounding box center [1394, 127] width 99 height 26
